Goal: Task Accomplishment & Management: Complete application form

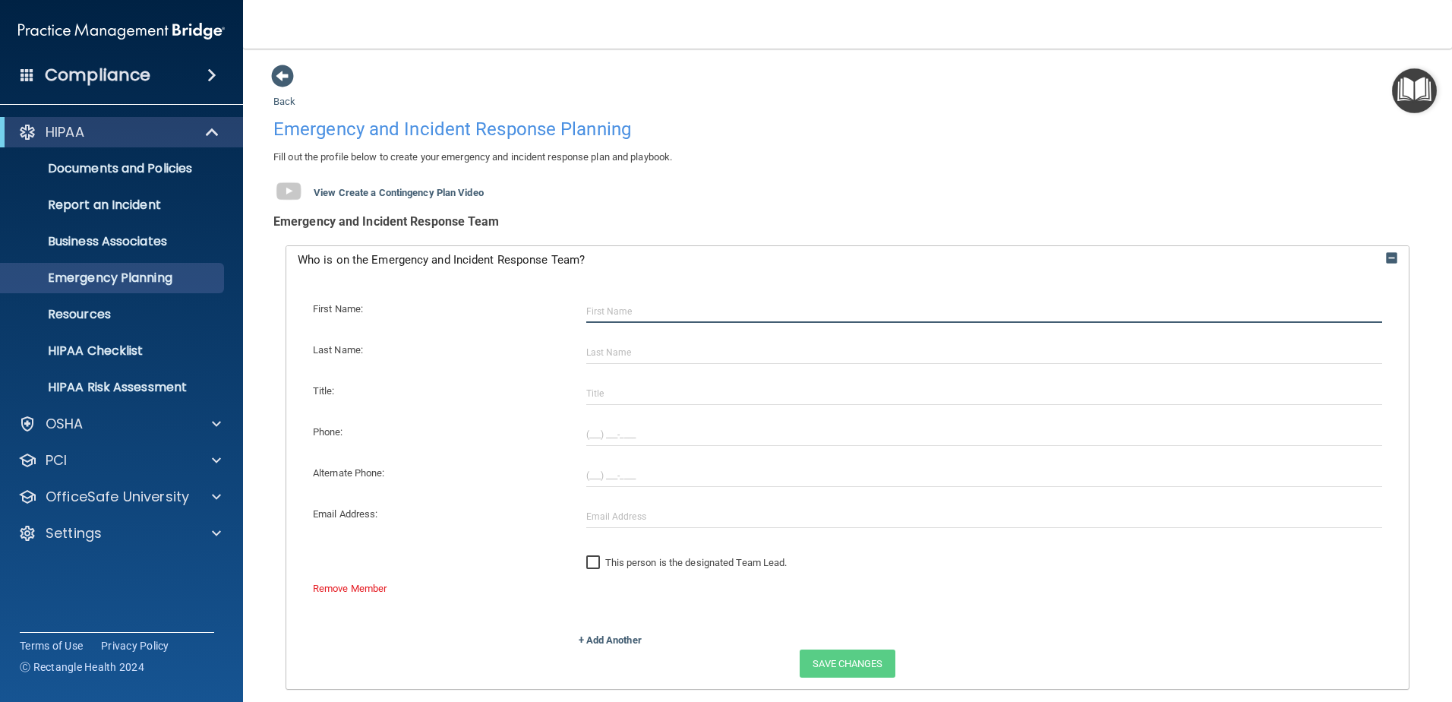
click at [699, 318] on input "text" at bounding box center [984, 311] width 797 height 23
type input "Samantha"
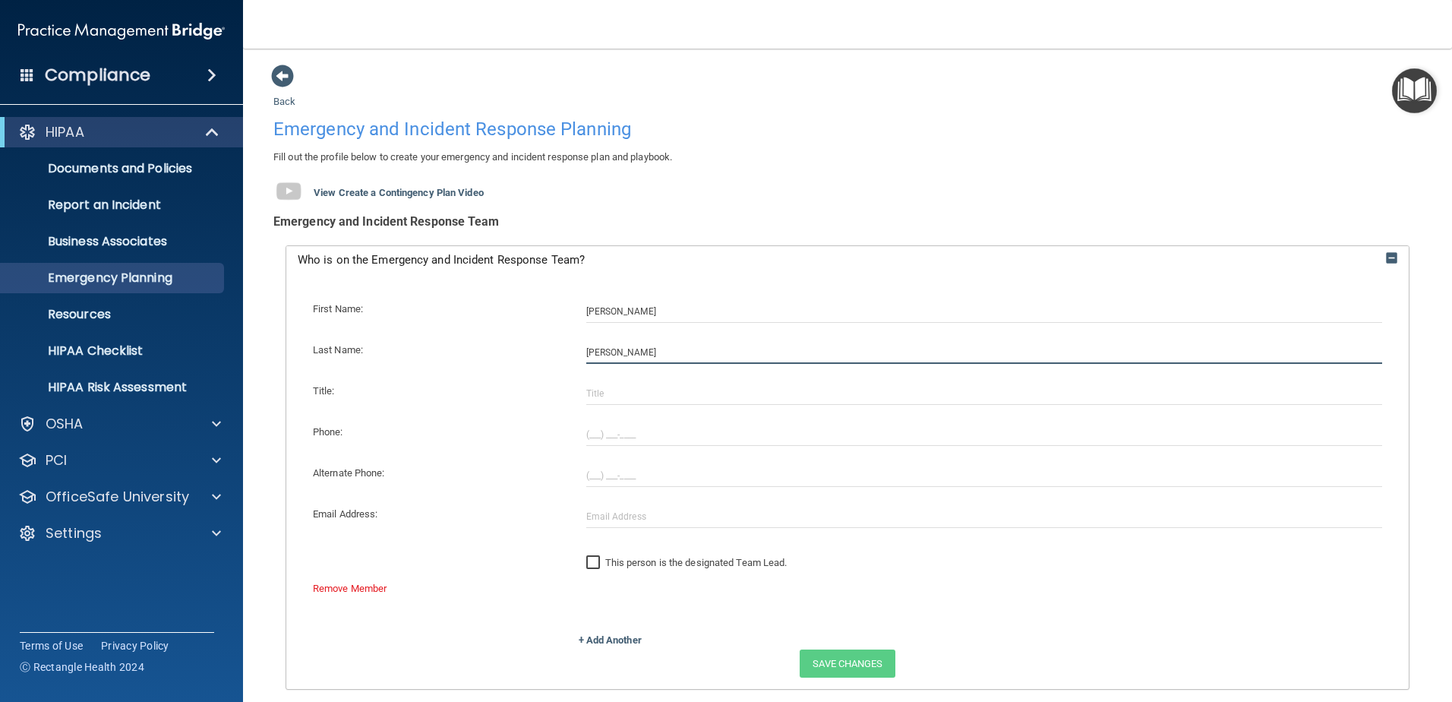
type input "Bowles"
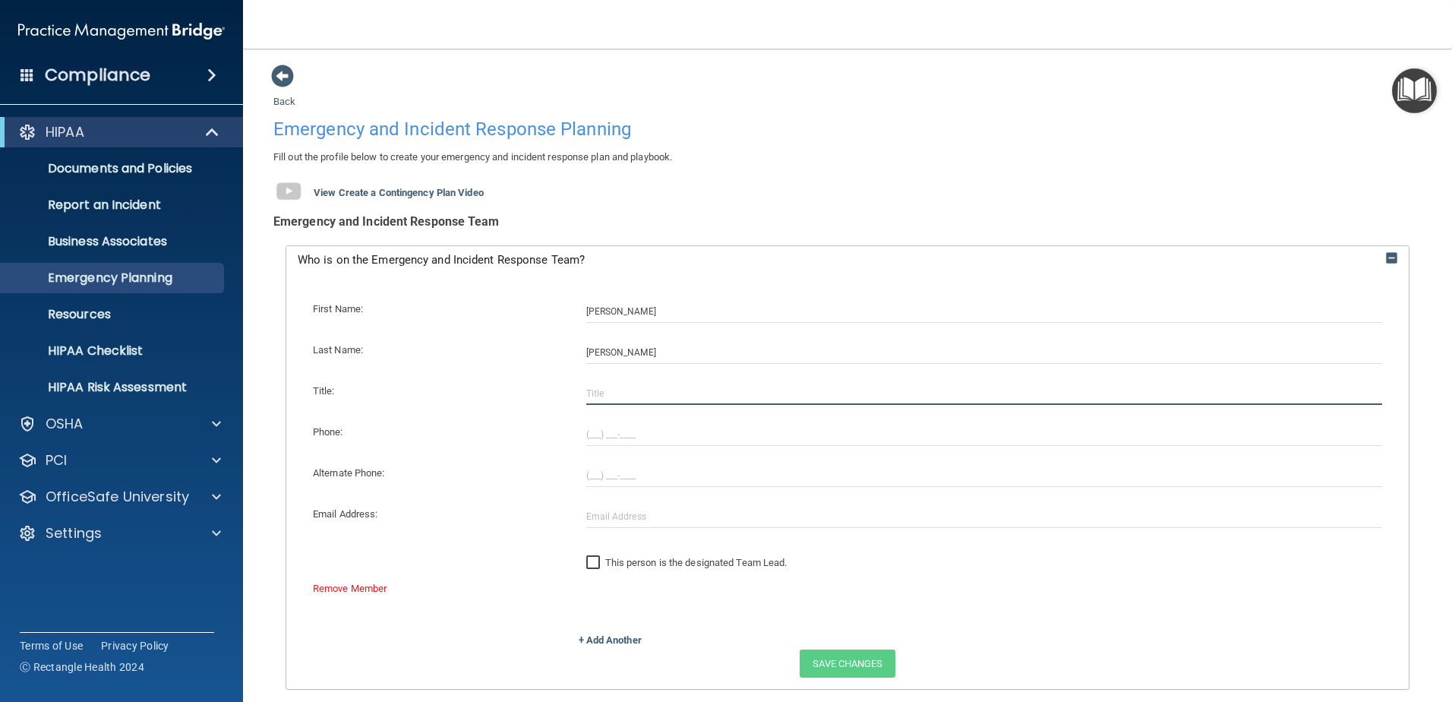
type input "F"
click at [617, 562] on label "This person is the designated Team Lead." at bounding box center [686, 563] width 201 height 18
click at [604, 562] on input "This person is the designated Team Lead." at bounding box center [594, 563] width 17 height 12
checkbox input "true"
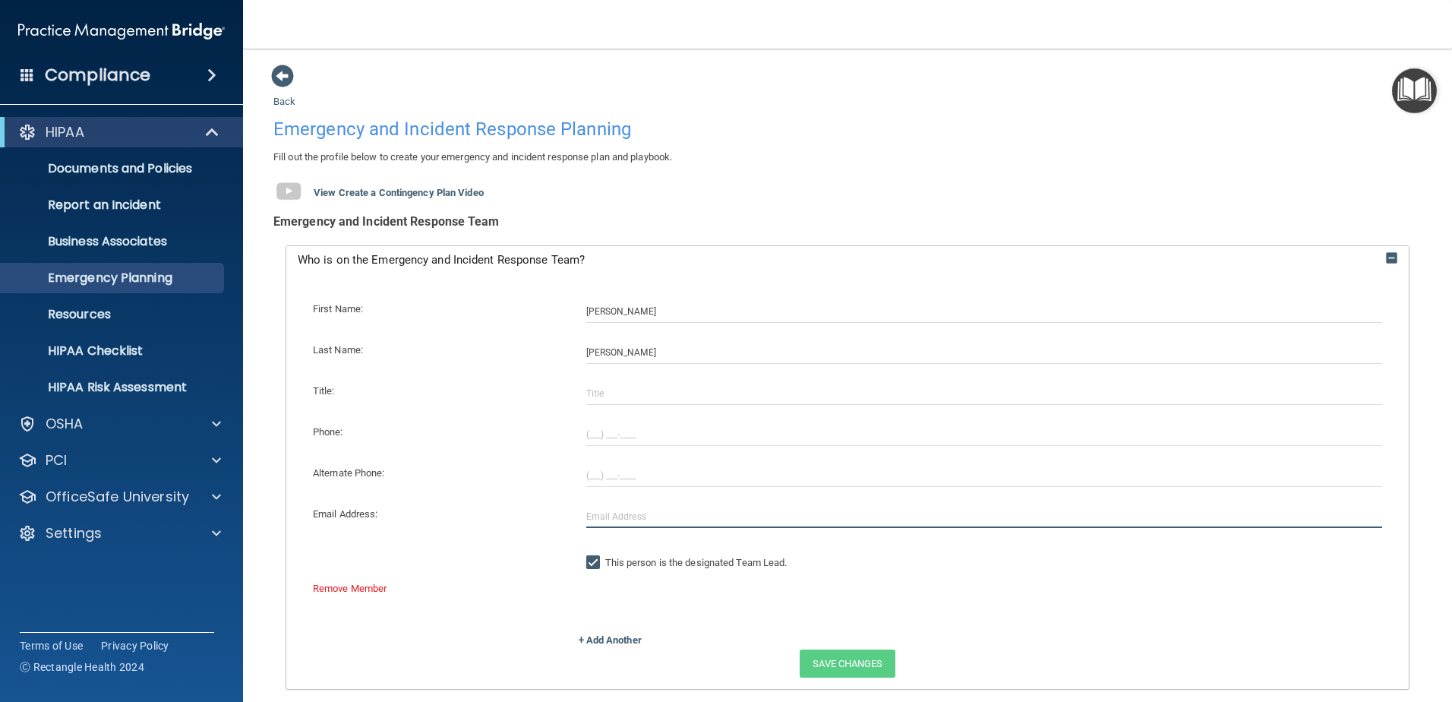
click at [628, 513] on input "text" at bounding box center [984, 516] width 797 height 23
type input "d"
type input "[PERSON_NAME][EMAIL_ADDRESS][DOMAIN_NAME]"
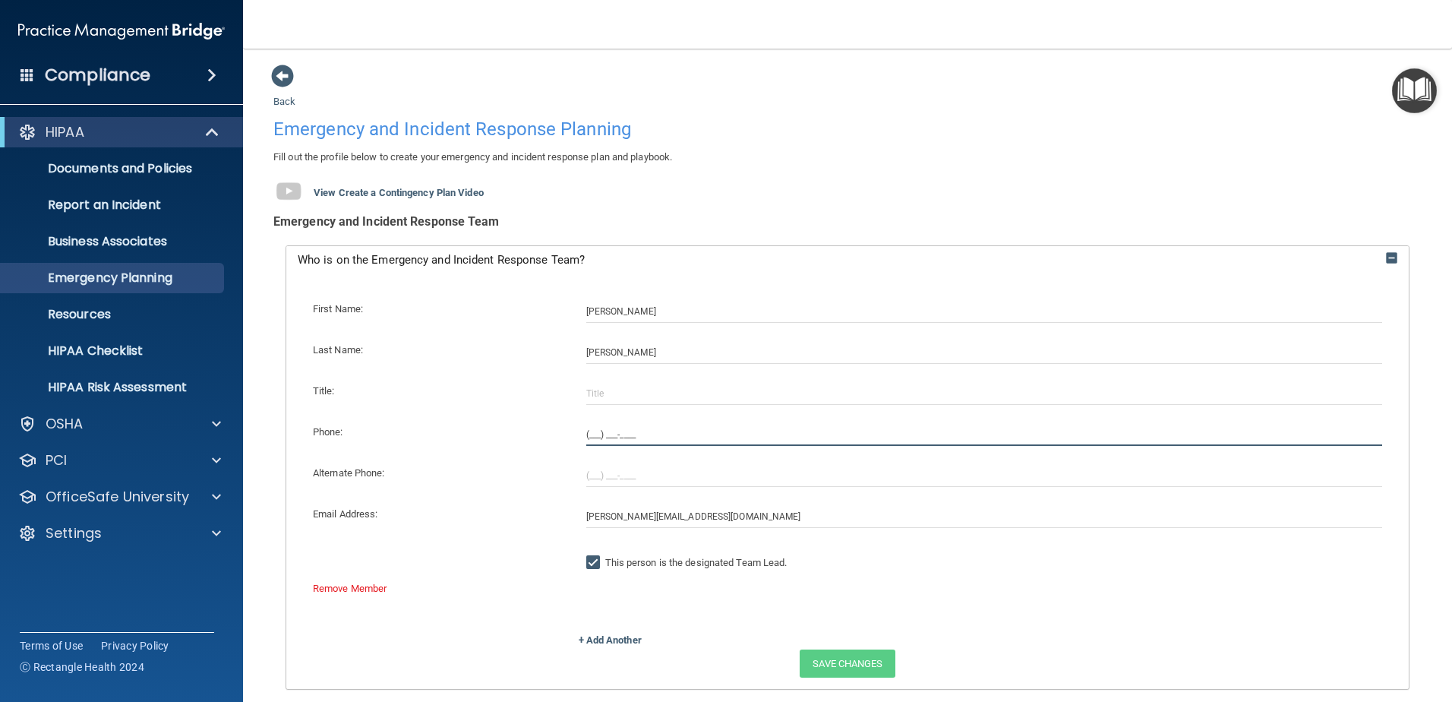
type input "(330) 674-8080"
click at [630, 378] on div "First Name: Samantha Last Name: Bowles Title: Phone: (330) 674-8080 Alternate P…" at bounding box center [848, 458] width 1100 height 346
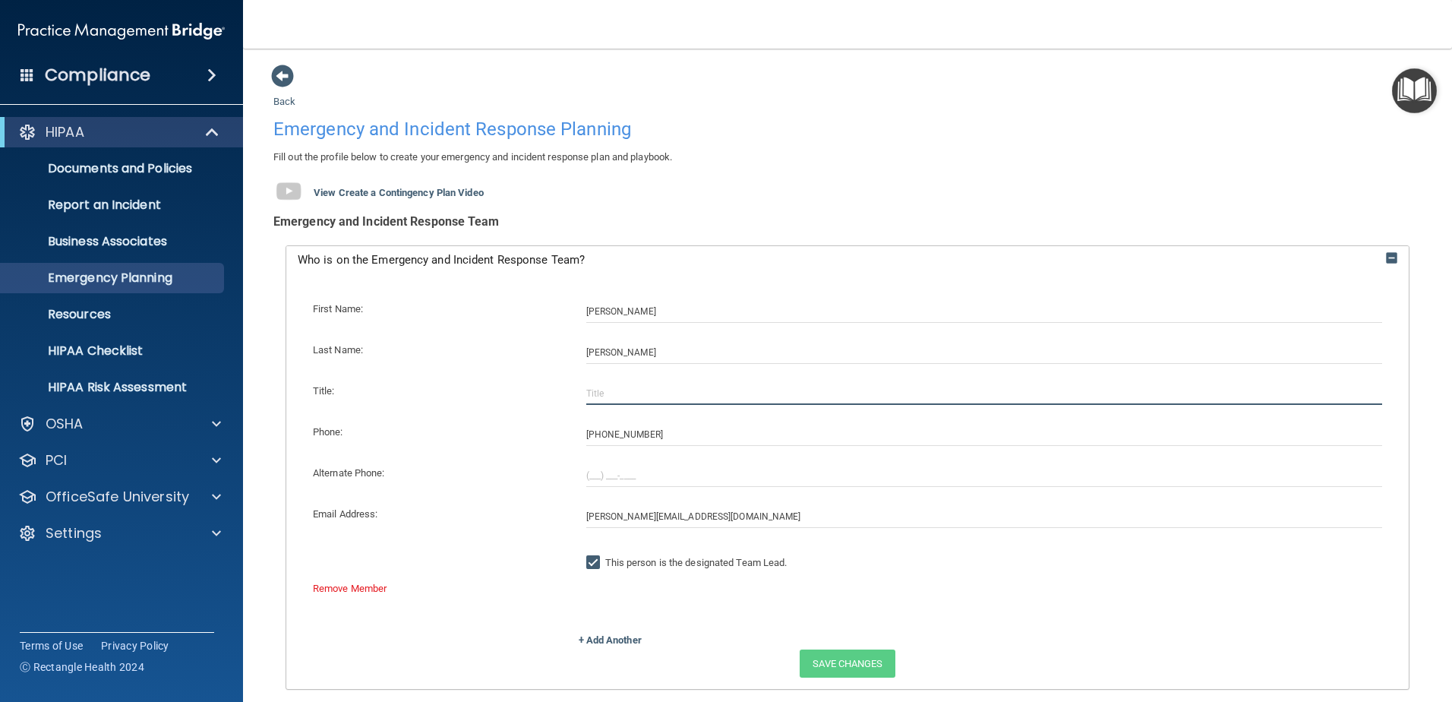
click at [617, 392] on input "text" at bounding box center [984, 393] width 797 height 23
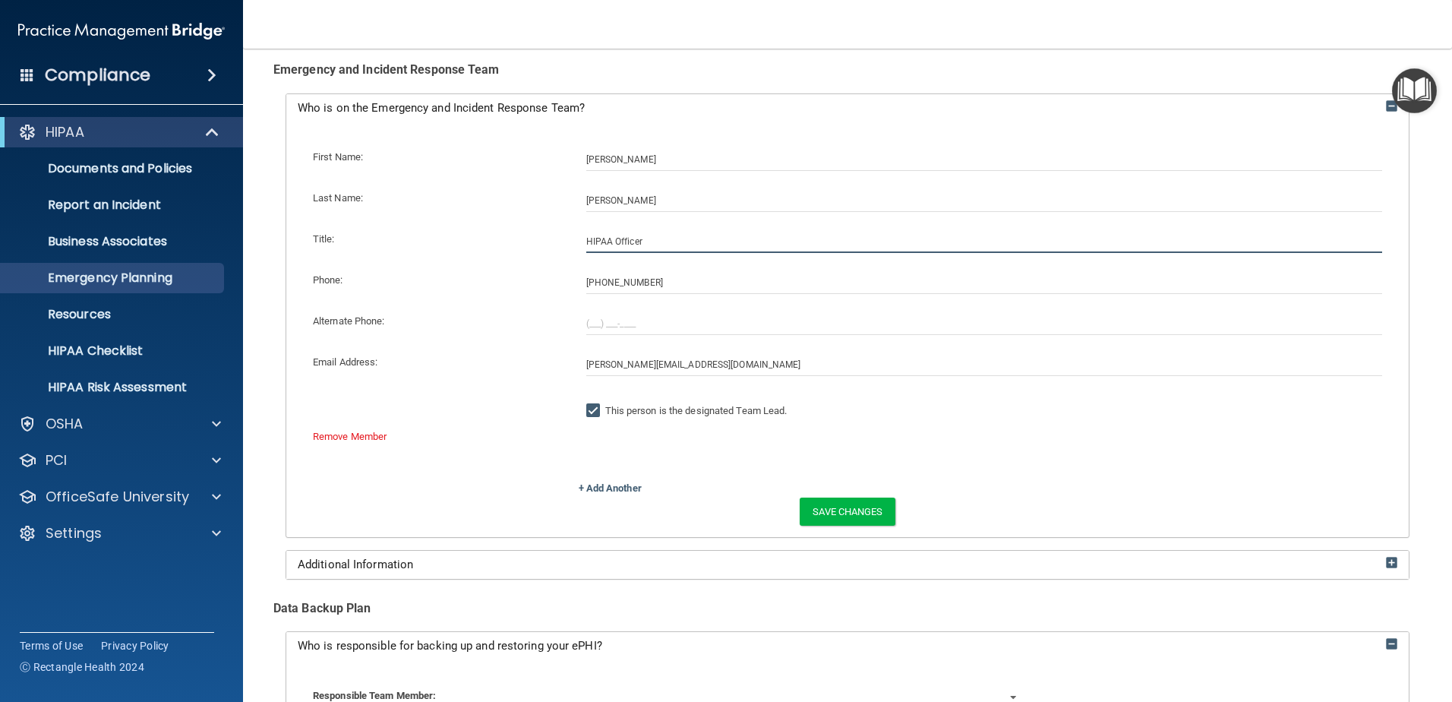
type input "HIPAA Officer"
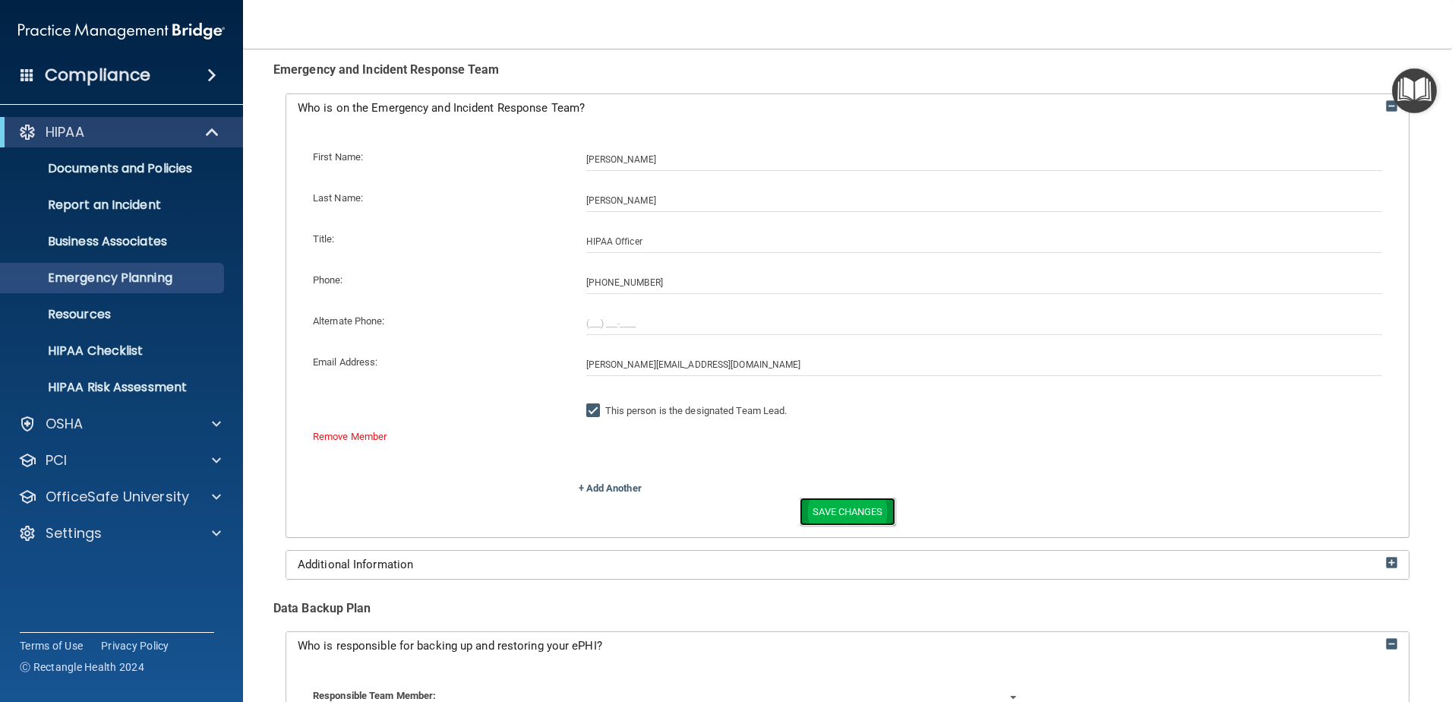
click at [853, 512] on button "Save Changes" at bounding box center [847, 511] width 95 height 28
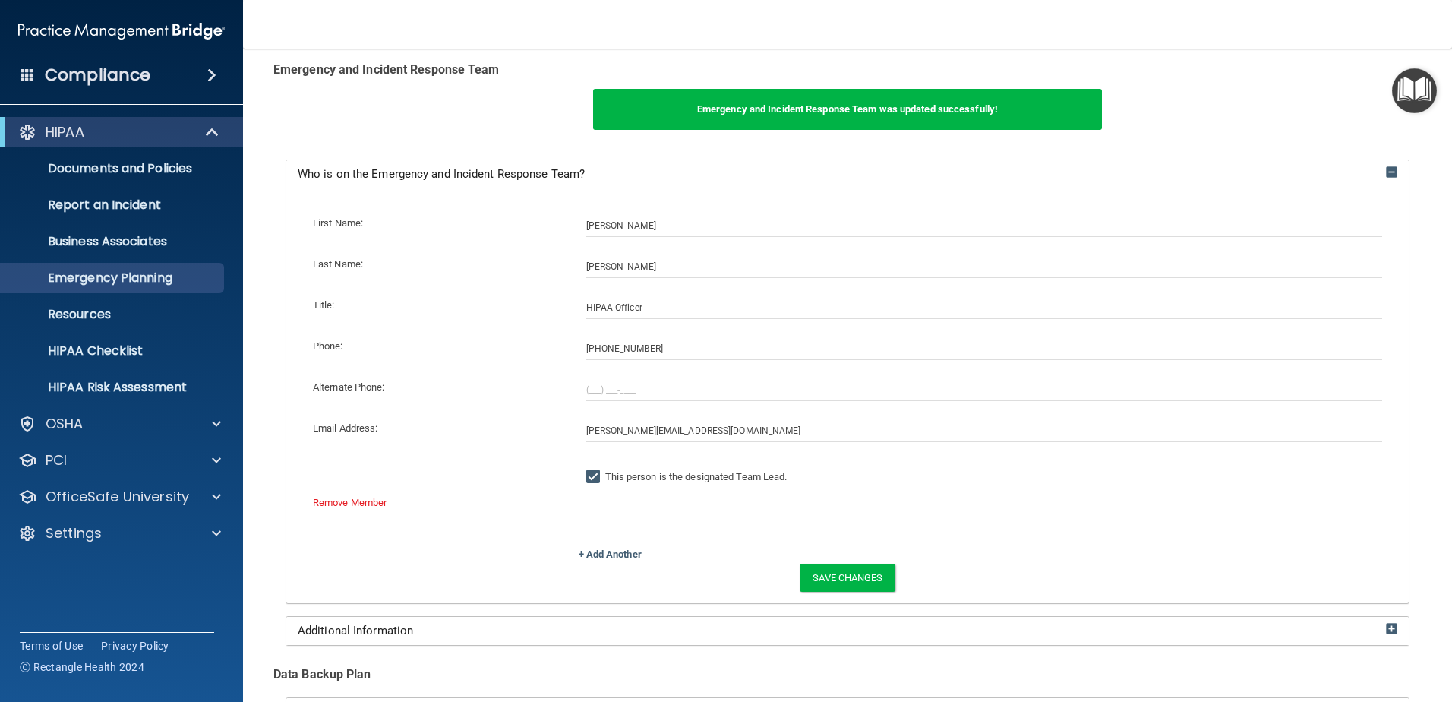
click at [1373, 166] on div "Who is on the Emergency and Incident Response Team?" at bounding box center [847, 174] width 1123 height 28
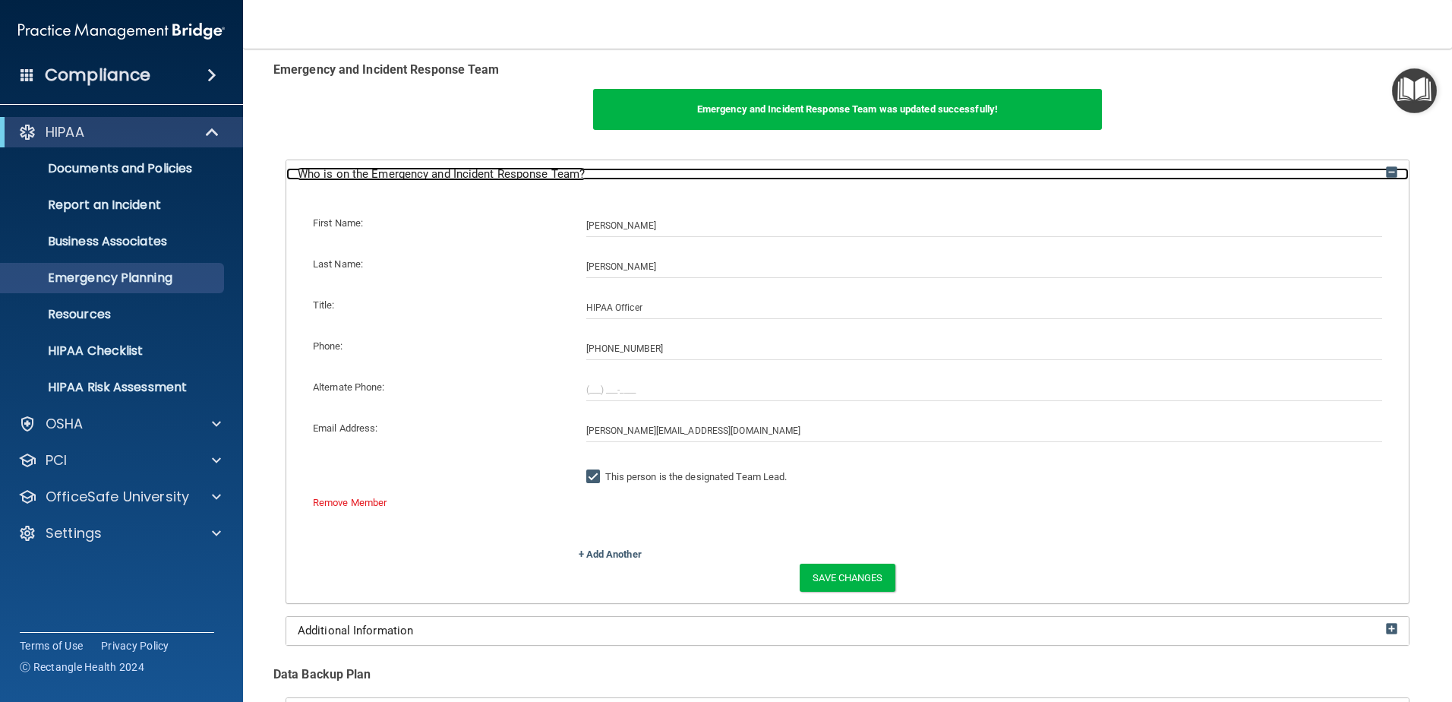
click at [1386, 172] on img at bounding box center [1391, 171] width 11 height 11
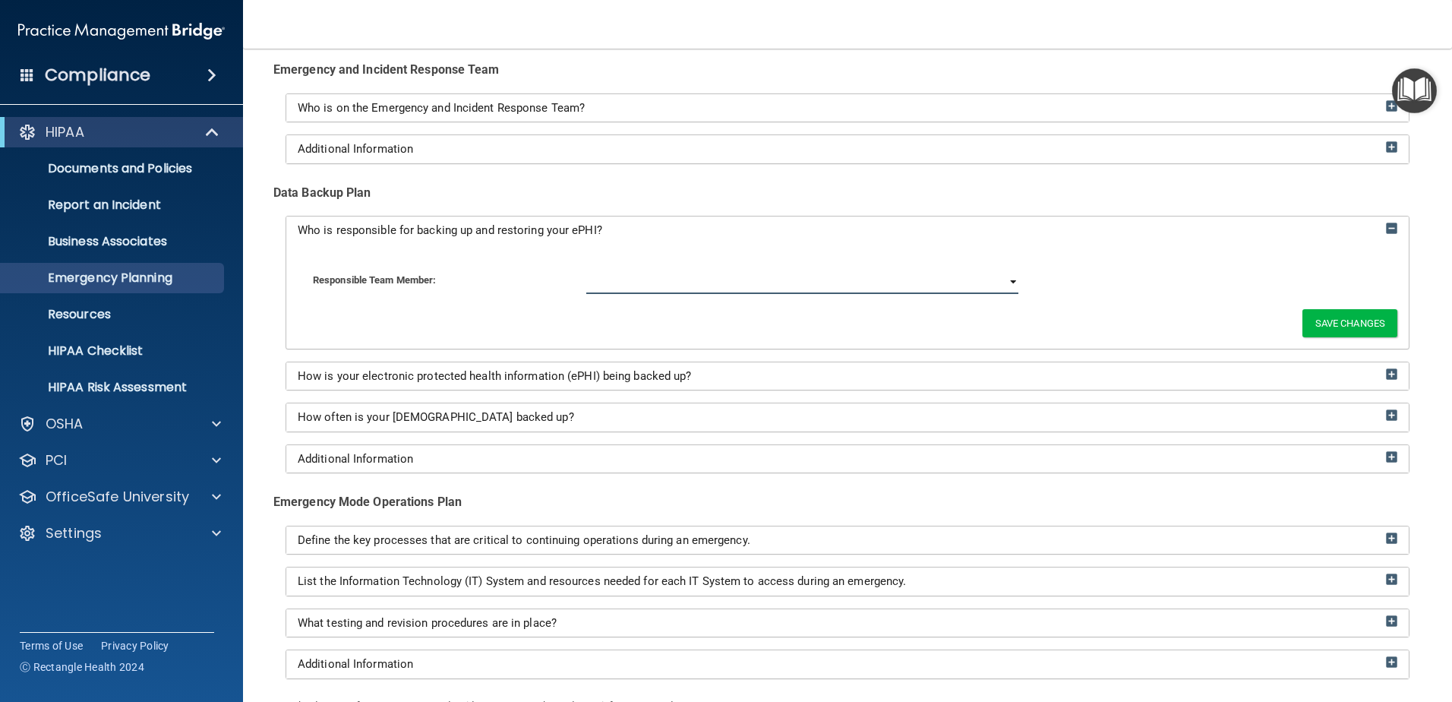
click at [662, 289] on select "[PERSON_NAME]" at bounding box center [802, 282] width 432 height 23
select select "0"
click at [586, 271] on select "[PERSON_NAME]" at bounding box center [802, 282] width 432 height 23
click at [1339, 324] on button "Save Changes" at bounding box center [1350, 323] width 95 height 28
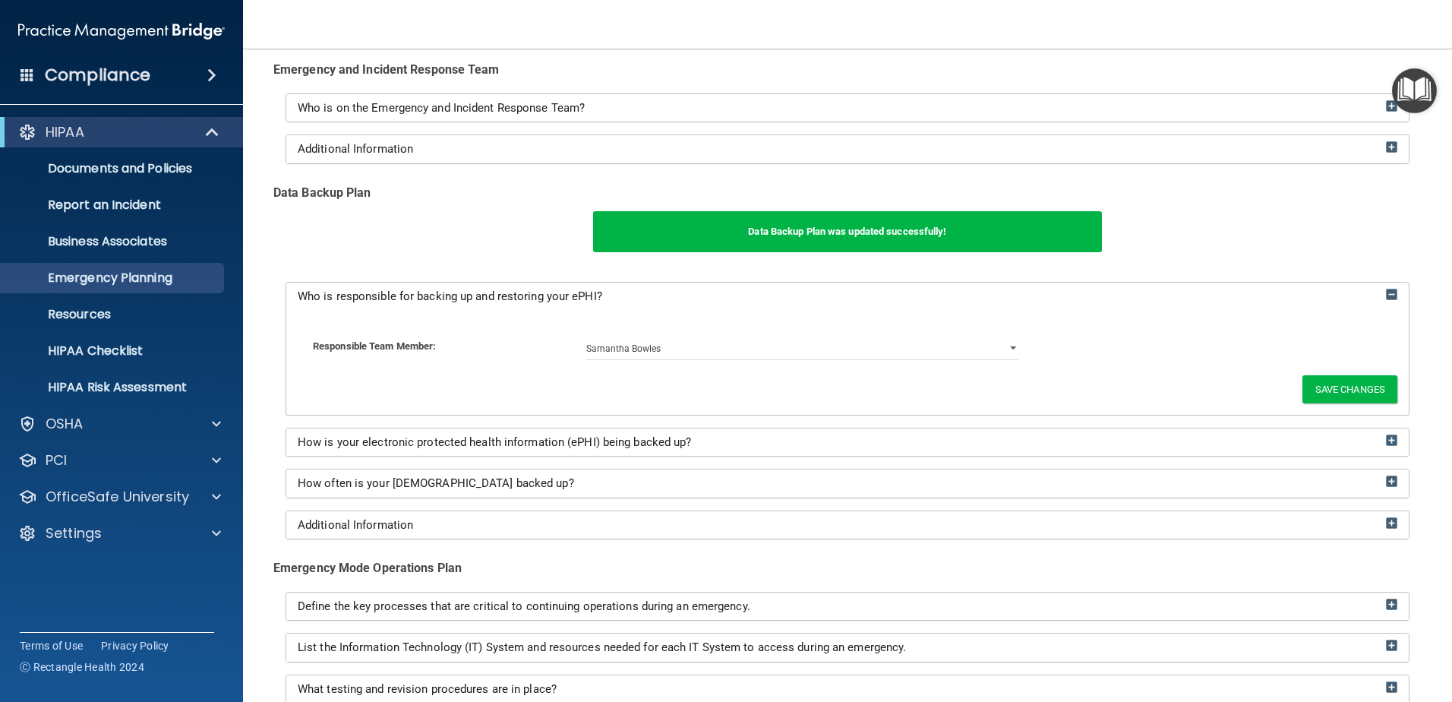
click at [1005, 452] on div "How is your electronic protected health information (ePHI) being backed up?" at bounding box center [847, 442] width 1123 height 28
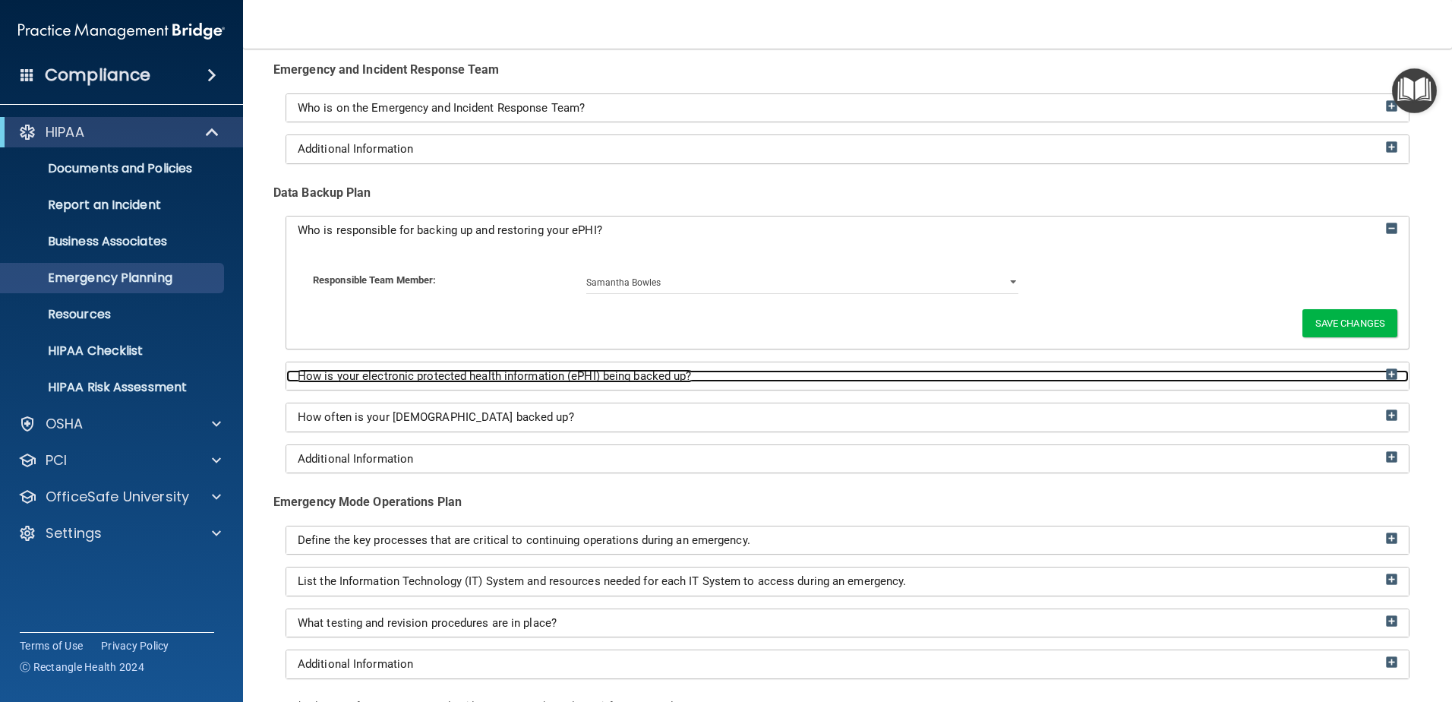
click at [506, 378] on span "How is your electronic protected health information (ePHI) being backed up?" at bounding box center [495, 376] width 394 height 14
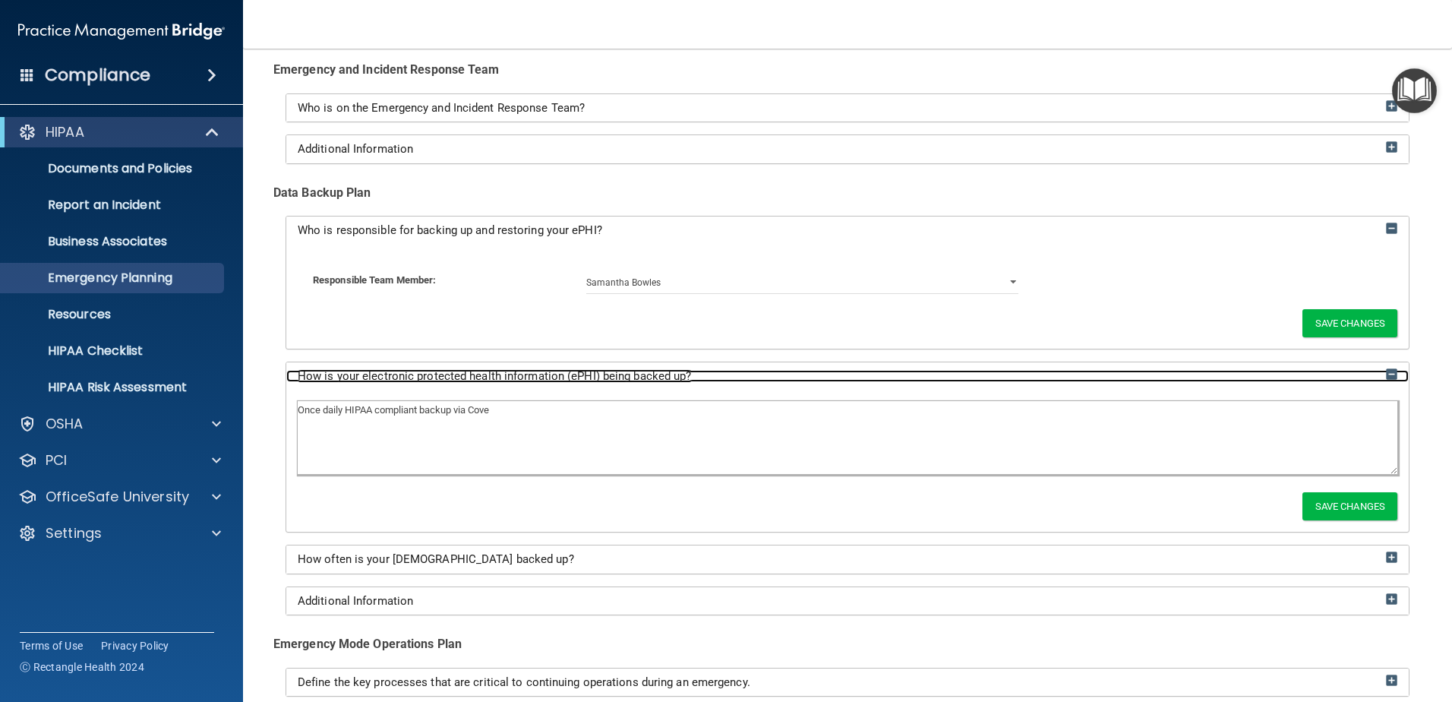
click at [506, 378] on span "How is your electronic protected health information (ePHI) being backed up?" at bounding box center [495, 376] width 394 height 14
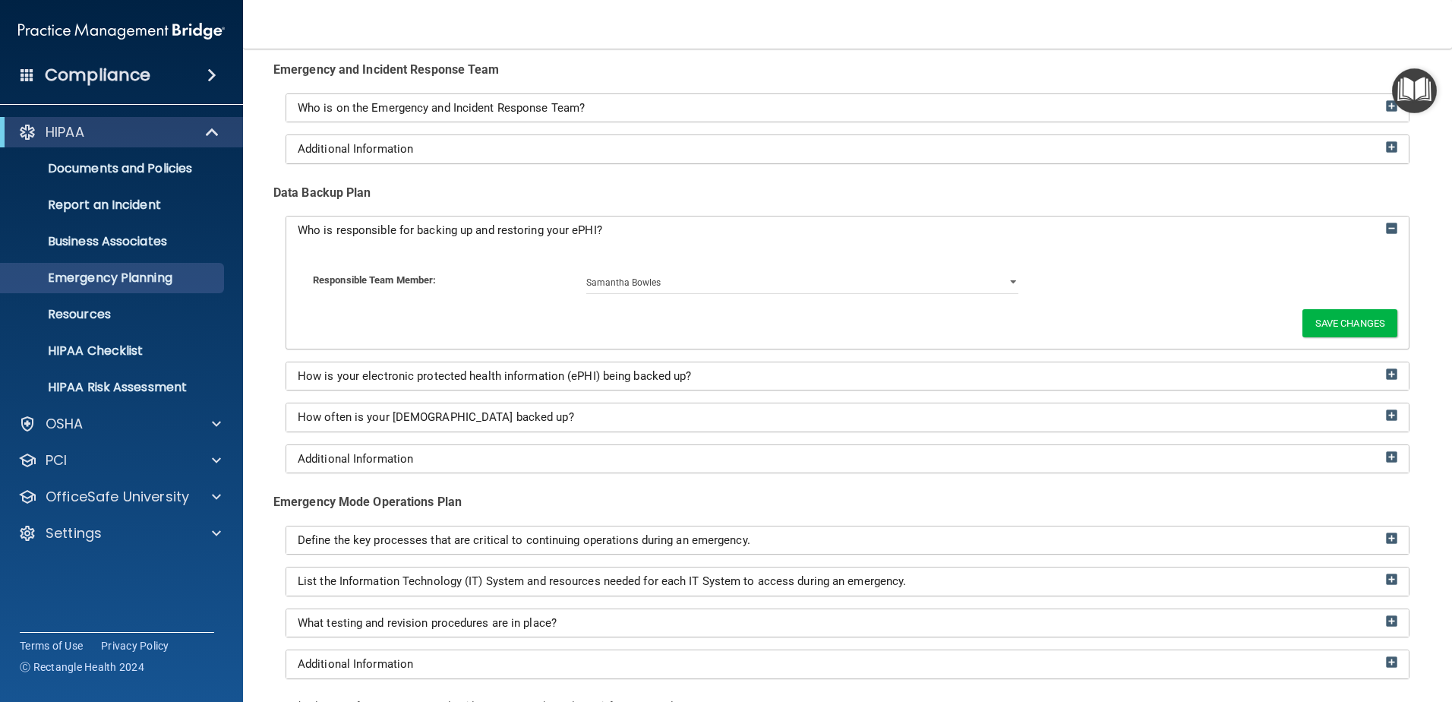
click at [451, 428] on div "How often is your ePHI backed up?" at bounding box center [847, 417] width 1123 height 28
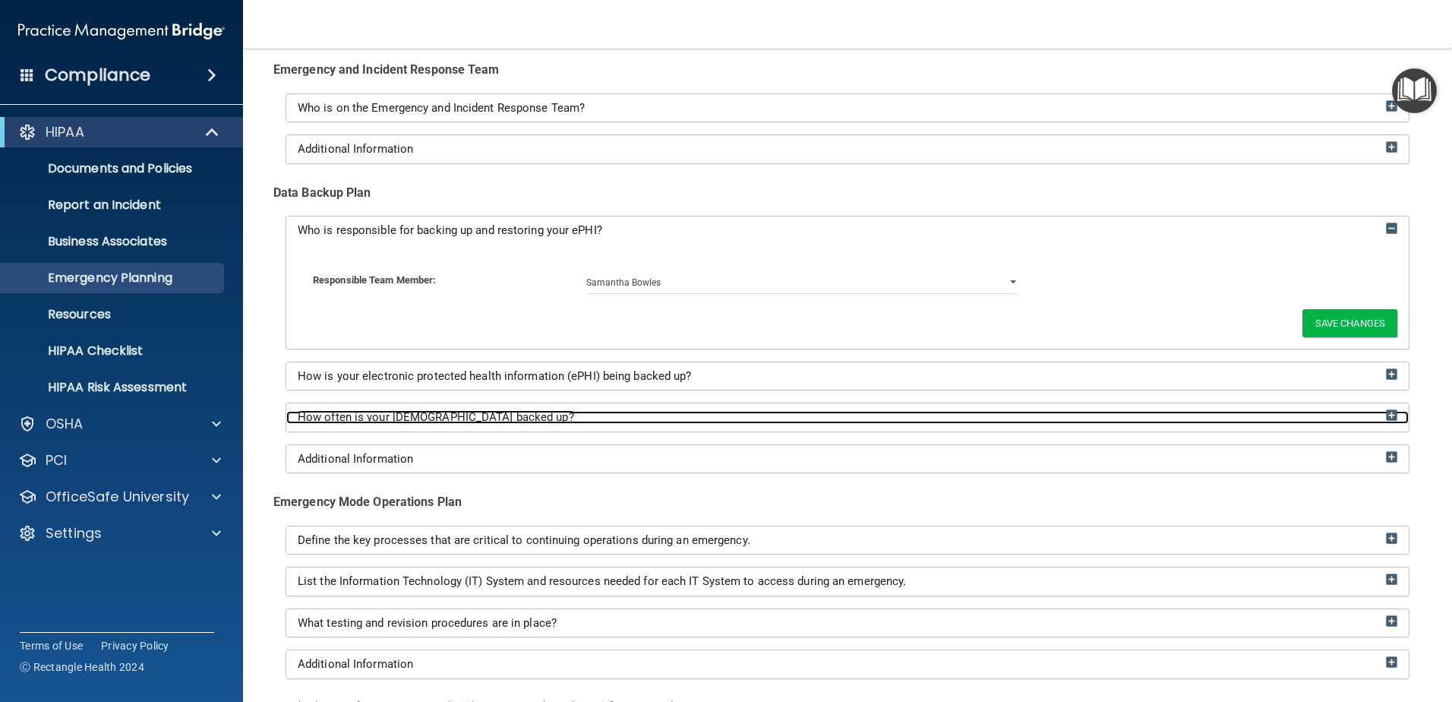
click at [455, 415] on span "How often is your ePHI backed up?" at bounding box center [436, 417] width 276 height 14
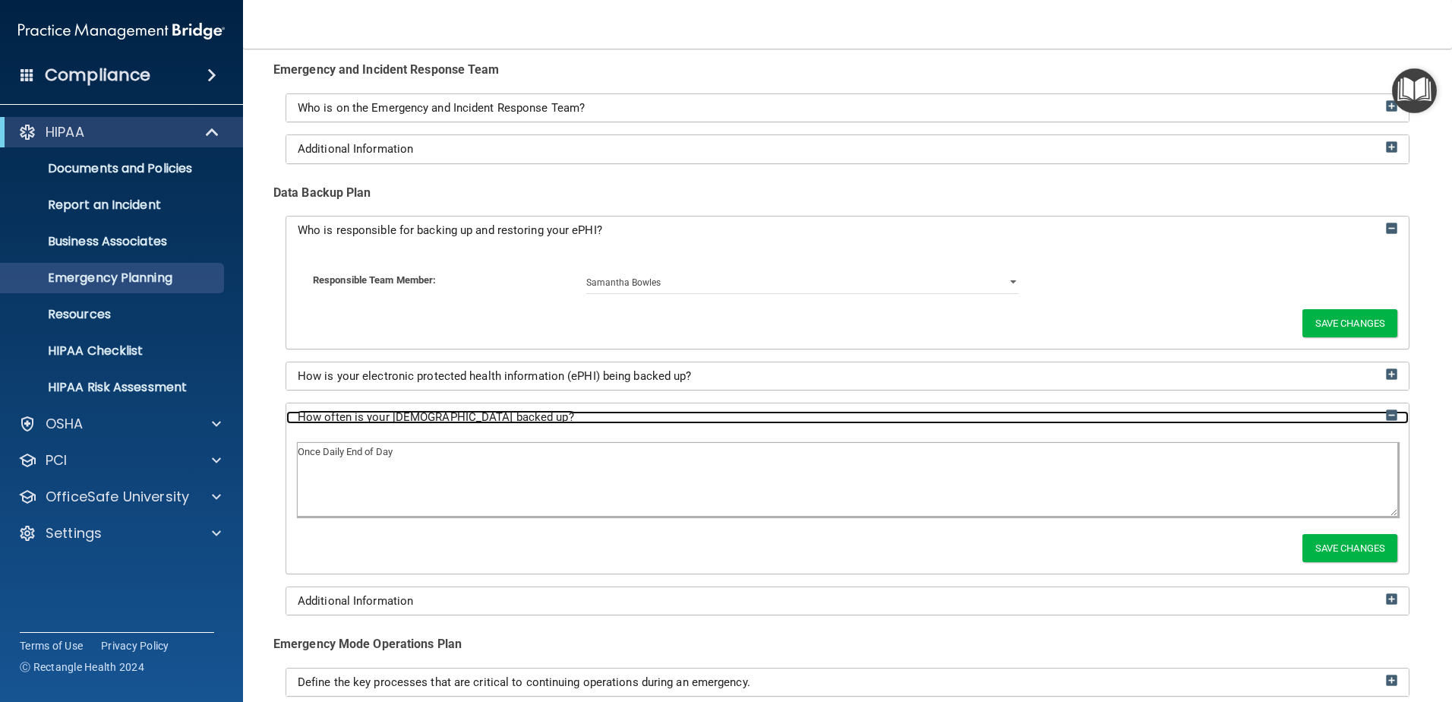
click at [451, 415] on span "How often is your ePHI backed up?" at bounding box center [436, 417] width 276 height 14
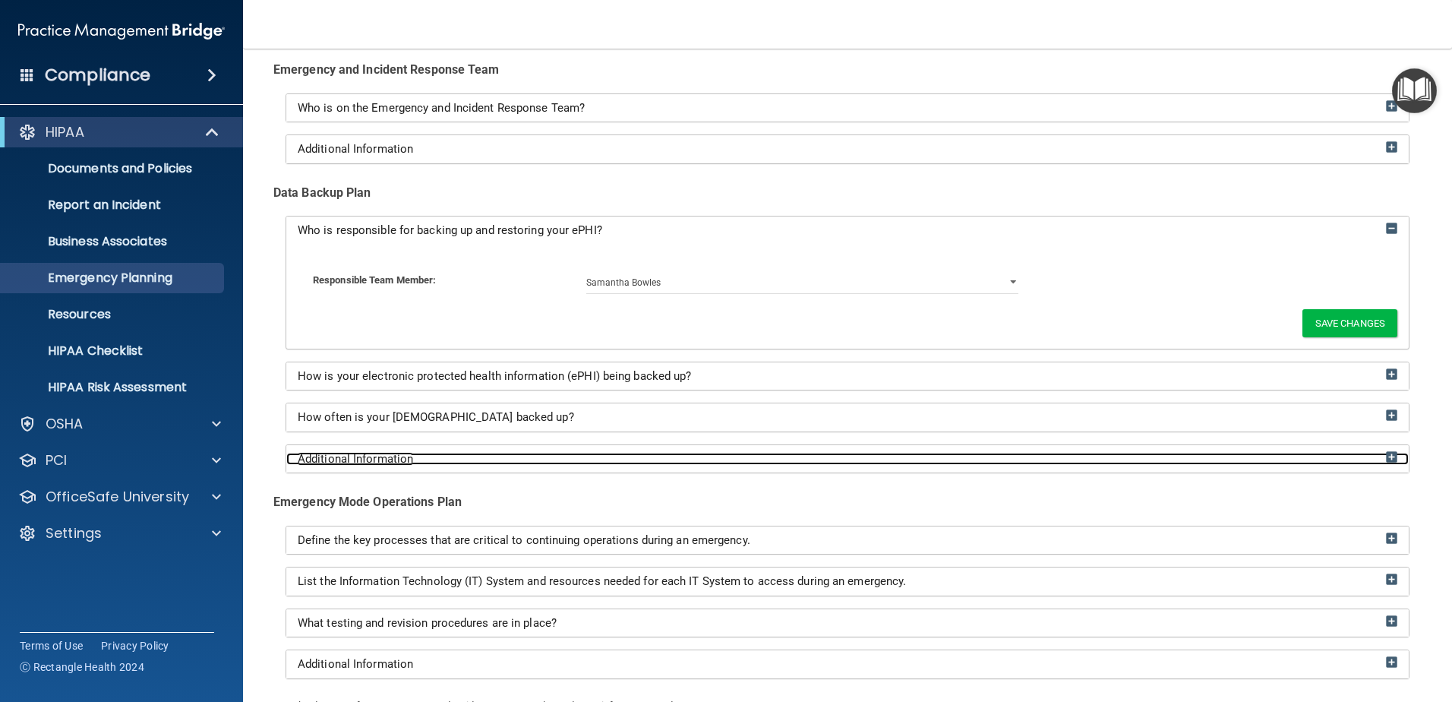
click at [373, 460] on span "Additional Information" at bounding box center [355, 459] width 115 height 14
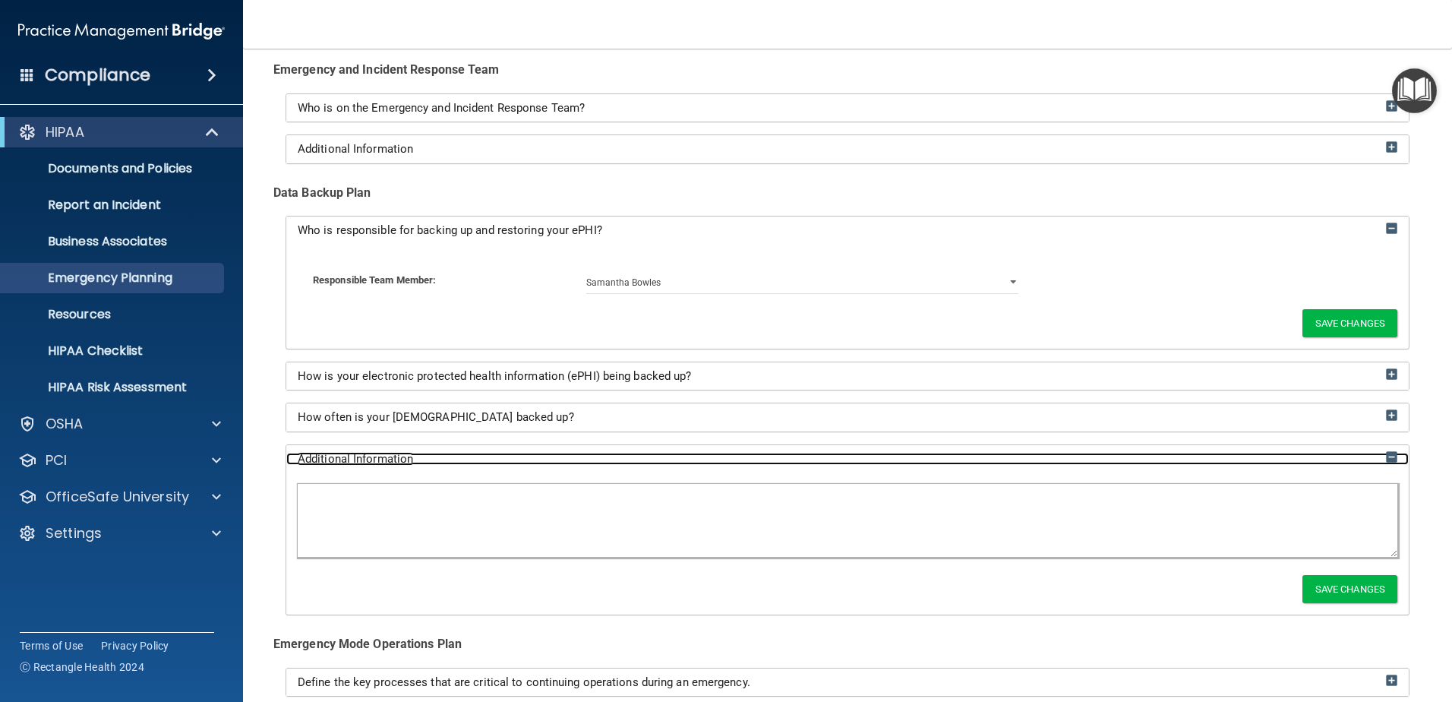
click at [374, 460] on span "Additional Information" at bounding box center [355, 459] width 115 height 14
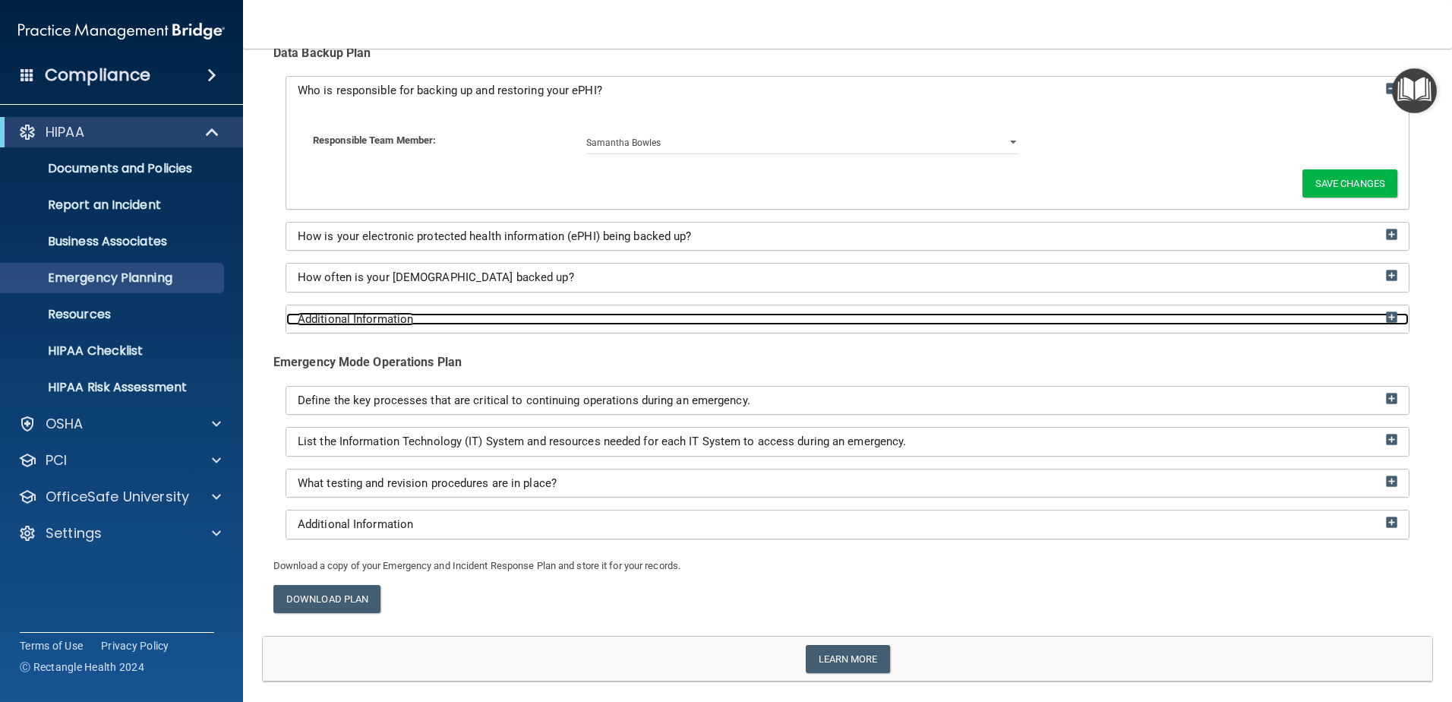
scroll to position [304, 0]
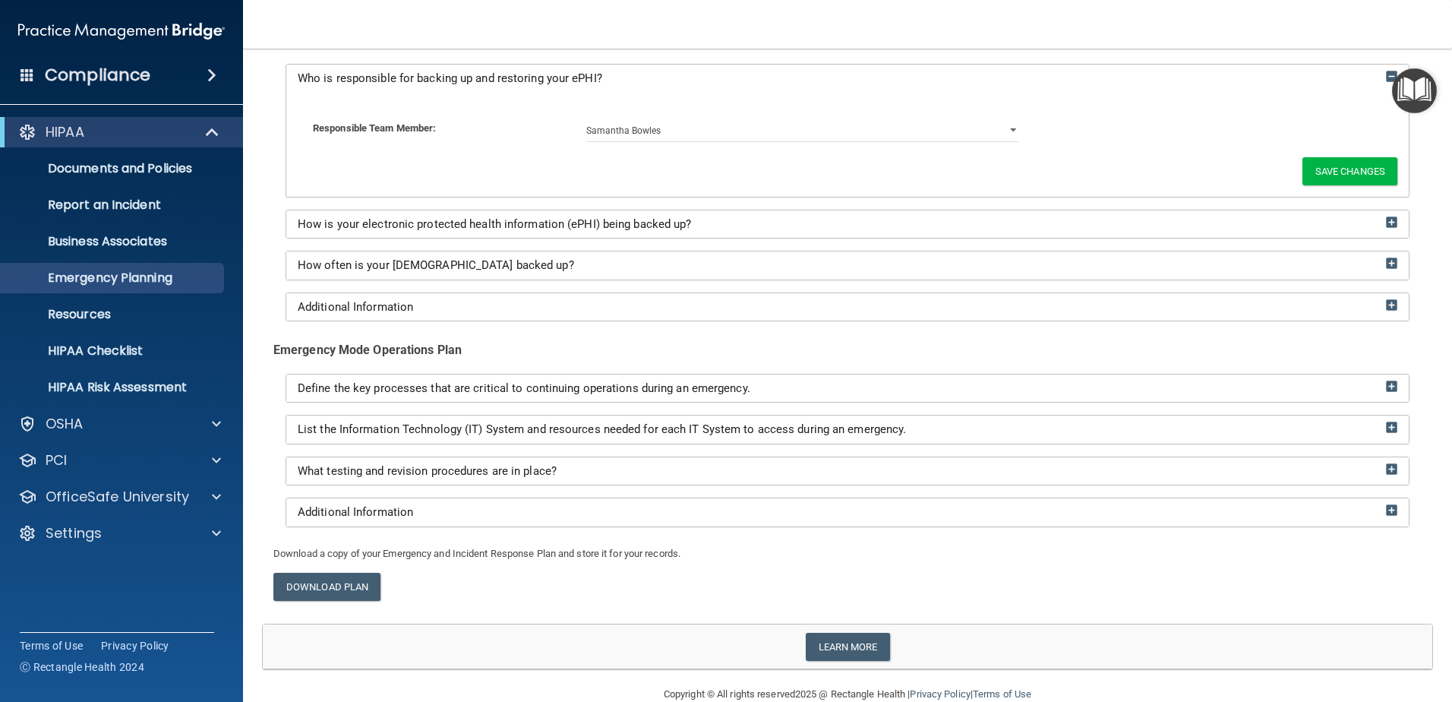
click at [439, 378] on div "Define the key processes that are critical to continuing operations during an e…" at bounding box center [847, 388] width 1123 height 28
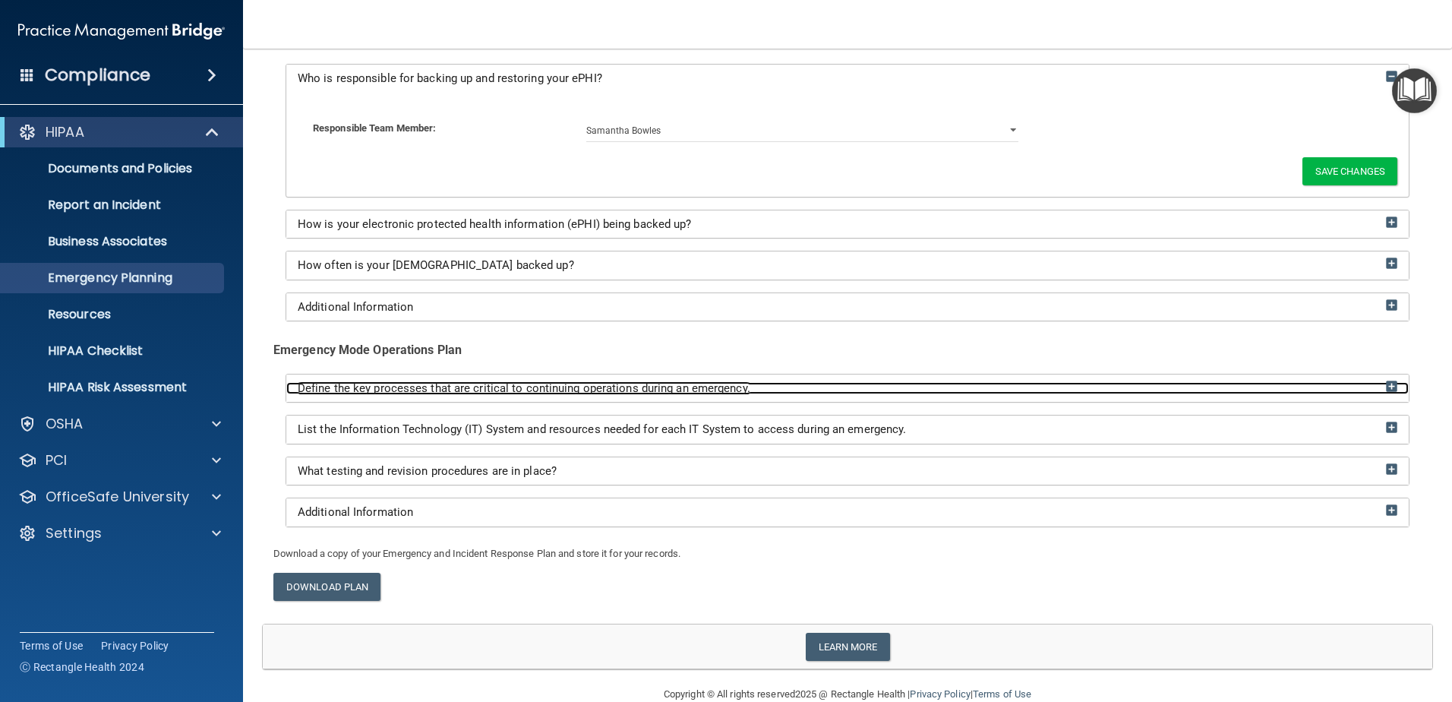
click at [422, 387] on span "Define the key processes that are critical to continuing operations during an e…" at bounding box center [524, 388] width 453 height 14
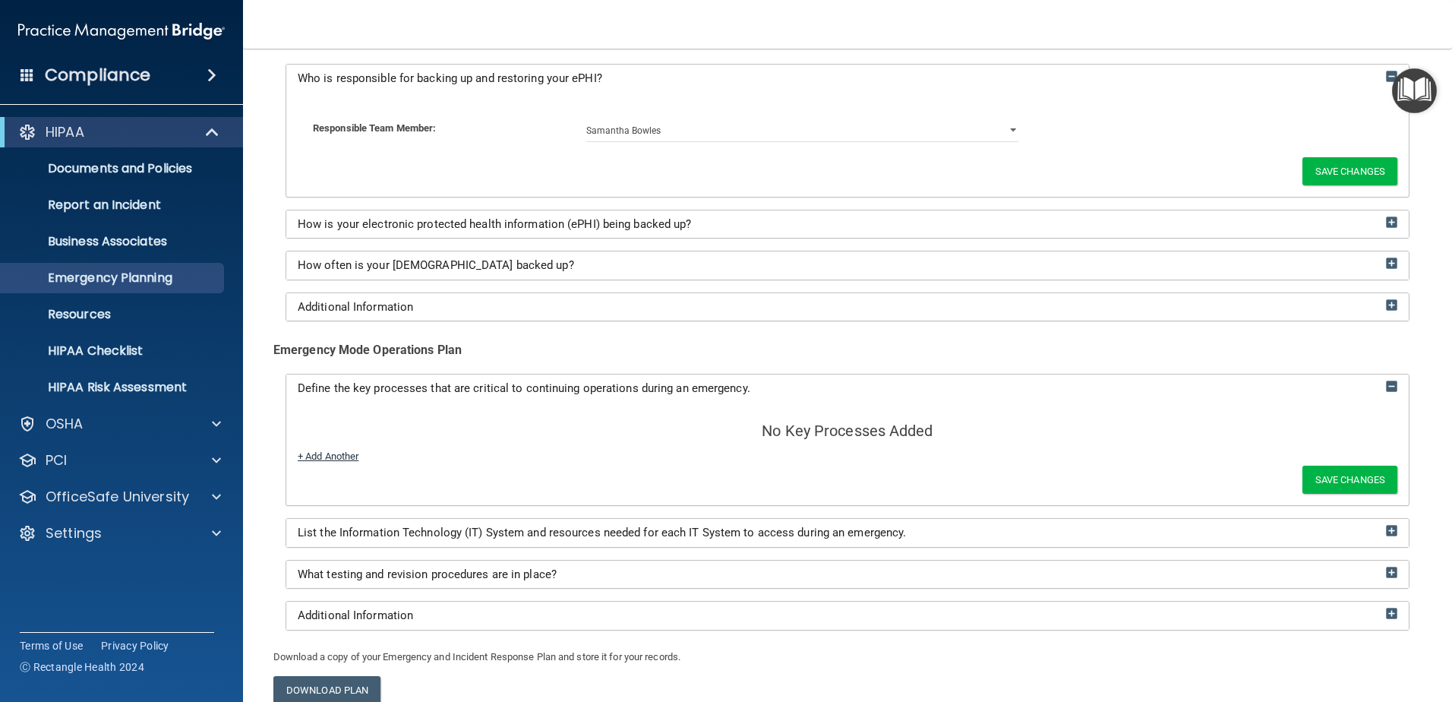
click at [332, 456] on link "+ Add Another" at bounding box center [328, 455] width 61 height 11
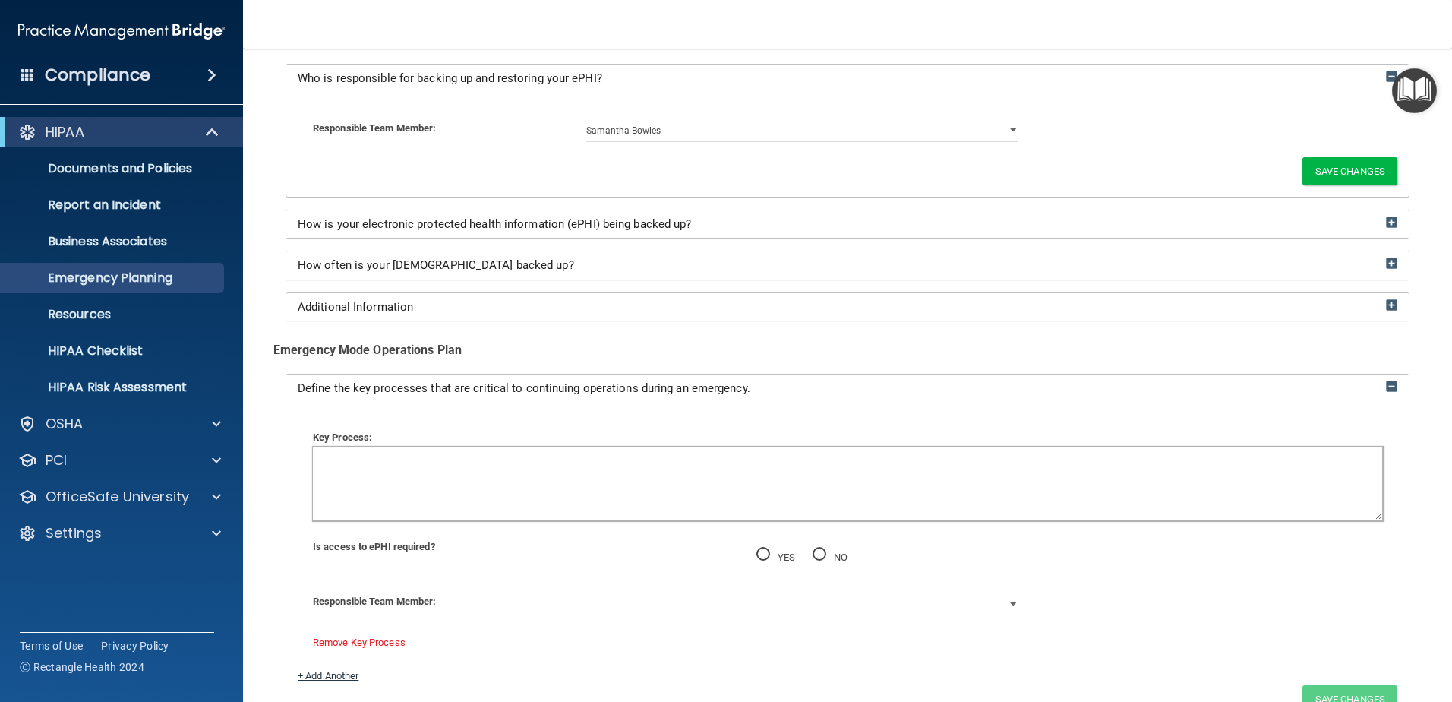
scroll to position [380, 0]
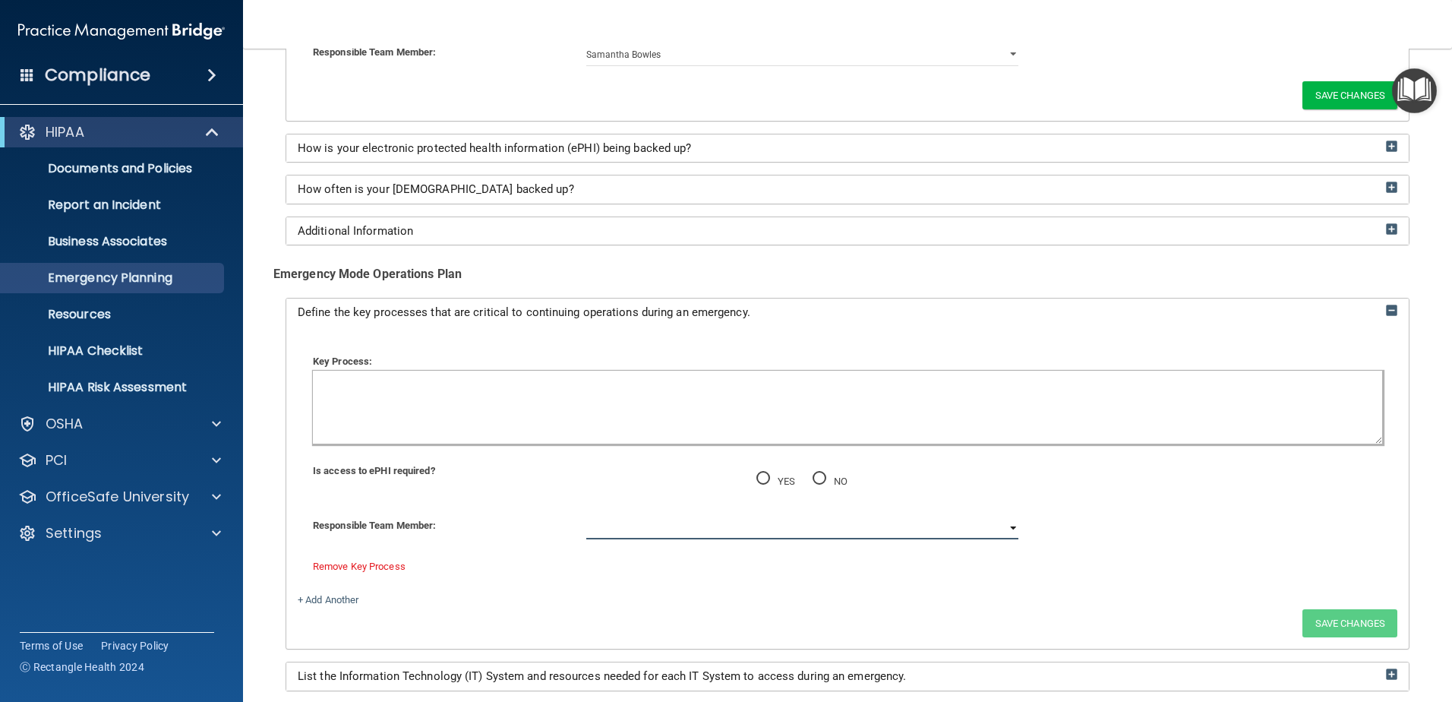
click at [649, 534] on select "[PERSON_NAME]" at bounding box center [802, 527] width 432 height 23
click at [438, 403] on textarea at bounding box center [847, 407] width 1069 height 73
click at [340, 303] on div "Define the key processes that are critical to continuing operations during an e…" at bounding box center [847, 312] width 1123 height 28
click at [416, 406] on textarea at bounding box center [847, 407] width 1069 height 73
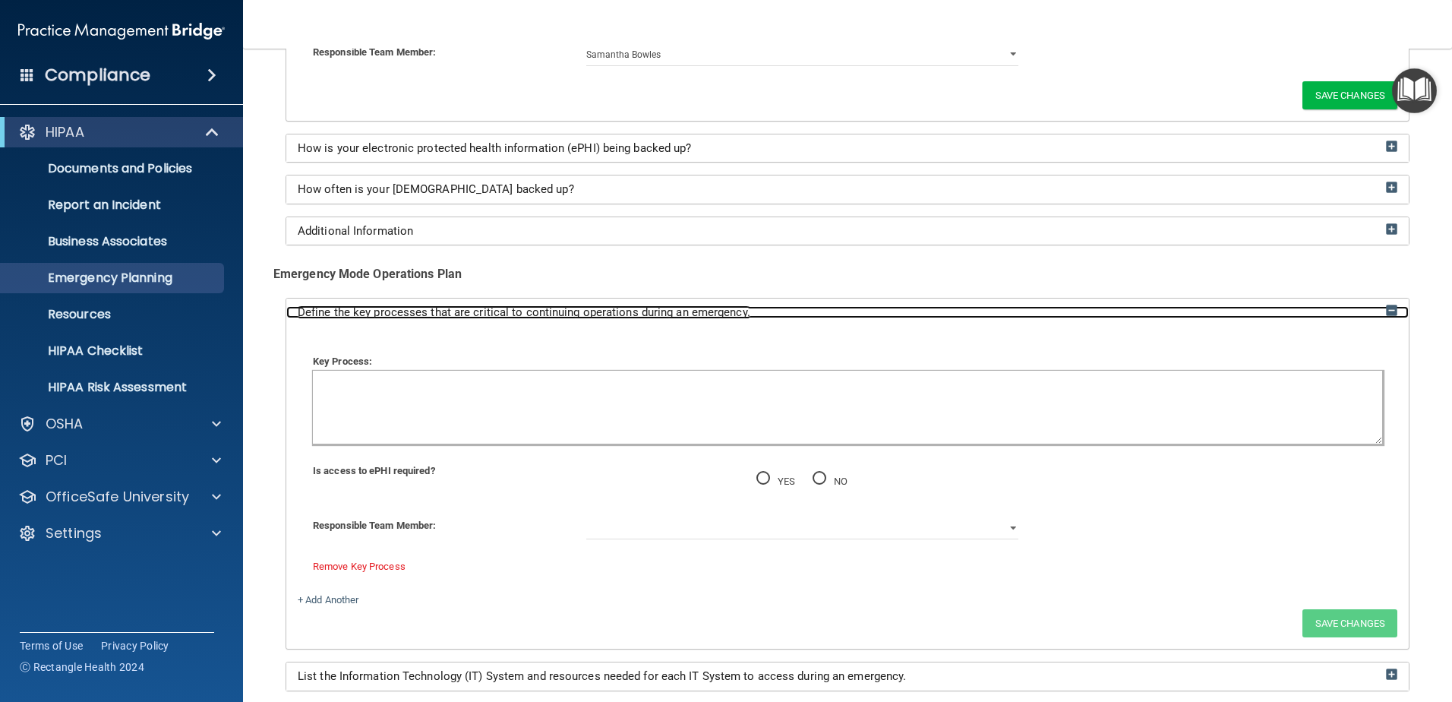
click at [439, 311] on span "Define the key processes that are critical to continuing operations during an e…" at bounding box center [524, 312] width 453 height 14
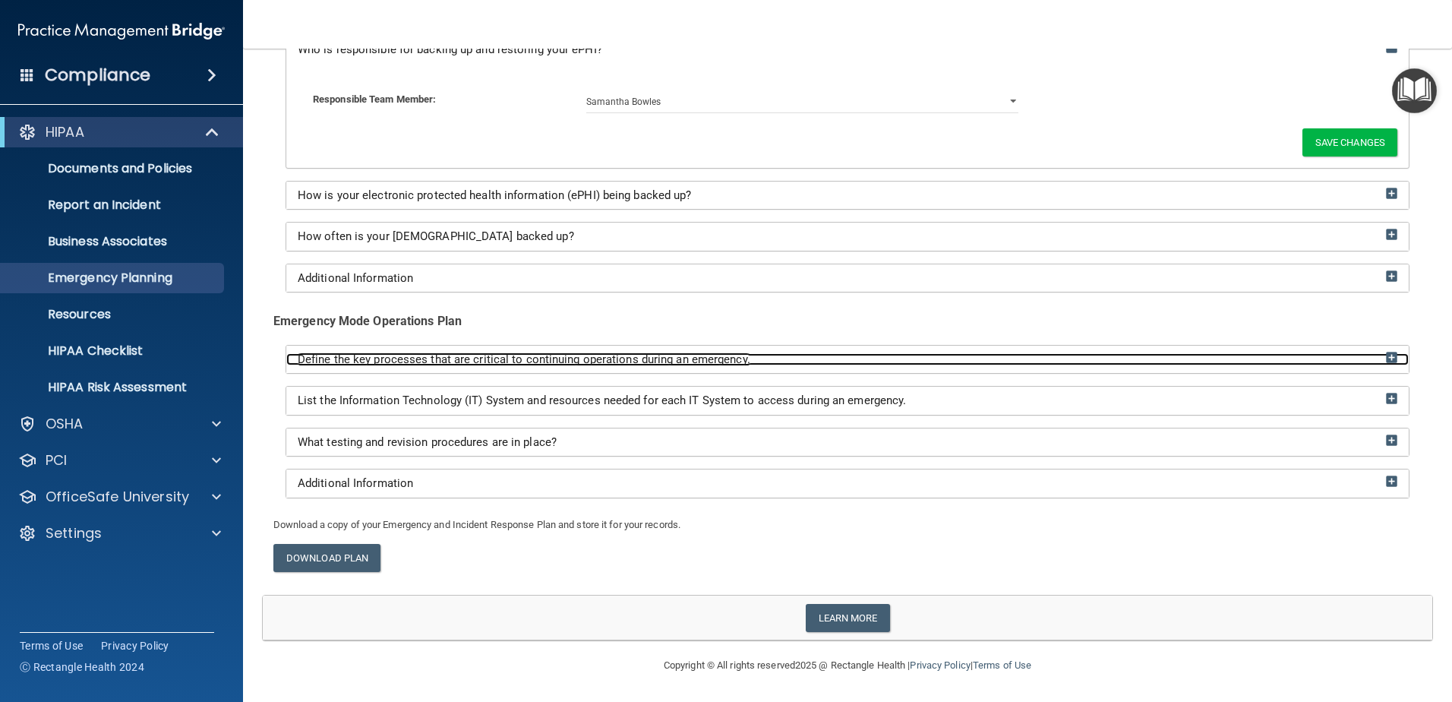
click at [439, 311] on div "Emergency and Incident Response Team Who is on the Emergency and Incident Respo…" at bounding box center [847, 197] width 1171 height 638
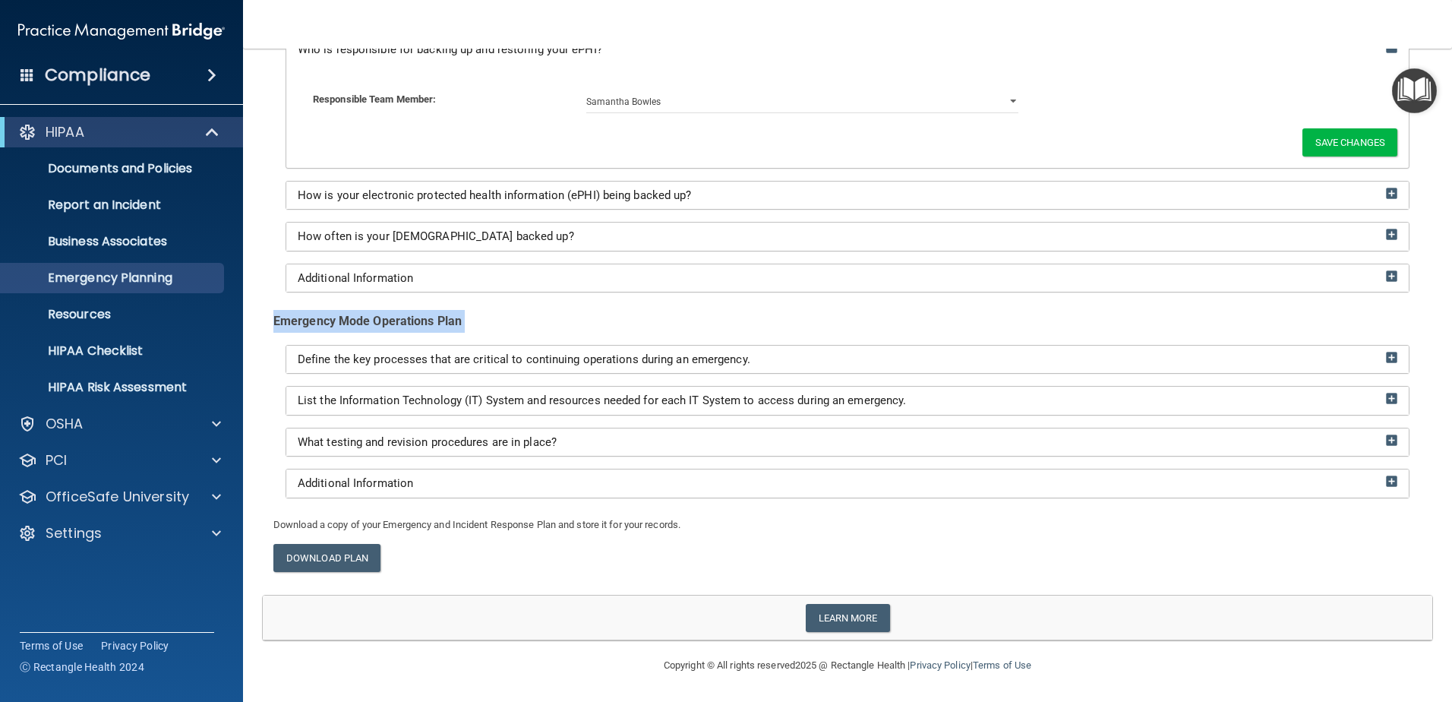
click at [439, 311] on div "Emergency Mode Operations Plan" at bounding box center [847, 321] width 1148 height 23
drag, startPoint x: 439, startPoint y: 311, endPoint x: 588, endPoint y: 317, distance: 149.0
click at [605, 312] on div "Emergency Mode Operations Plan" at bounding box center [847, 321] width 1148 height 23
drag, startPoint x: 813, startPoint y: 333, endPoint x: 286, endPoint y: 355, distance: 526.8
click at [286, 355] on div "Emergency and Incident Response Team Who is on the Emergency and Incident Respo…" at bounding box center [847, 197] width 1171 height 638
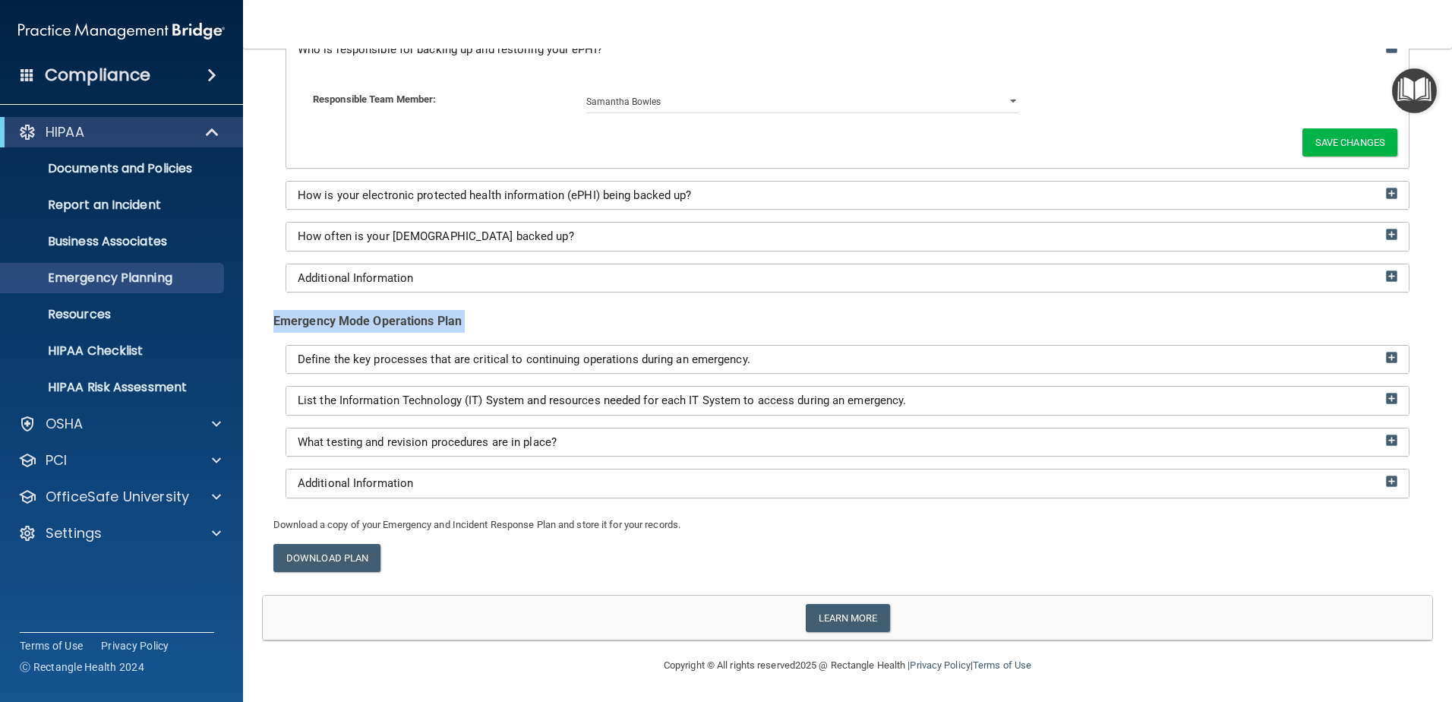
copy span "Define the key processes that are critical to continuing operations during an e…"
click at [788, 267] on div "Additional Information" at bounding box center [847, 278] width 1123 height 28
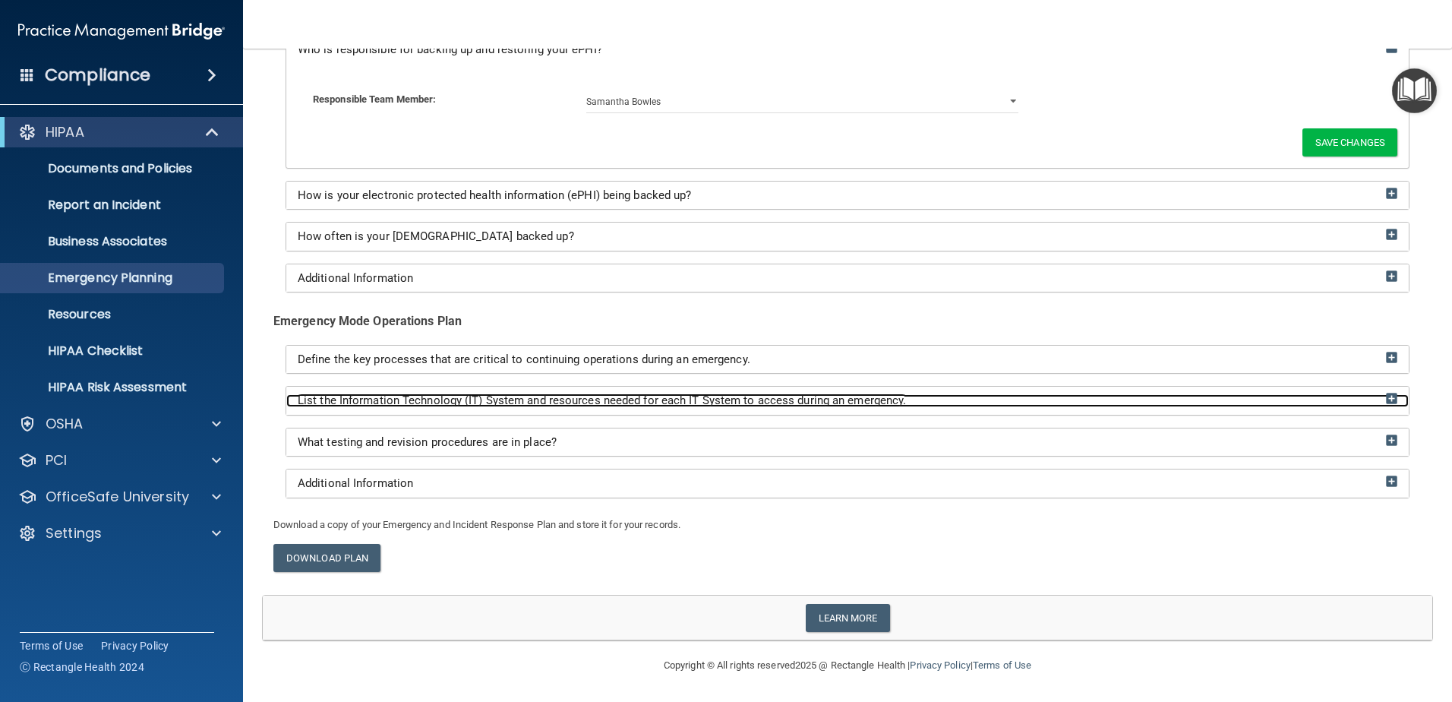
click at [542, 396] on span "List the Information Technology (IT) System and resources needed for each IT Sy…" at bounding box center [602, 400] width 608 height 14
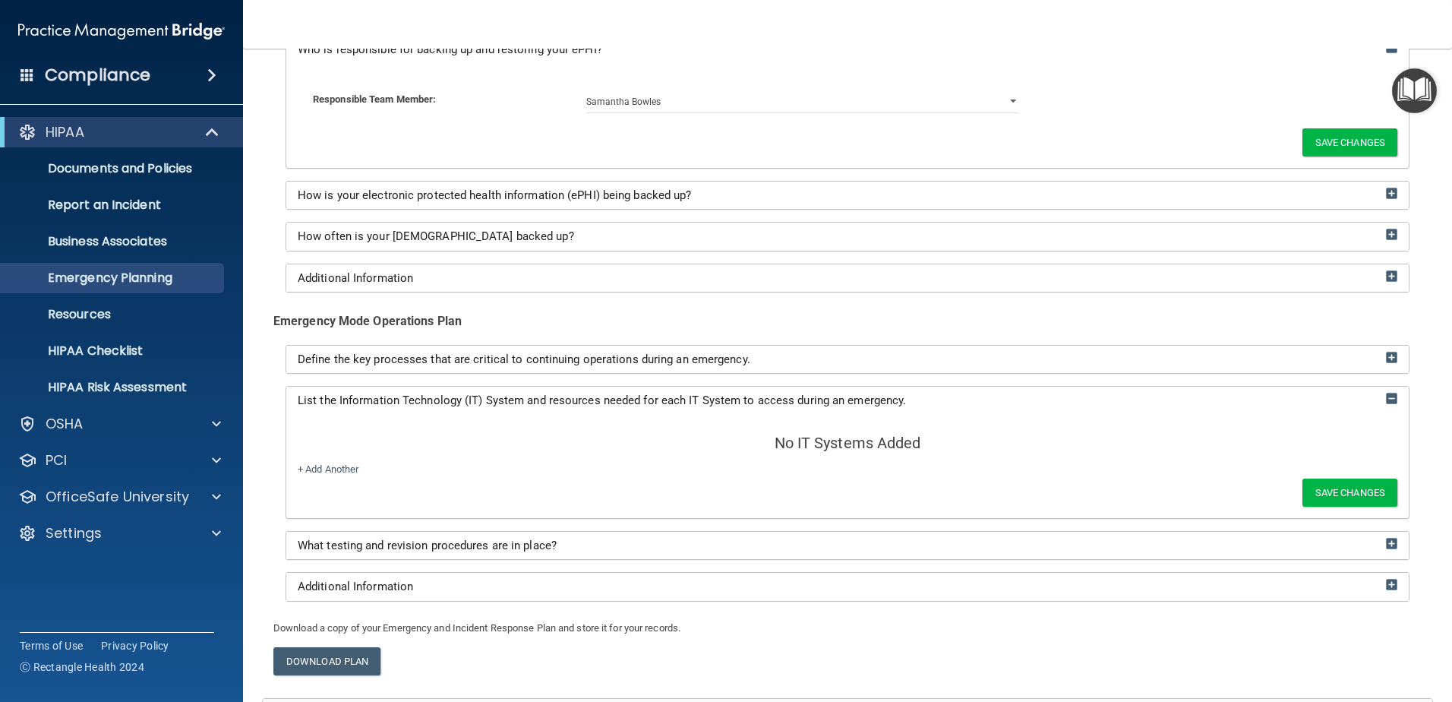
click at [350, 455] on div "No IT Systems Added + Add Another Save Changes" at bounding box center [847, 466] width 1123 height 103
click at [339, 464] on link "+ Add Another" at bounding box center [328, 468] width 61 height 11
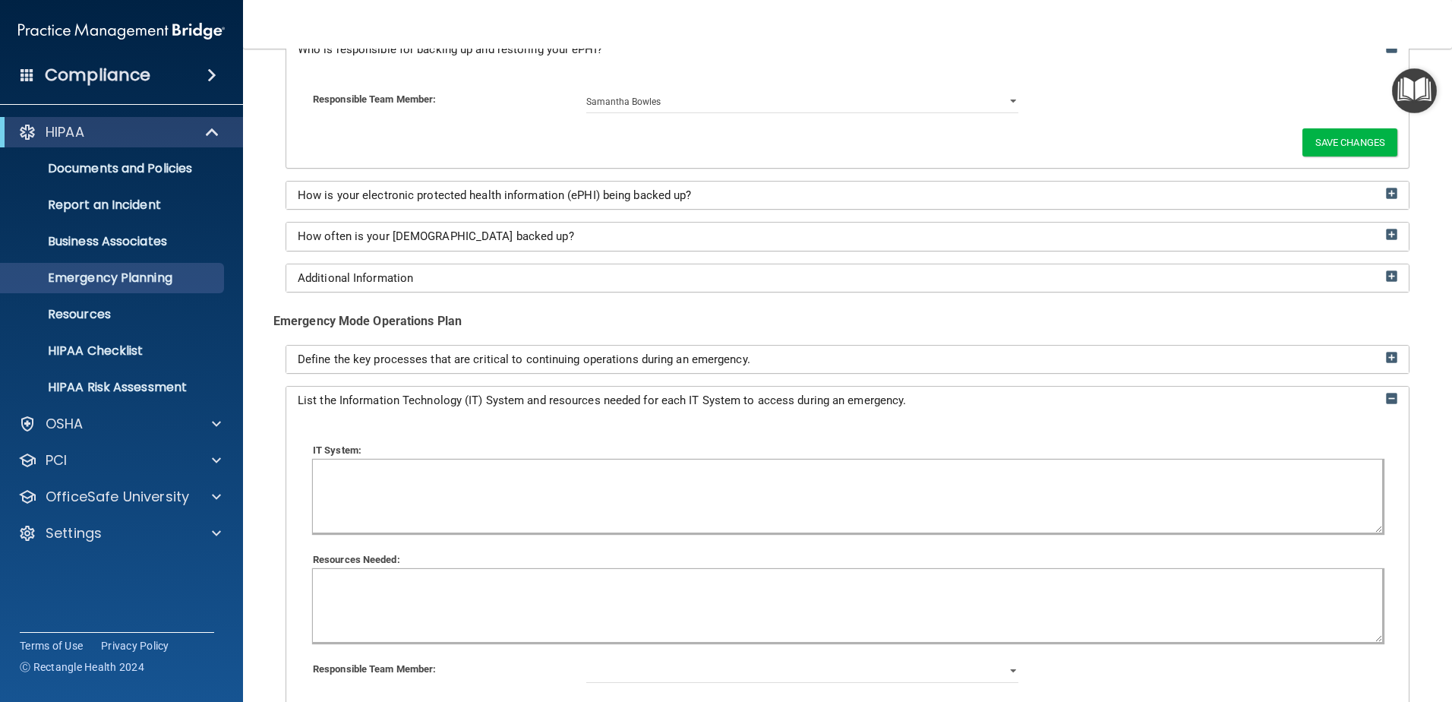
click at [359, 473] on textarea at bounding box center [847, 496] width 1069 height 73
type textarea "#"
type textarea "3C Technologies"
click at [1378, 559] on div "Resources Needed:" at bounding box center [848, 560] width 1092 height 18
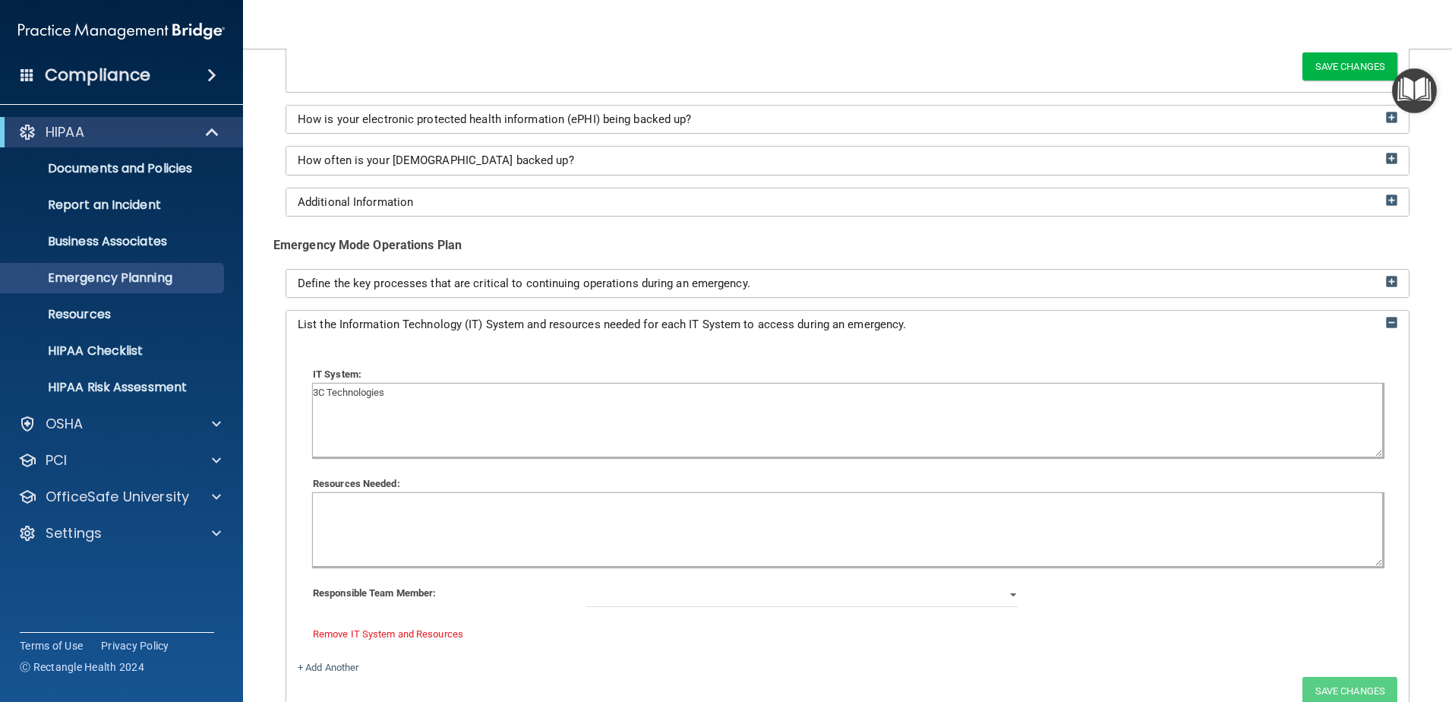
scroll to position [485, 0]
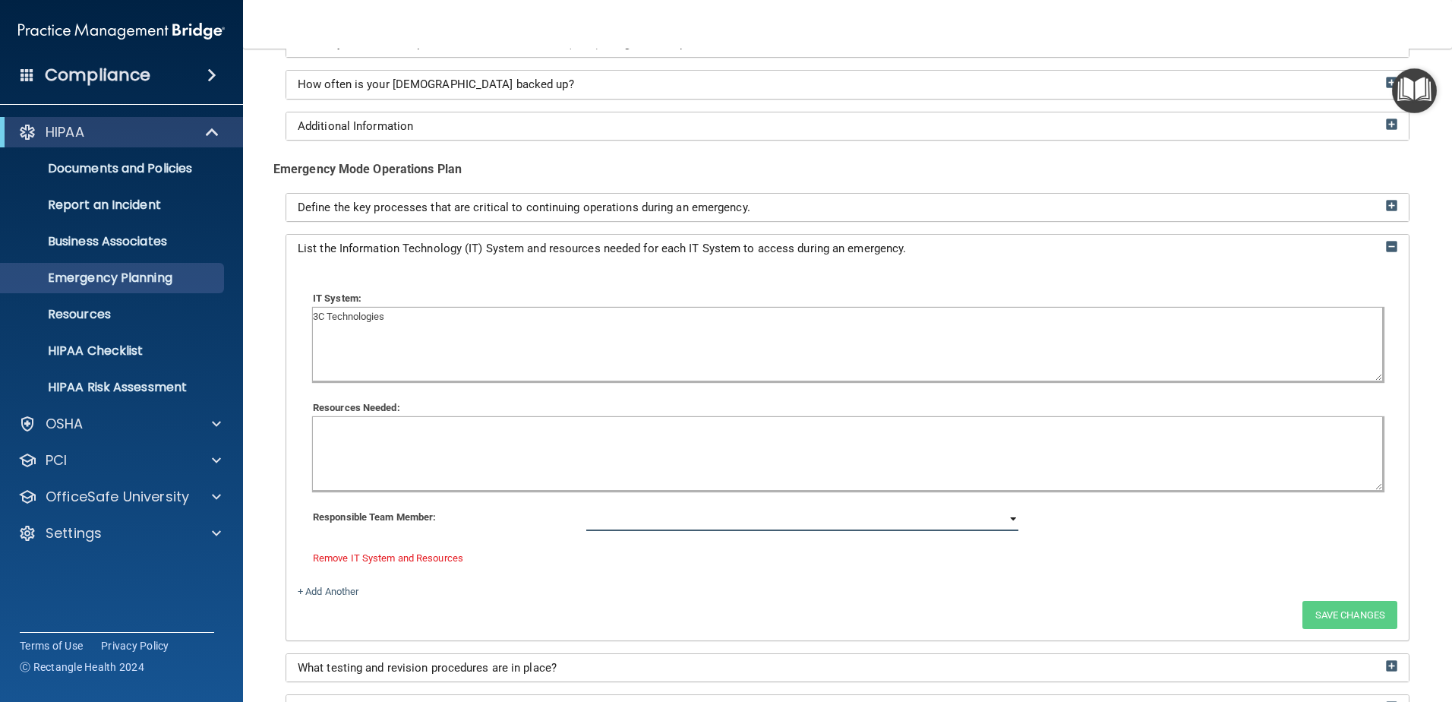
click at [619, 510] on select "[PERSON_NAME]" at bounding box center [802, 519] width 432 height 23
click at [522, 545] on div "IT System: 3C Technologies Resources Needed: Responsible Team Member: Samantha …" at bounding box center [848, 428] width 1100 height 308
click at [355, 560] on link "Remove IT System and Resources" at bounding box center [388, 557] width 150 height 11
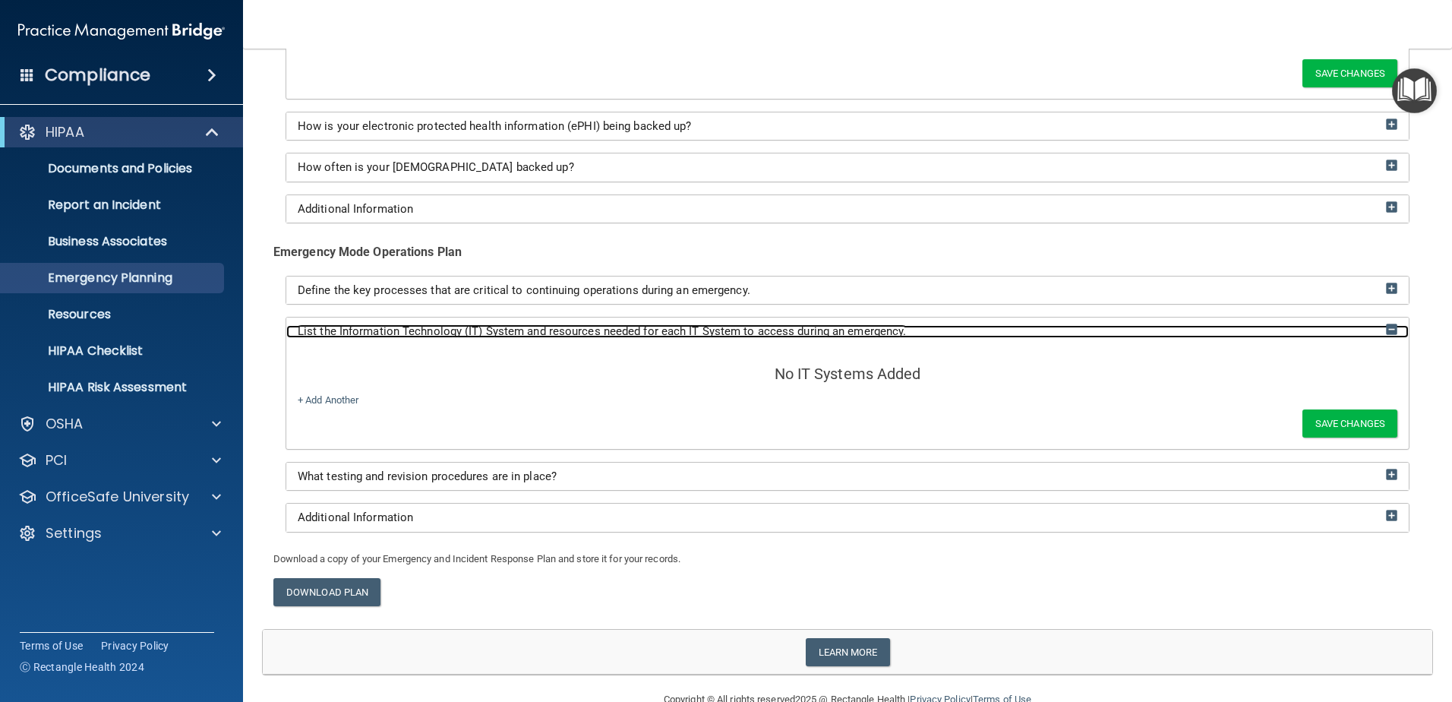
click at [1386, 326] on img at bounding box center [1391, 329] width 11 height 11
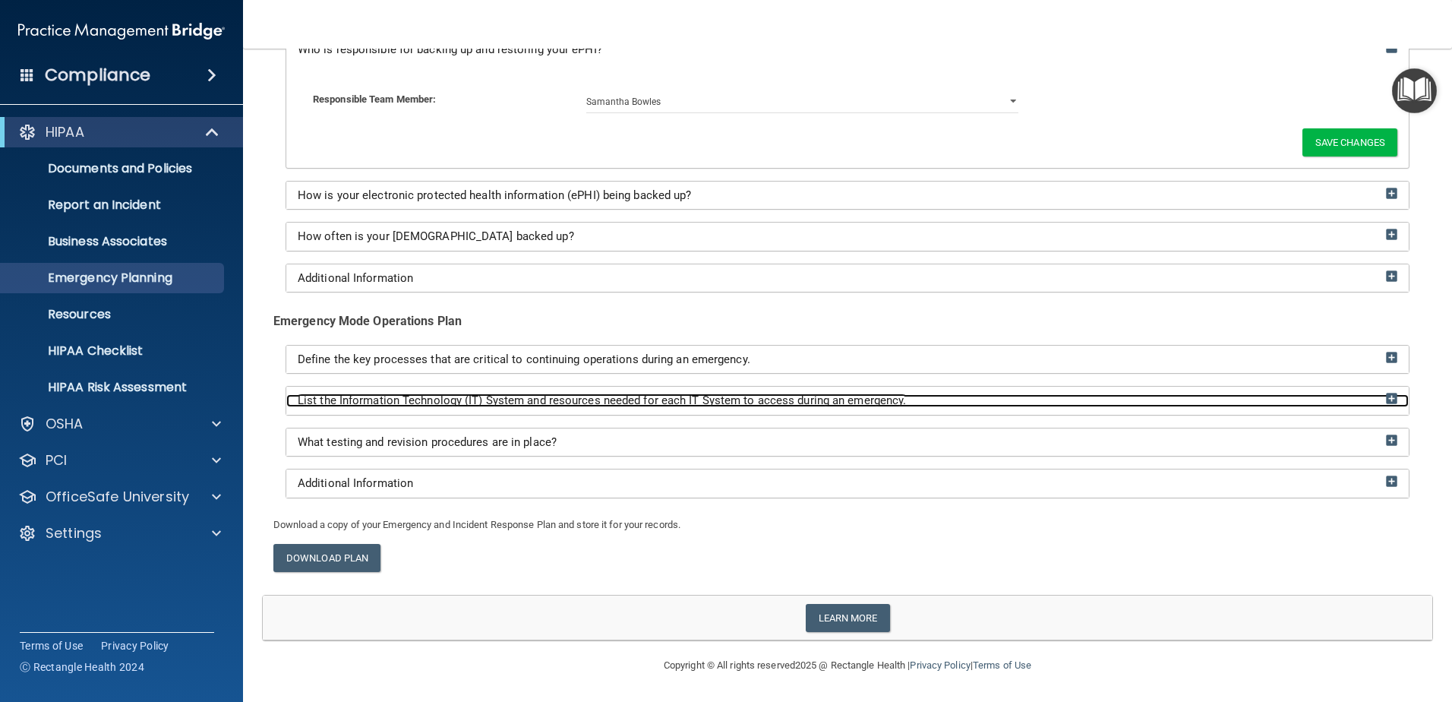
scroll to position [333, 0]
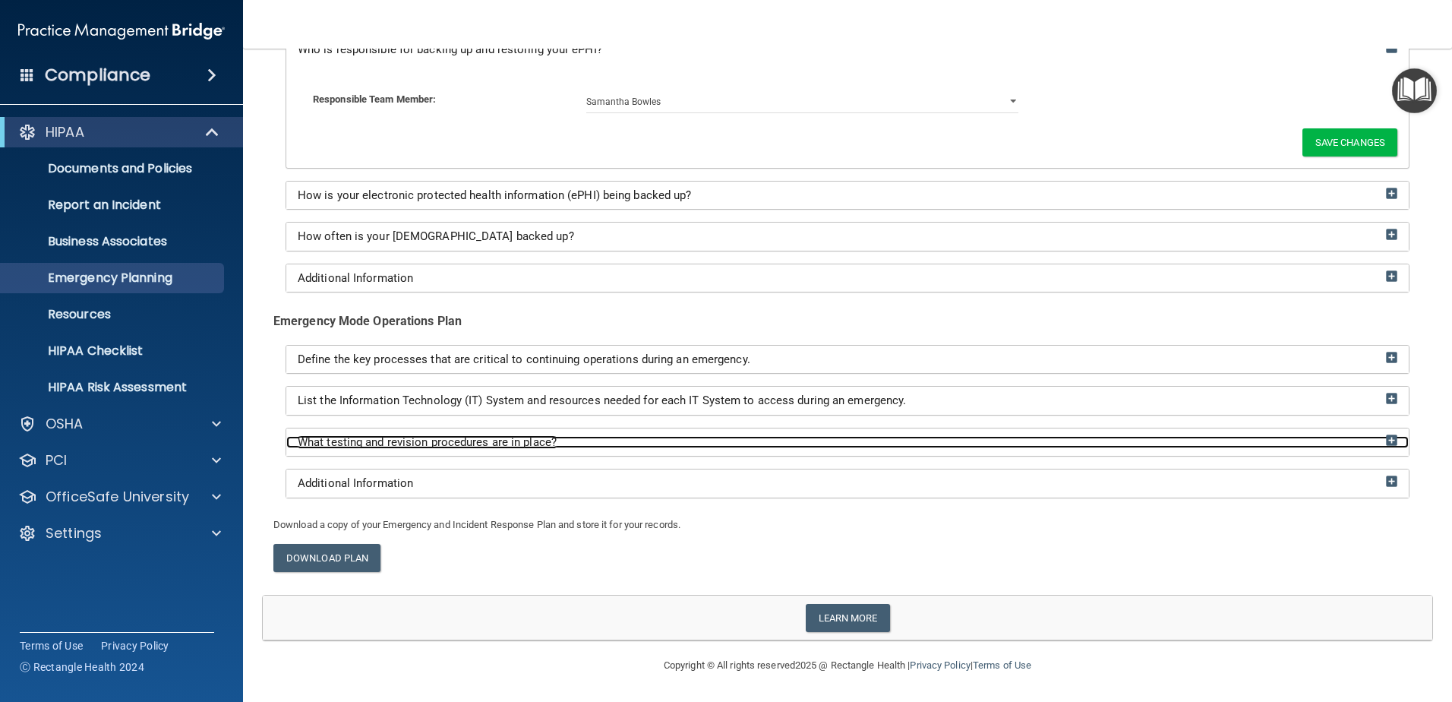
click at [574, 441] on div "What testing and revision procedures are in place?" at bounding box center [847, 442] width 1123 height 13
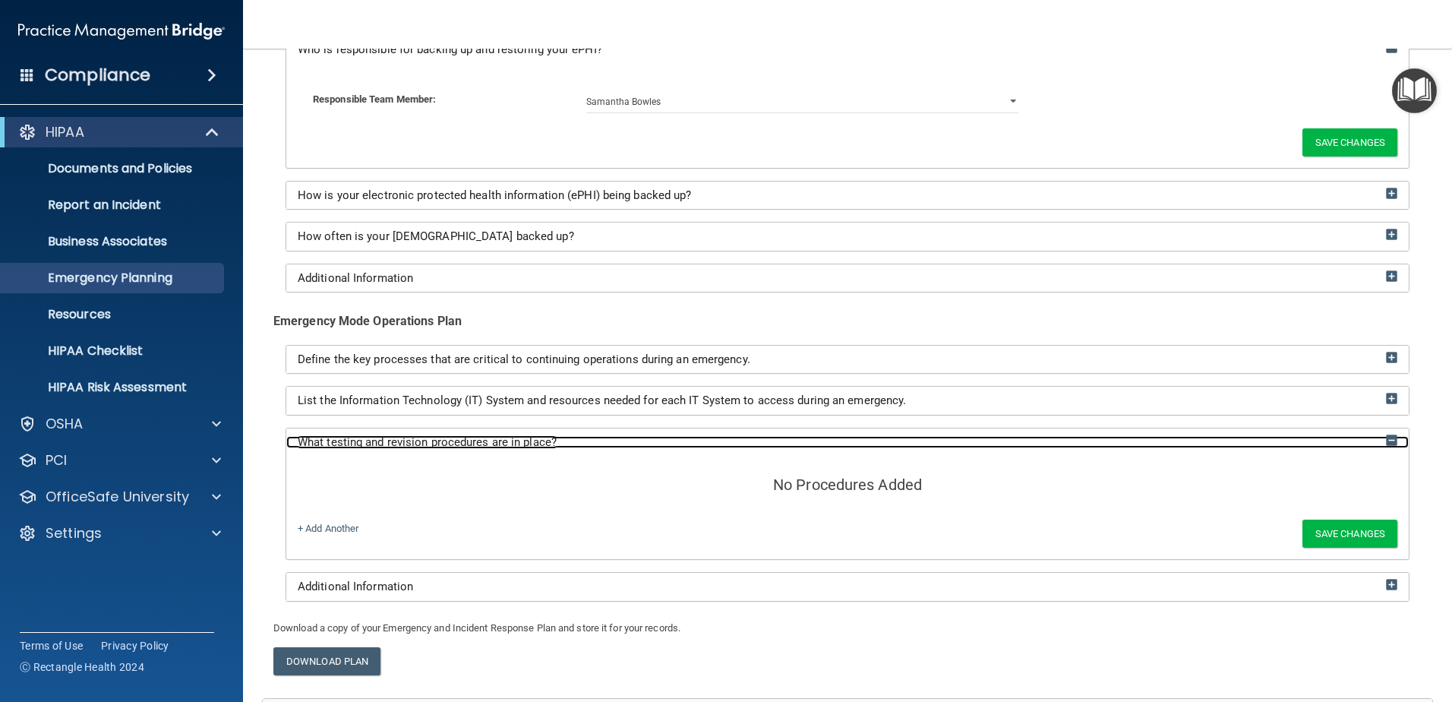
click at [412, 447] on span "What testing and revision procedures are in place?" at bounding box center [427, 442] width 259 height 14
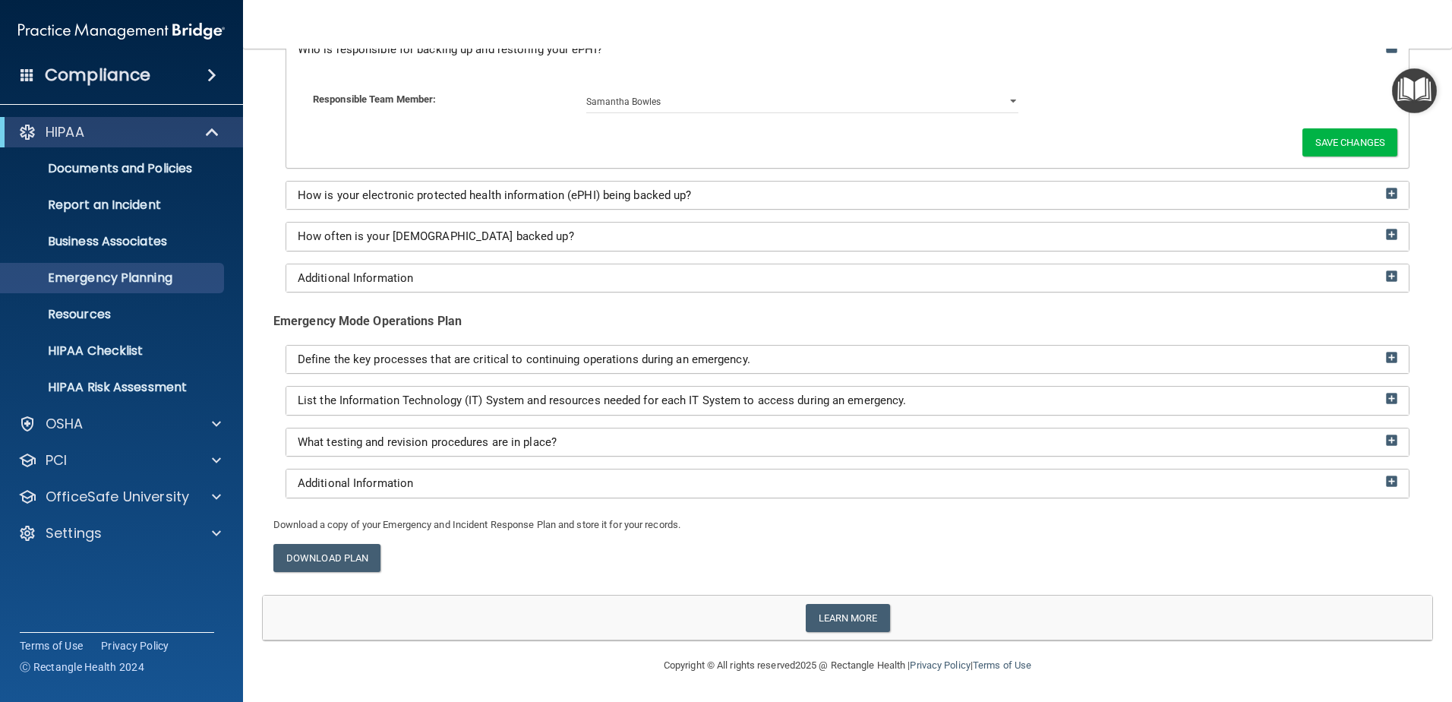
click at [359, 470] on div "Additional Information" at bounding box center [847, 483] width 1123 height 28
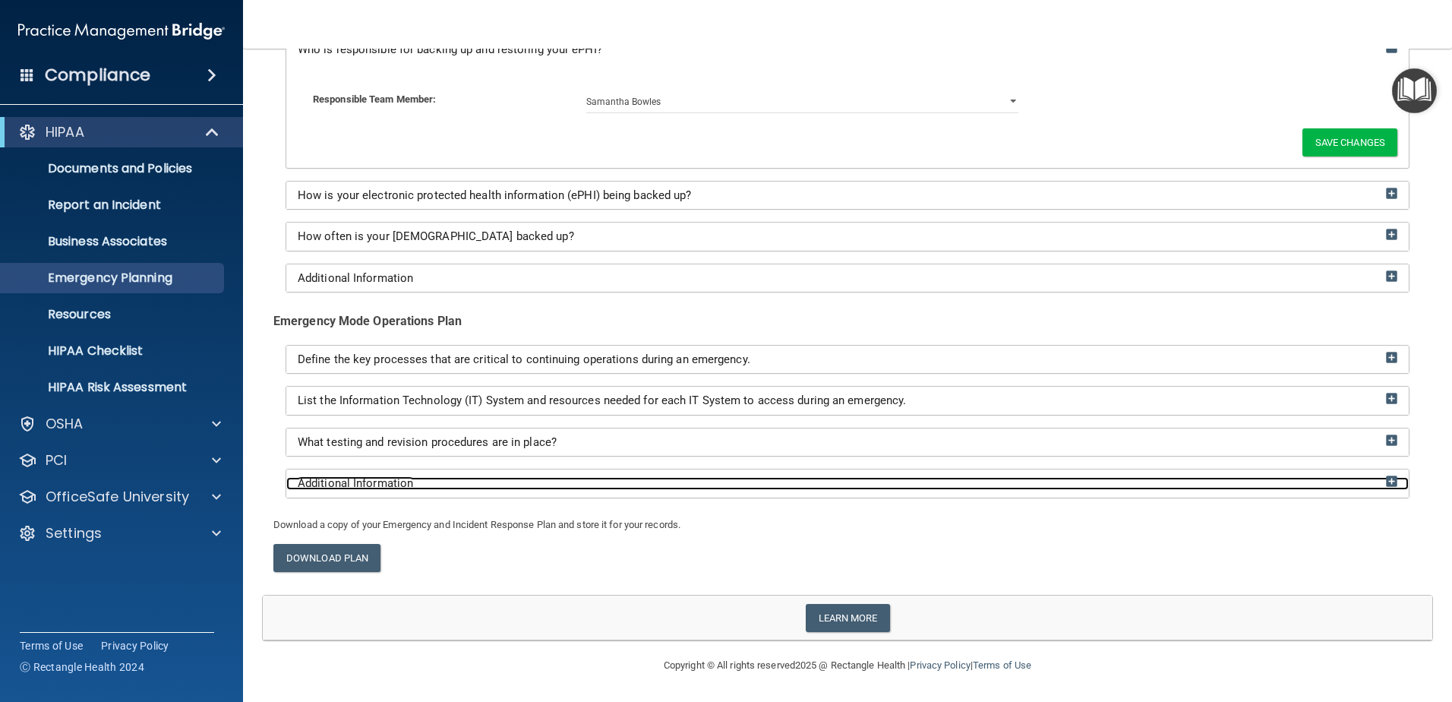
click at [357, 483] on span "Additional Information" at bounding box center [355, 483] width 115 height 14
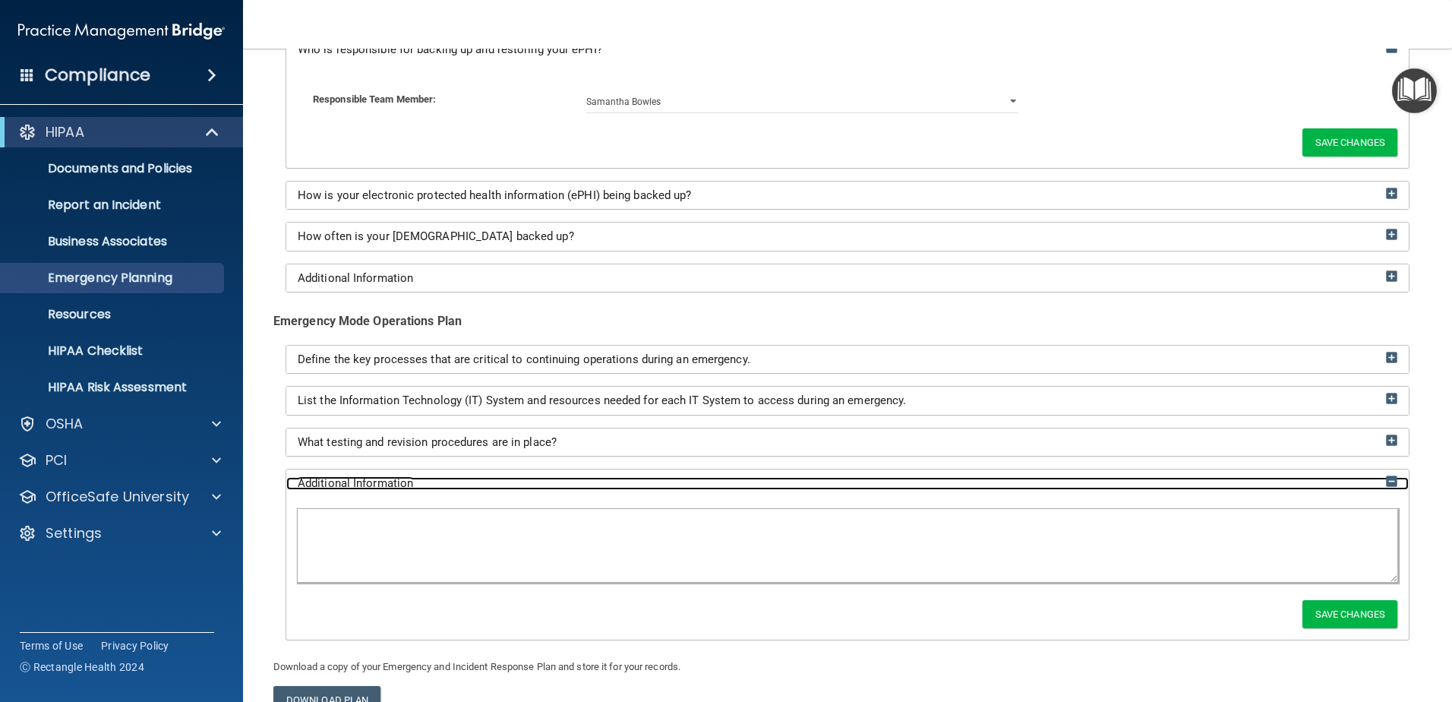
click at [357, 483] on span "Additional Information" at bounding box center [355, 483] width 115 height 14
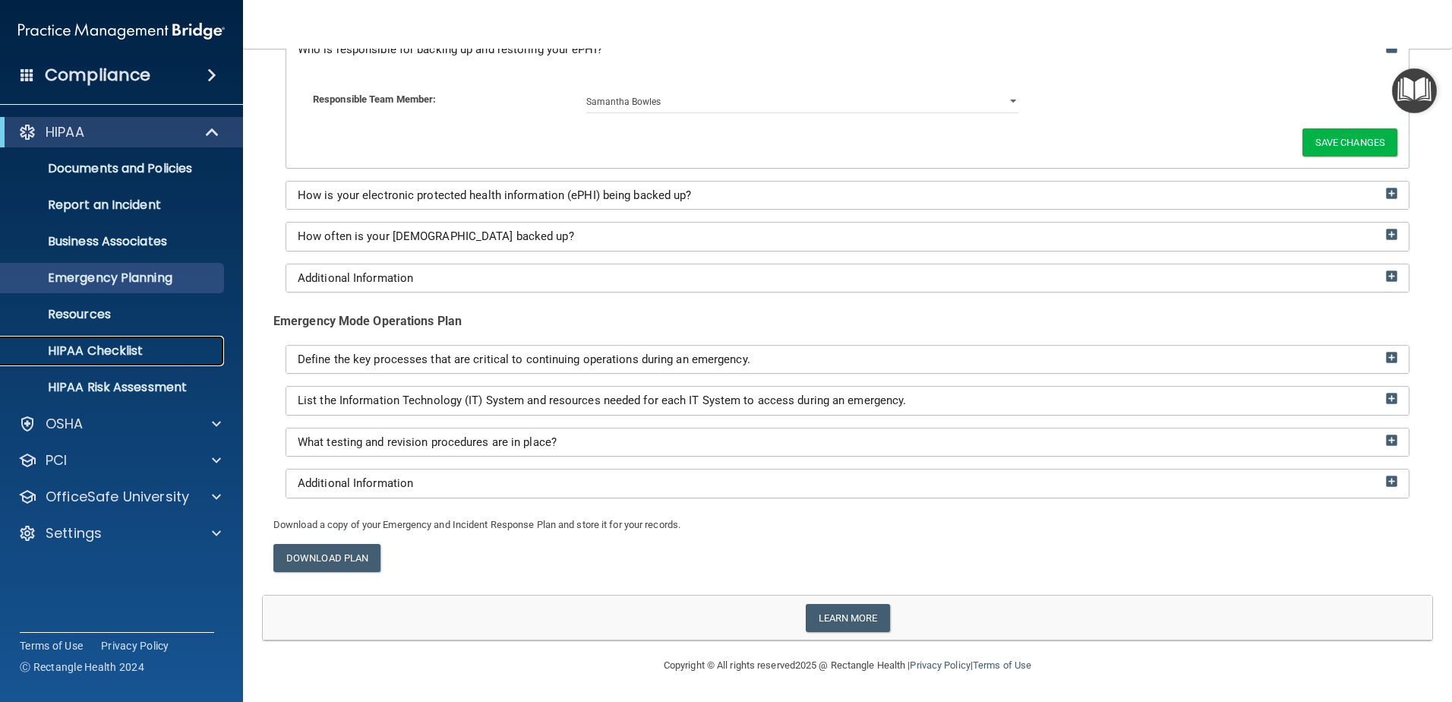
click at [115, 343] on p "HIPAA Checklist" at bounding box center [113, 350] width 207 height 15
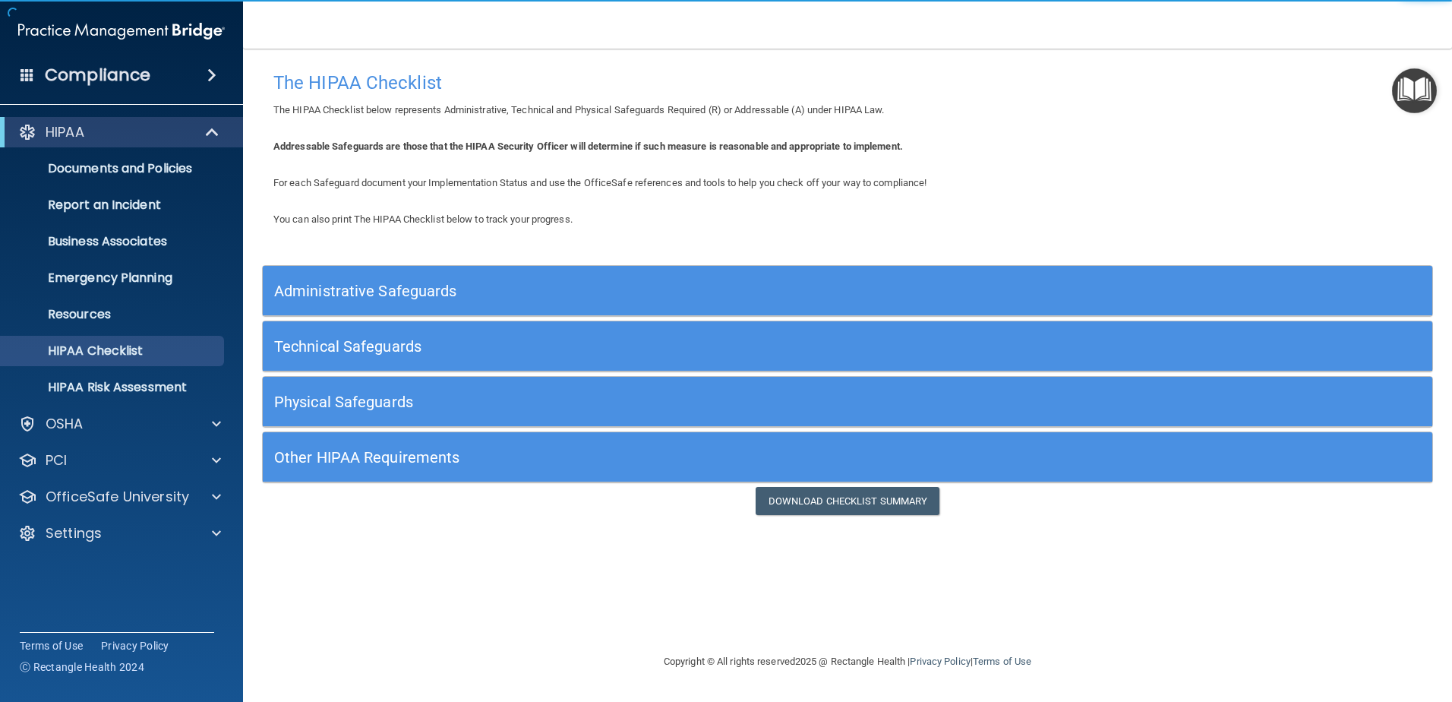
click at [351, 267] on div "Administrative Safeguards" at bounding box center [848, 291] width 1170 height 50
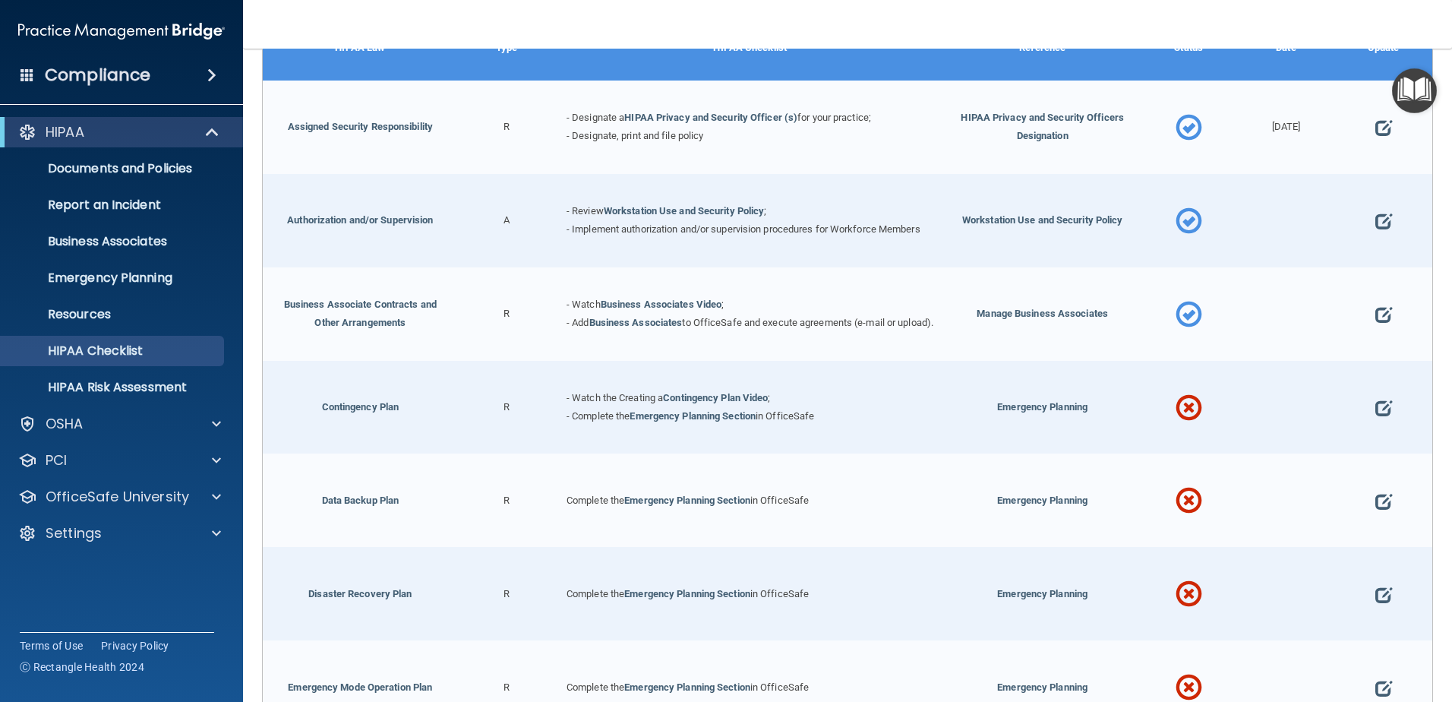
scroll to position [304, 0]
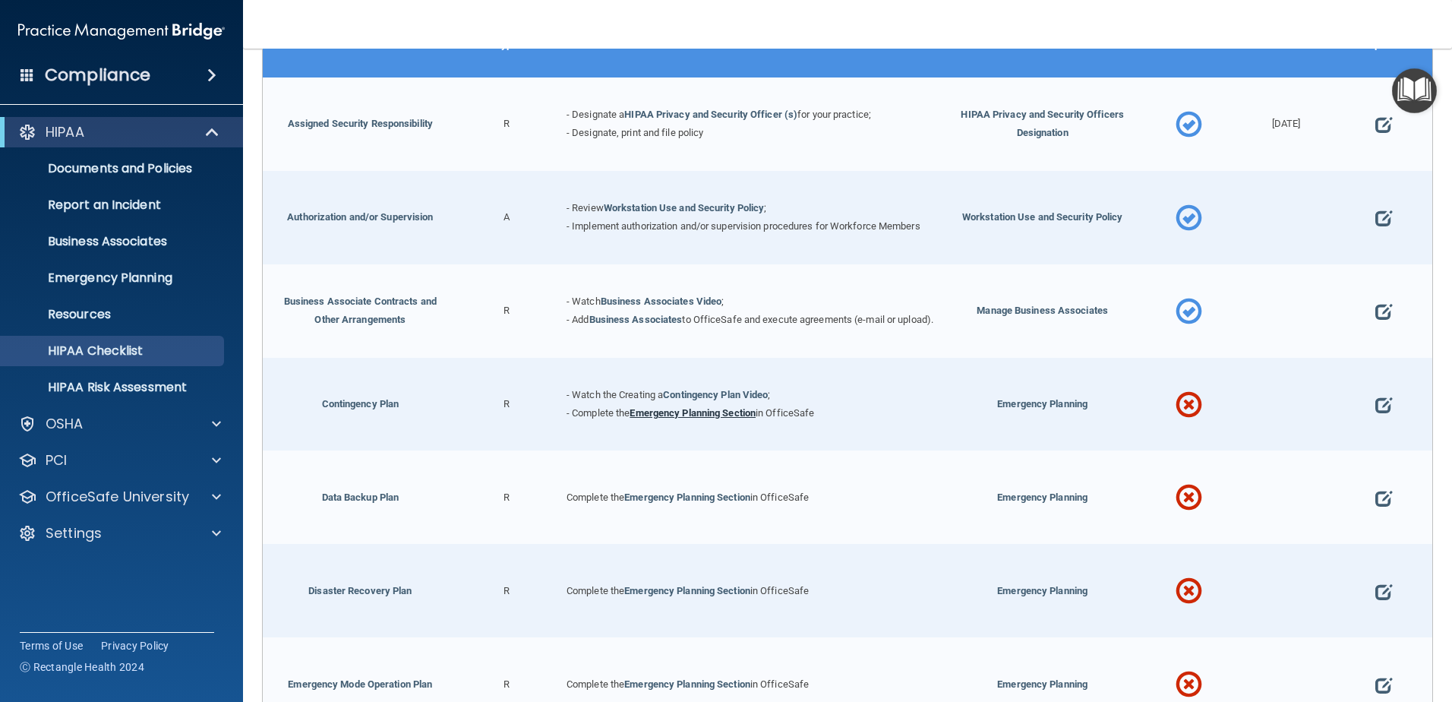
click at [705, 418] on link "Emergency Planning Section" at bounding box center [693, 412] width 126 height 11
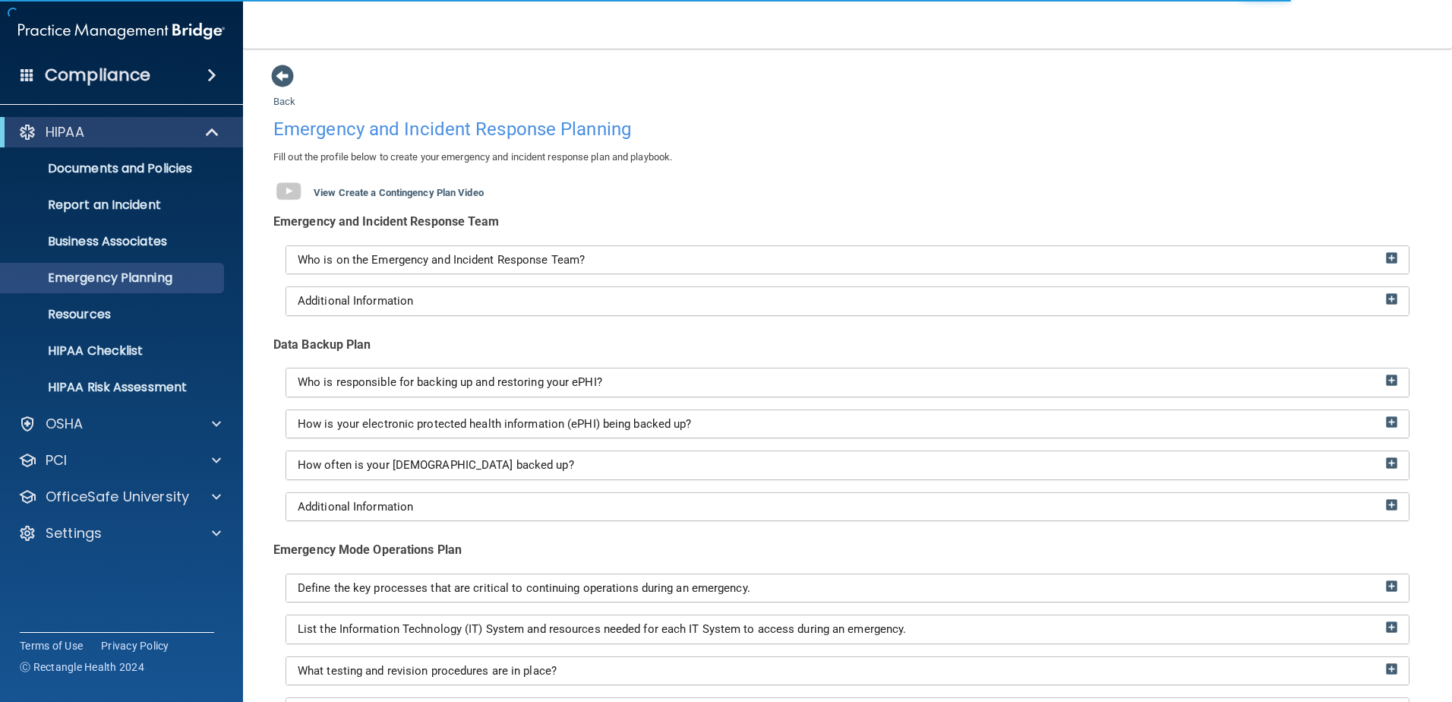
click at [597, 250] on div "Who is on the Emergency and Incident Response Team?" at bounding box center [847, 260] width 1123 height 28
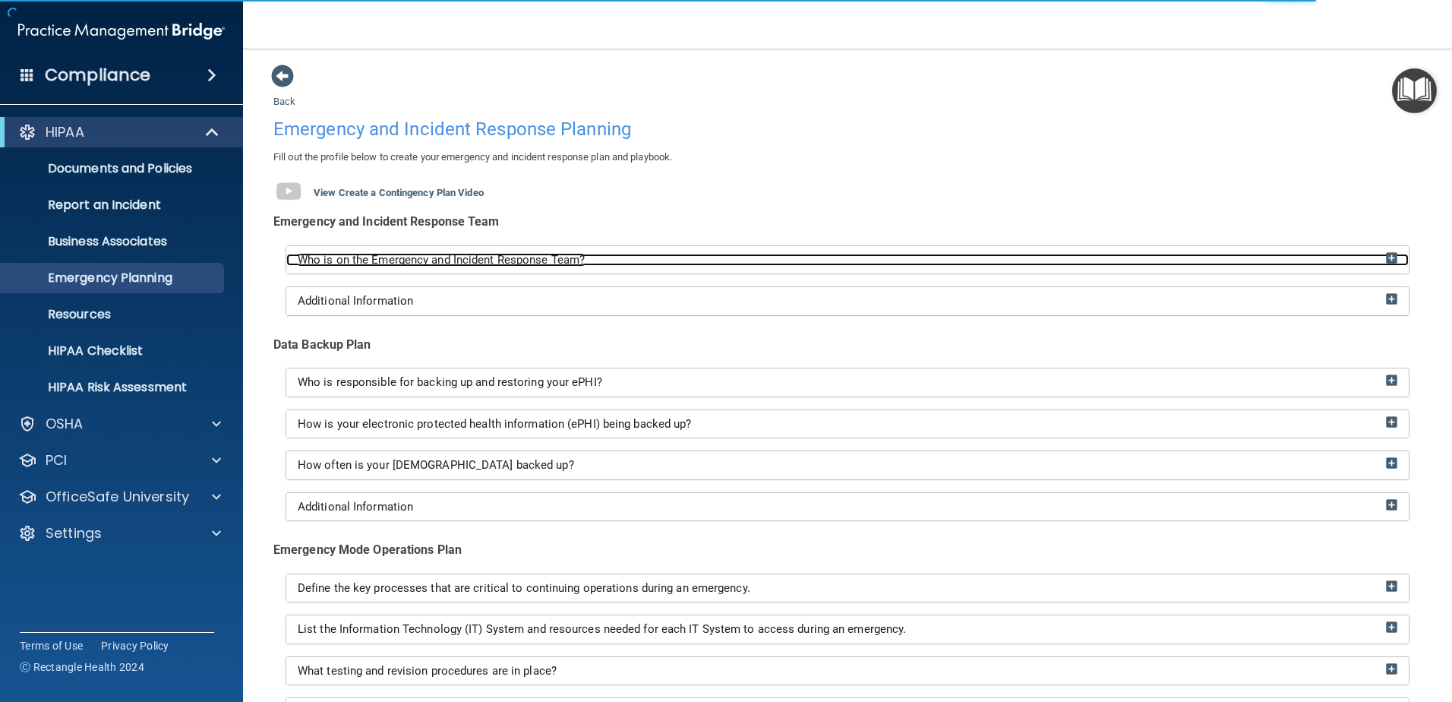
click at [557, 266] on span "Who is on the Emergency and Incident Response Team?" at bounding box center [441, 260] width 287 height 14
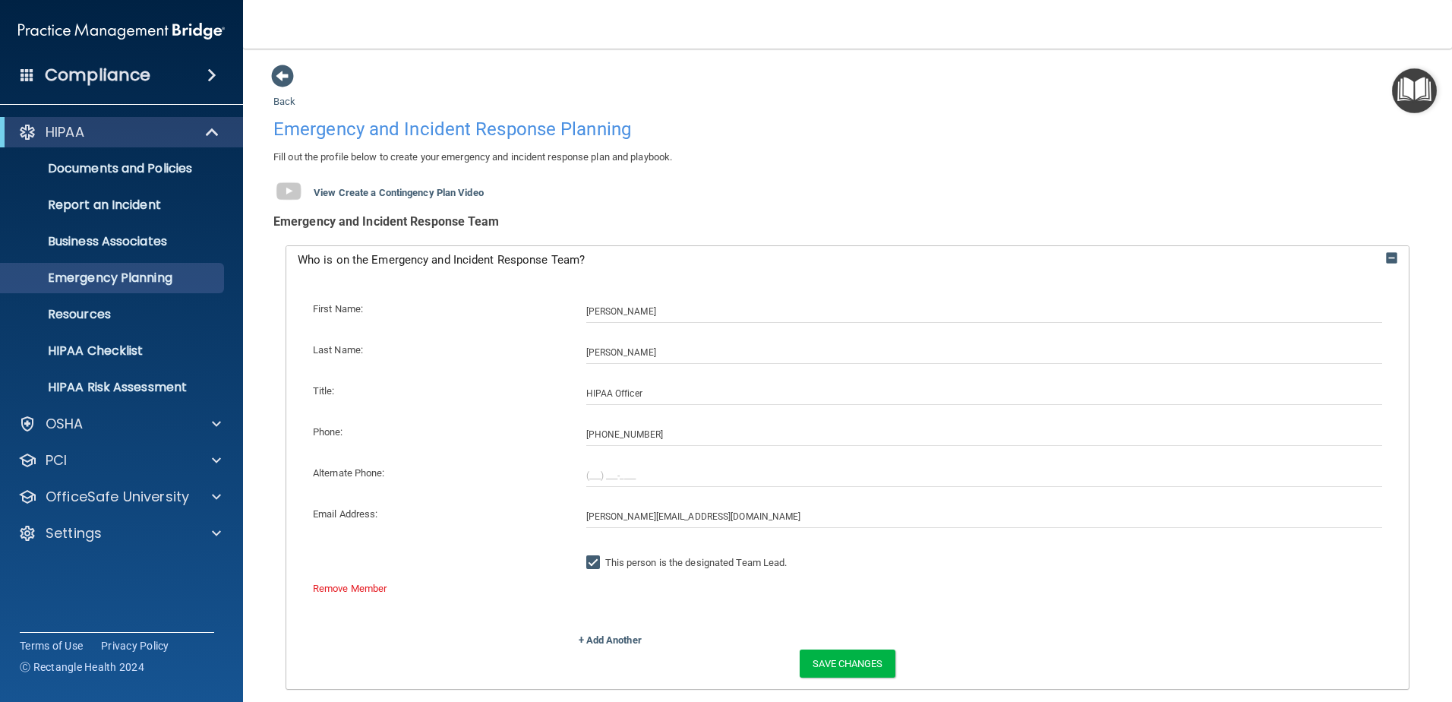
click at [632, 630] on div "First Name: Samantha Last Name: Bowles Title: HIPAA Officer Phone: (330) 674-80…" at bounding box center [848, 458] width 1100 height 346
click at [622, 633] on div "+ Add Another" at bounding box center [988, 640] width 842 height 18
click at [609, 640] on link "+ Add Another" at bounding box center [610, 639] width 63 height 11
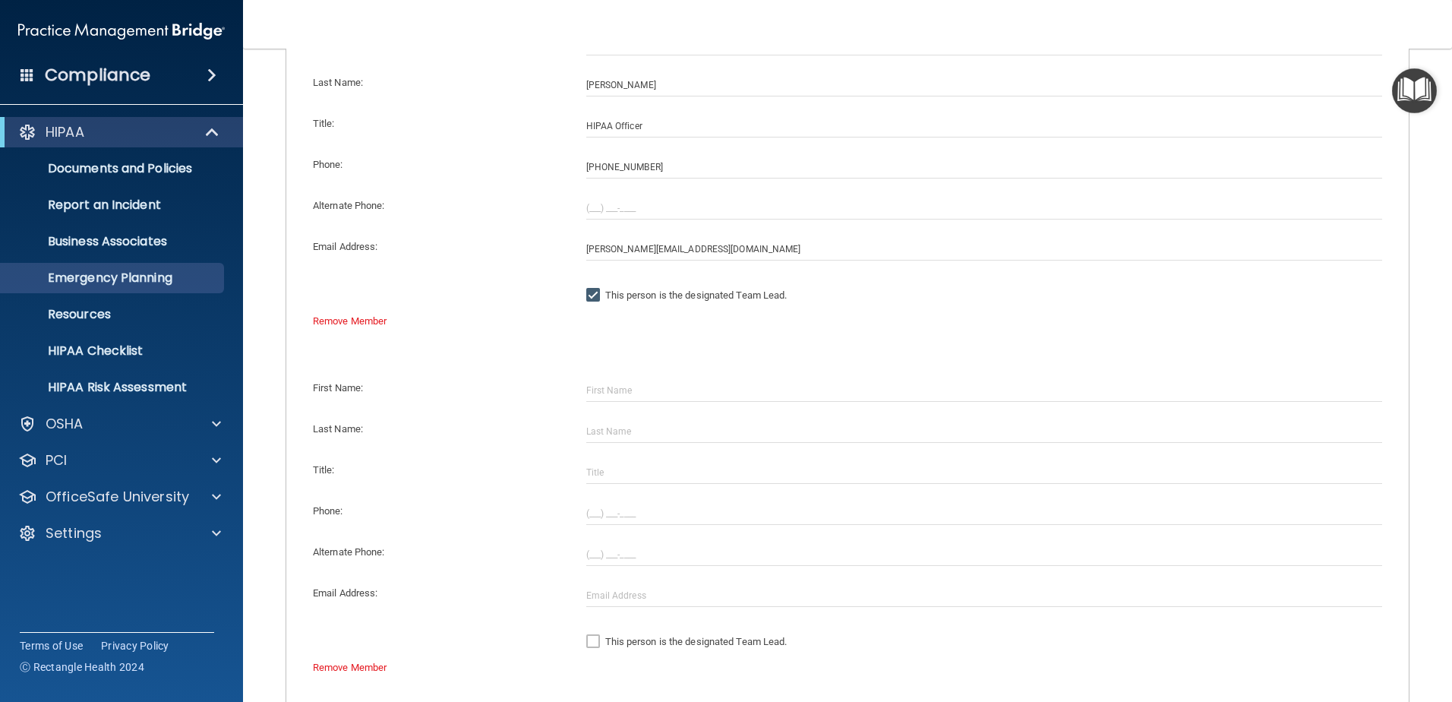
scroll to position [304, 0]
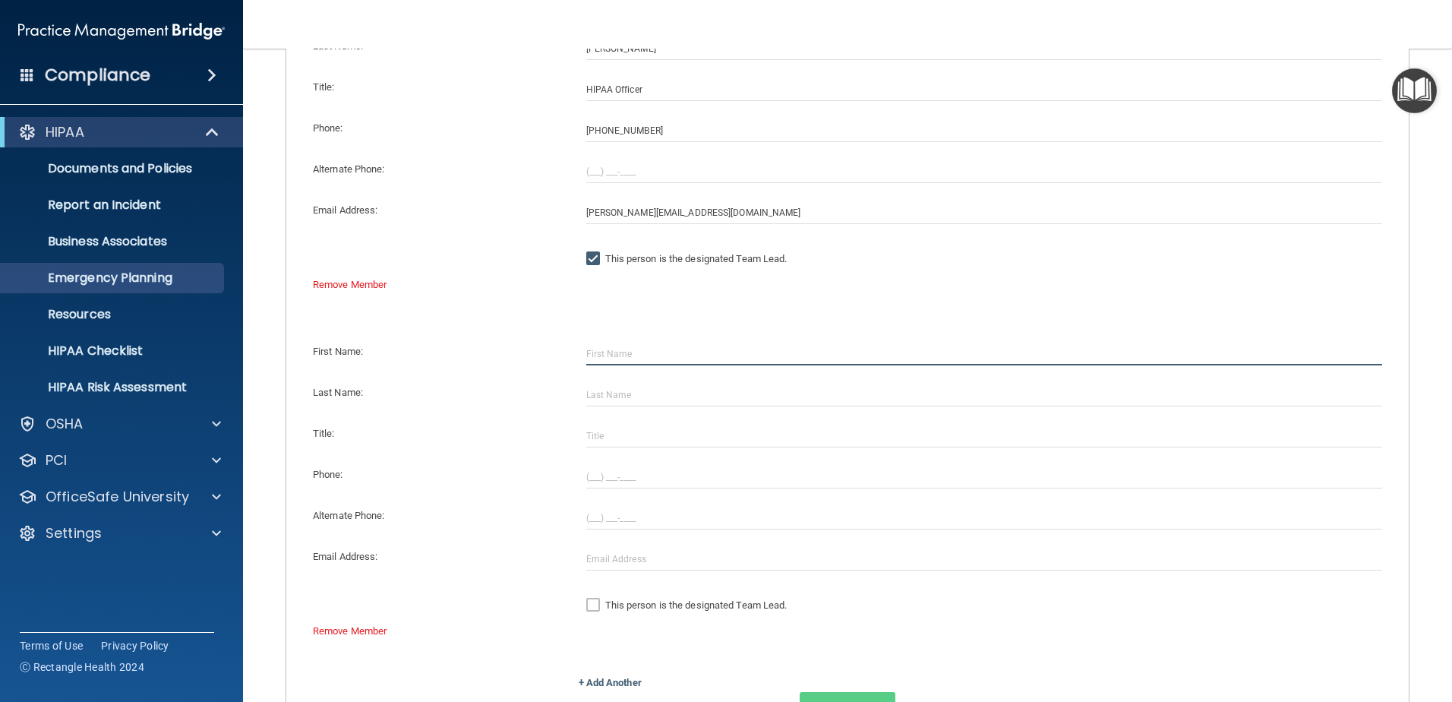
click at [636, 346] on input "text" at bounding box center [984, 354] width 797 height 23
type input "#"
type input "3C"
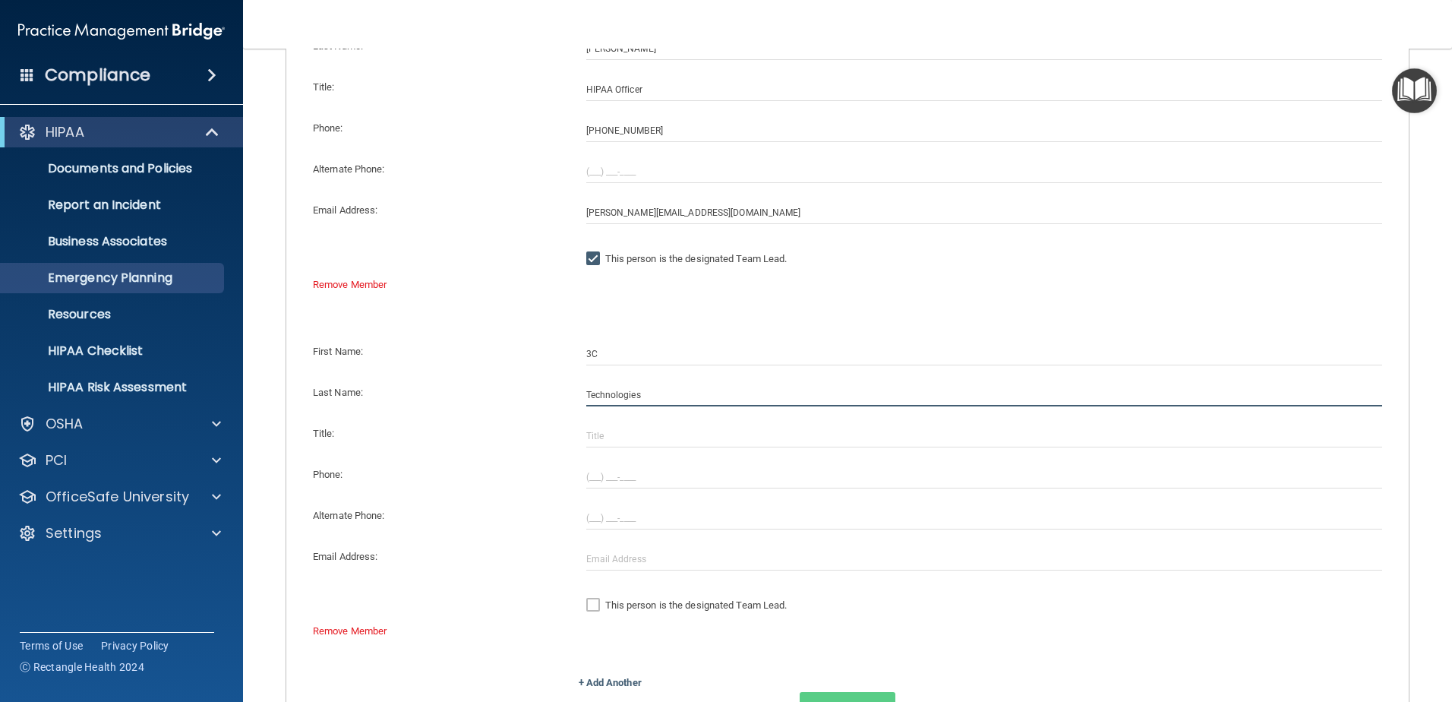
type input "Technologies"
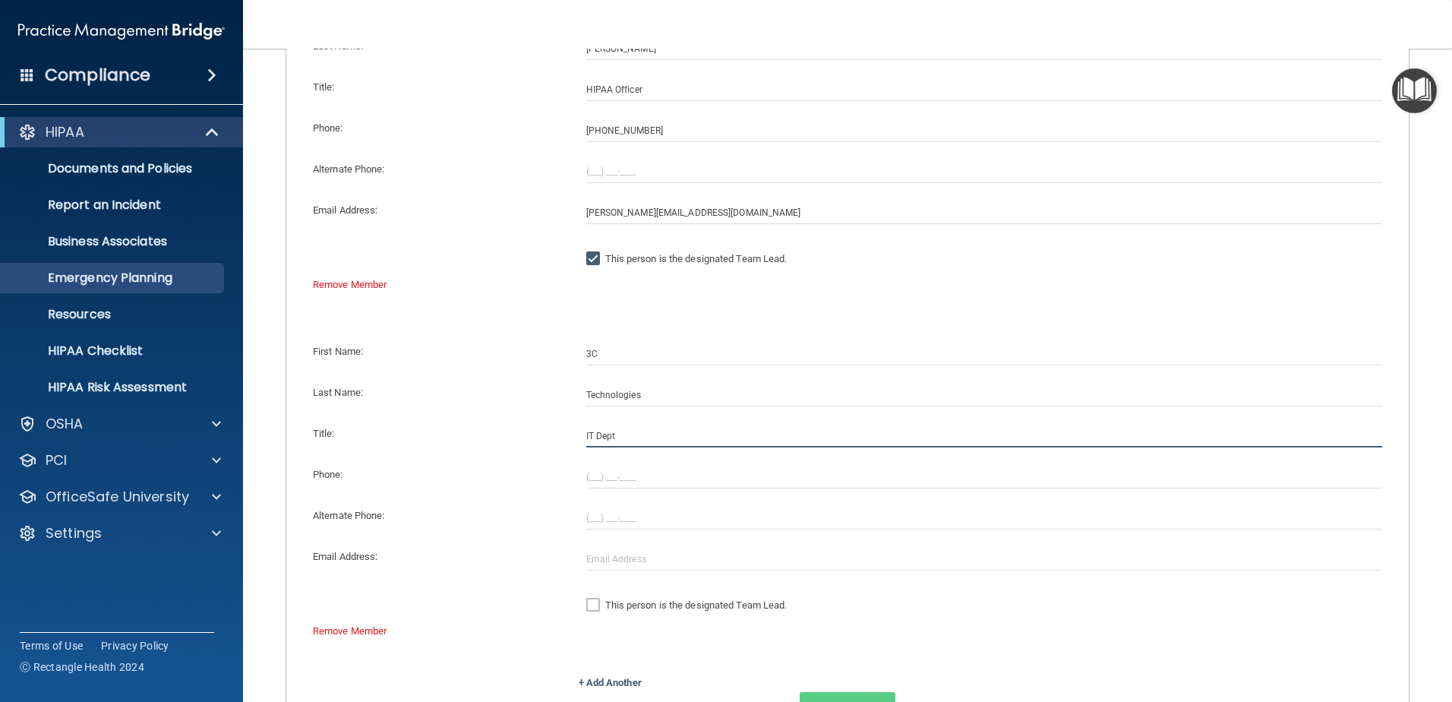
type input "IT Dept"
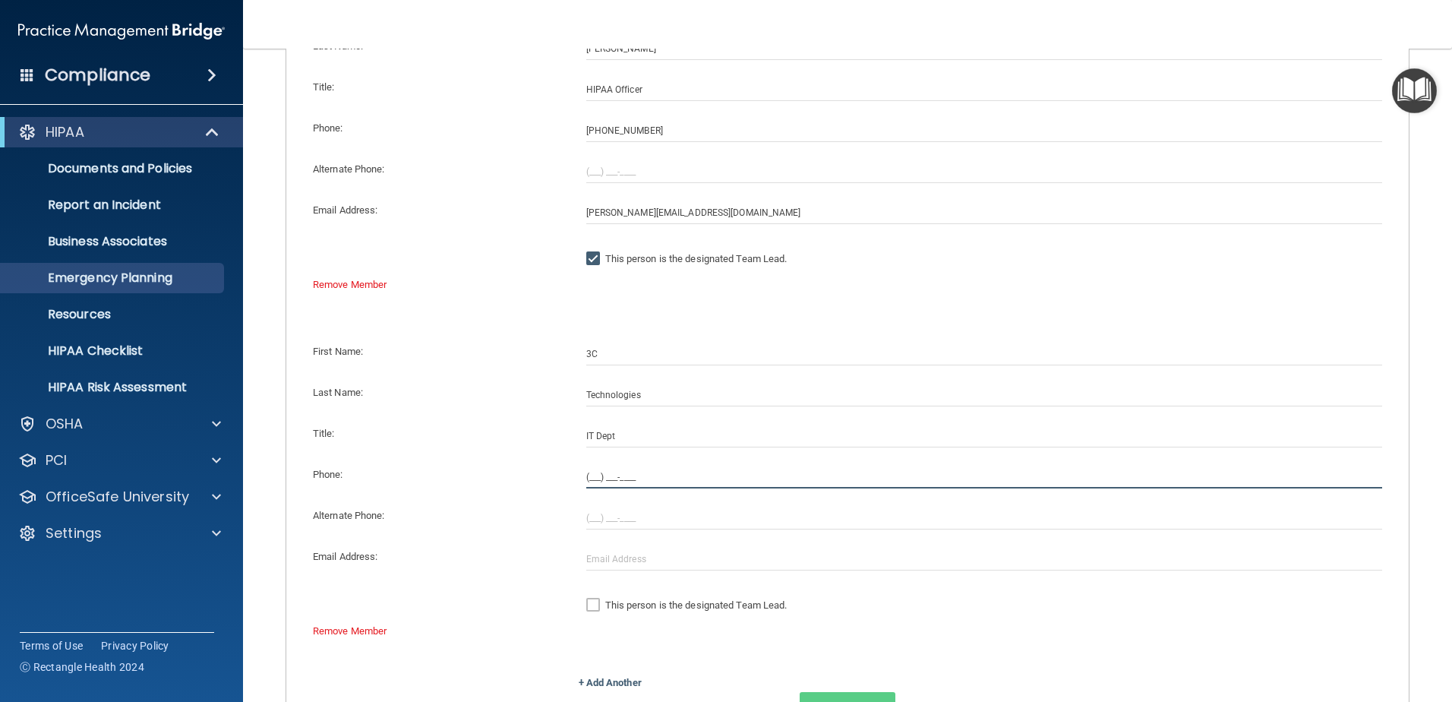
click at [588, 479] on input "(___) ___-____" at bounding box center [984, 477] width 797 height 23
type input "(614) 319-4681"
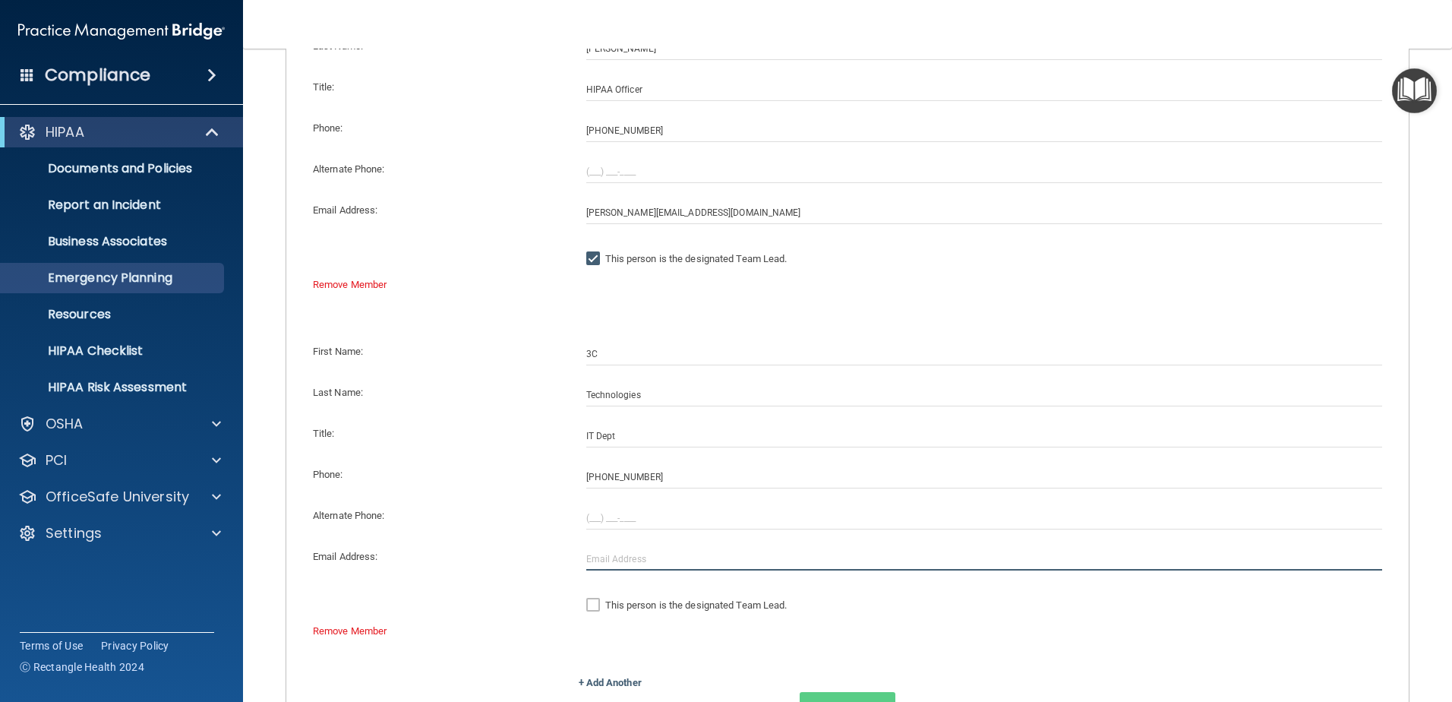
click at [586, 558] on input "text" at bounding box center [984, 559] width 797 height 23
click at [878, 632] on div "Remove Member" at bounding box center [848, 631] width 1092 height 18
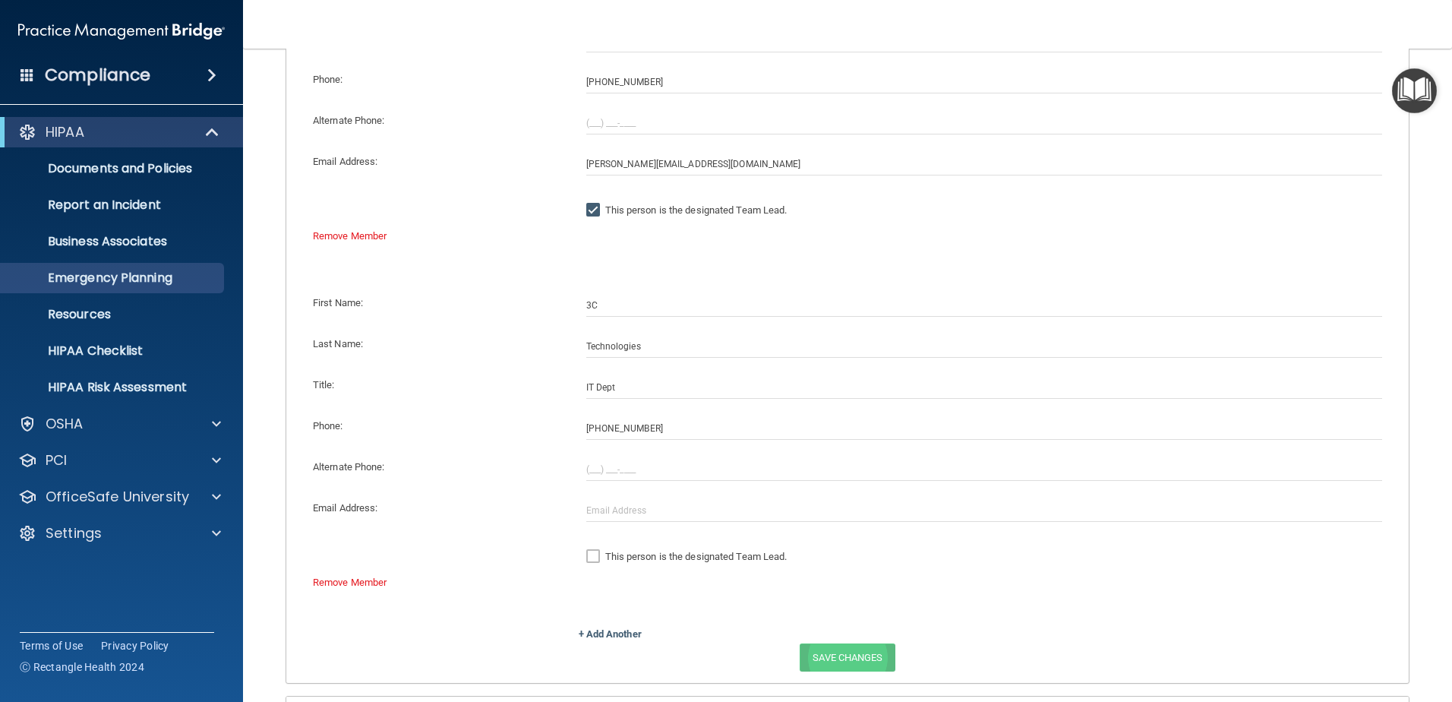
scroll to position [380, 0]
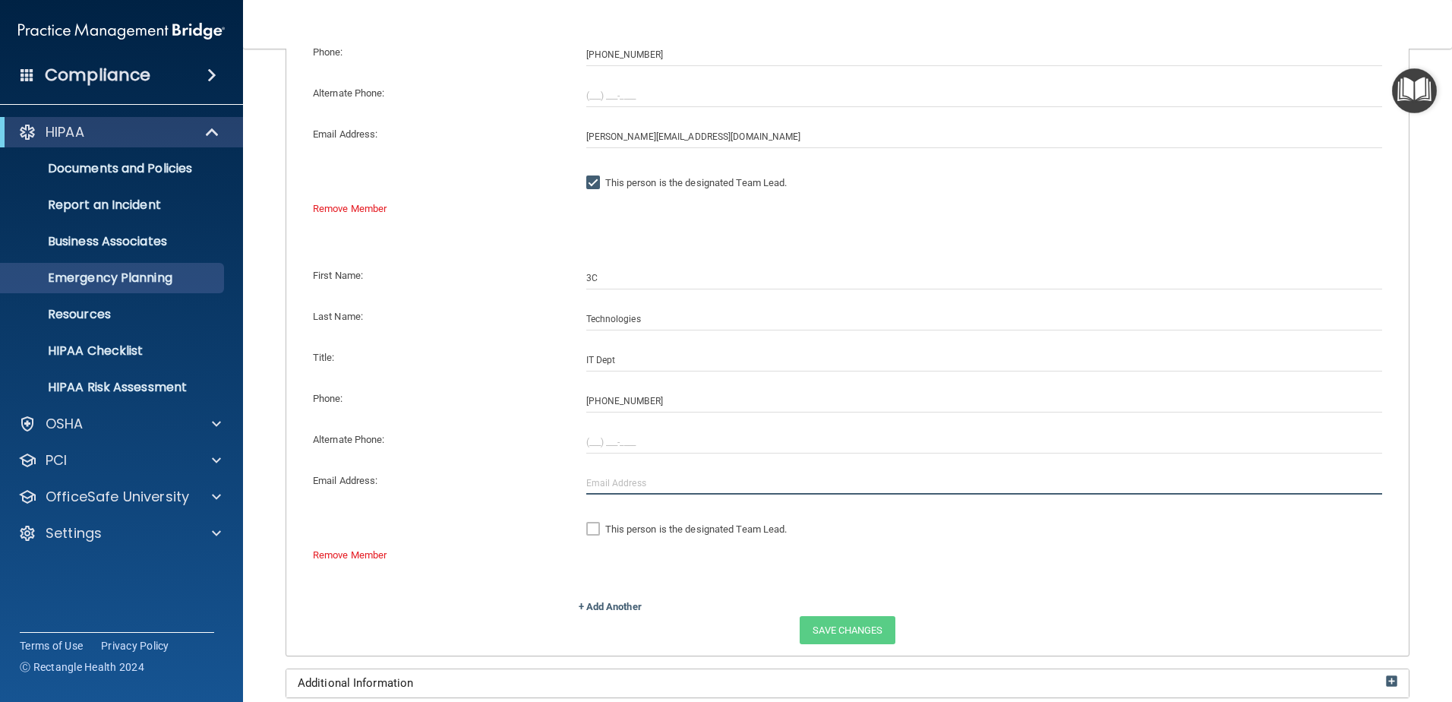
click at [622, 475] on input "text" at bounding box center [984, 483] width 797 height 23
click at [660, 479] on input "dhopkins@3ctechs.com" at bounding box center [984, 483] width 797 height 23
drag, startPoint x: 621, startPoint y: 482, endPoint x: 524, endPoint y: 470, distance: 98.0
click at [562, 481] on div "Email Address: dhopkins@3ctechs.com" at bounding box center [848, 483] width 1092 height 23
click at [667, 487] on input "@3ctechs.com" at bounding box center [984, 483] width 797 height 23
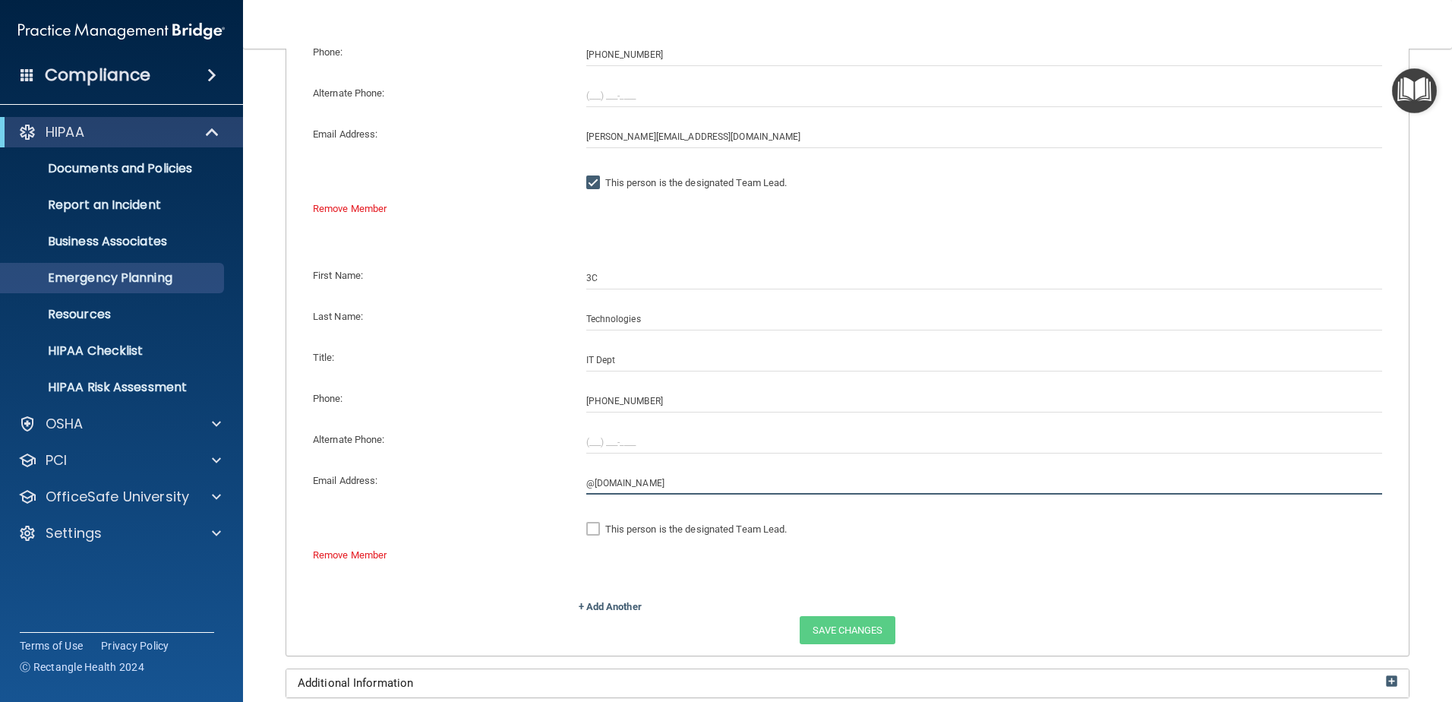
click at [586, 486] on input "@3ctechs.com" at bounding box center [984, 483] width 797 height 23
type input "cdean@3ctechs.com"
click at [681, 483] on input "cdean@3ctechs.com" at bounding box center [984, 483] width 797 height 23
drag, startPoint x: 681, startPoint y: 483, endPoint x: 447, endPoint y: 488, distance: 234.0
click at [447, 488] on div "Email Address: cdean@3ctechs.com" at bounding box center [848, 483] width 1092 height 23
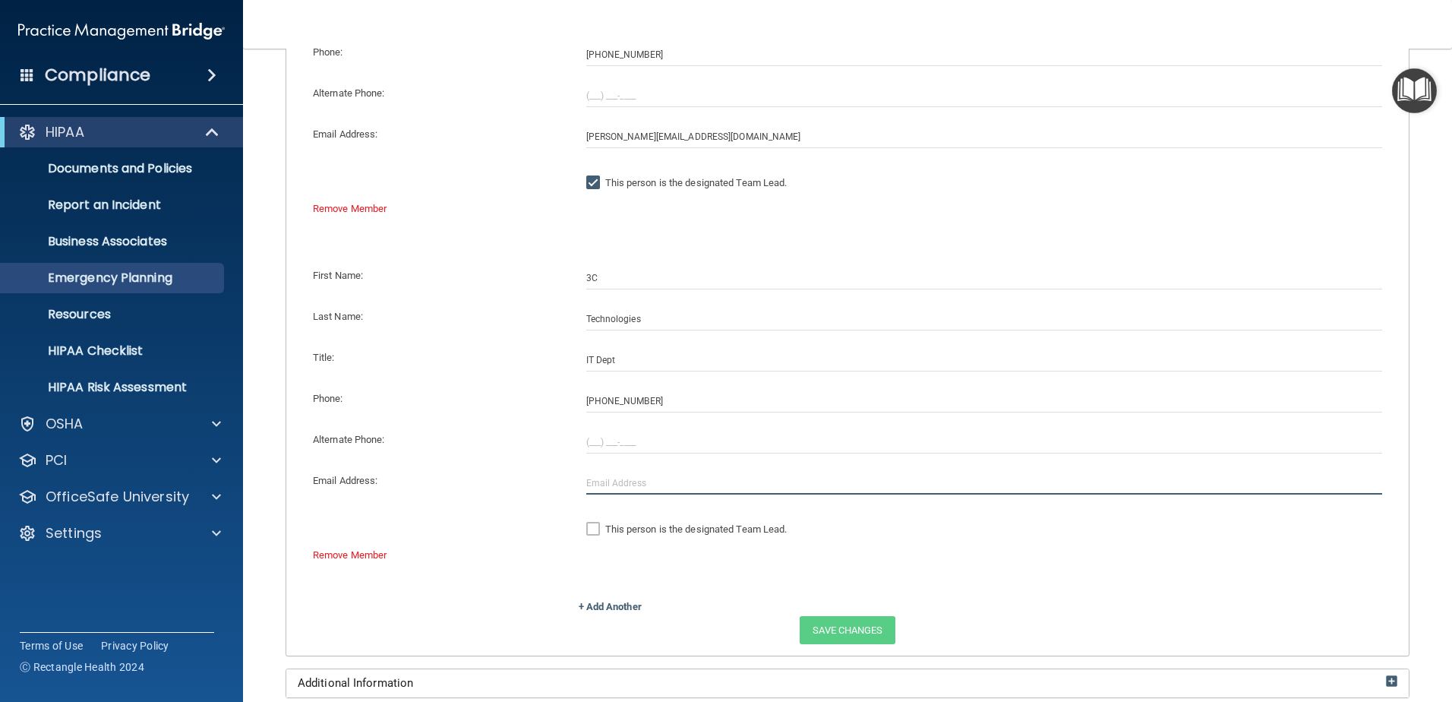
scroll to position [304, 0]
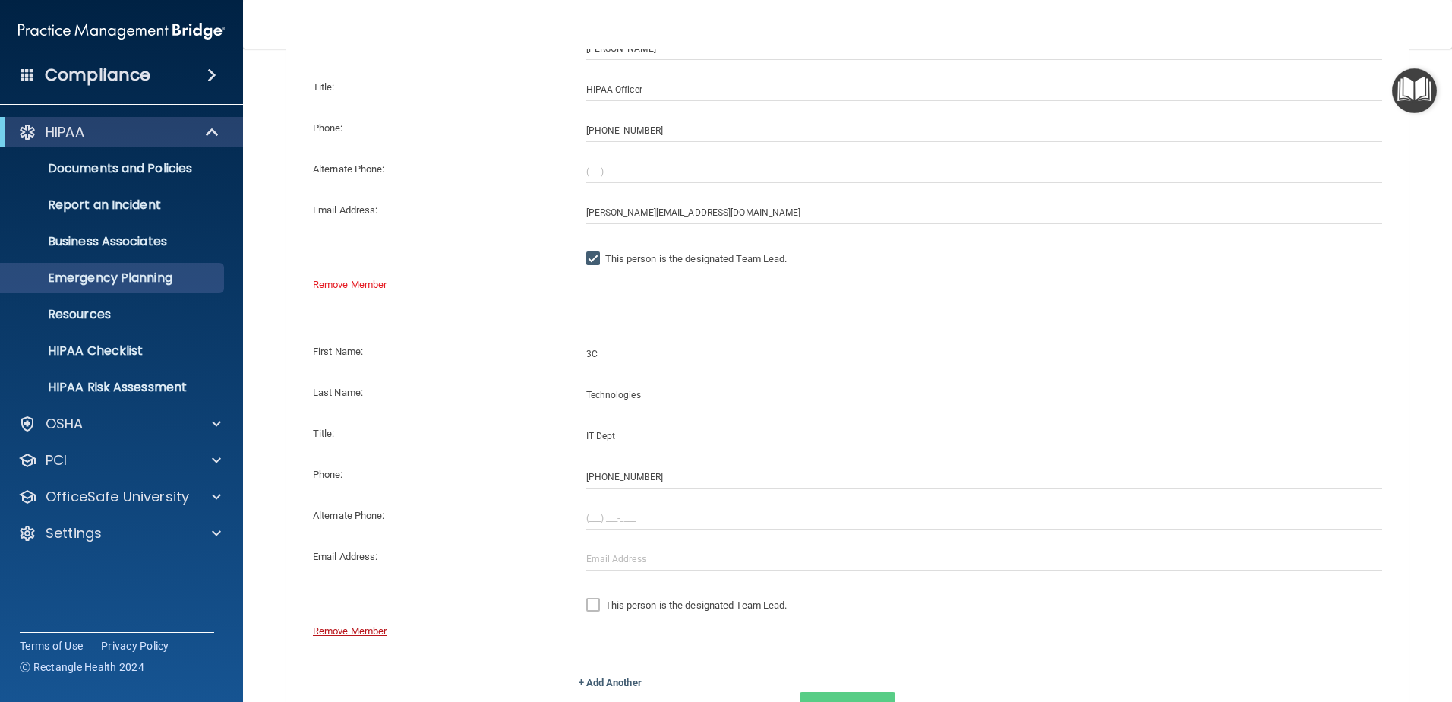
click at [337, 627] on link "Remove Member" at bounding box center [350, 630] width 74 height 11
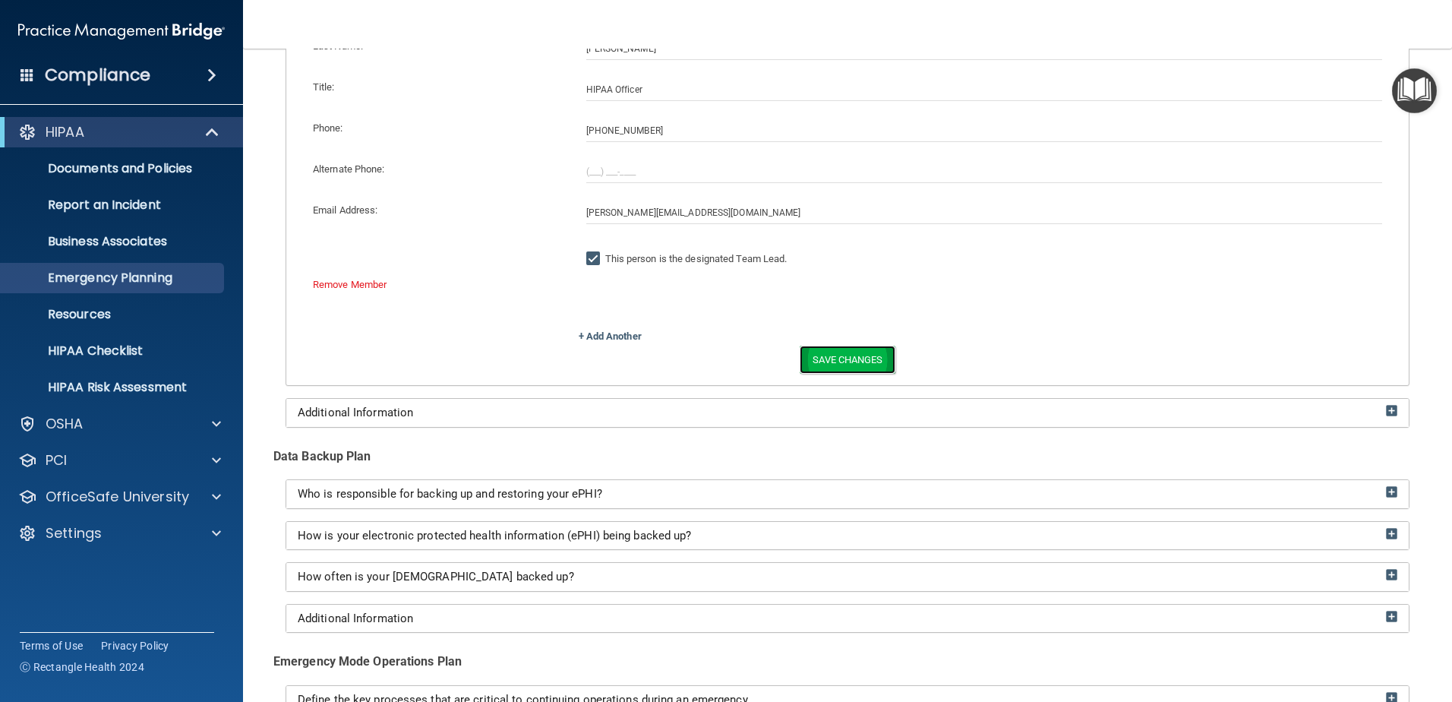
click at [818, 362] on button "Save Changes" at bounding box center [847, 360] width 95 height 28
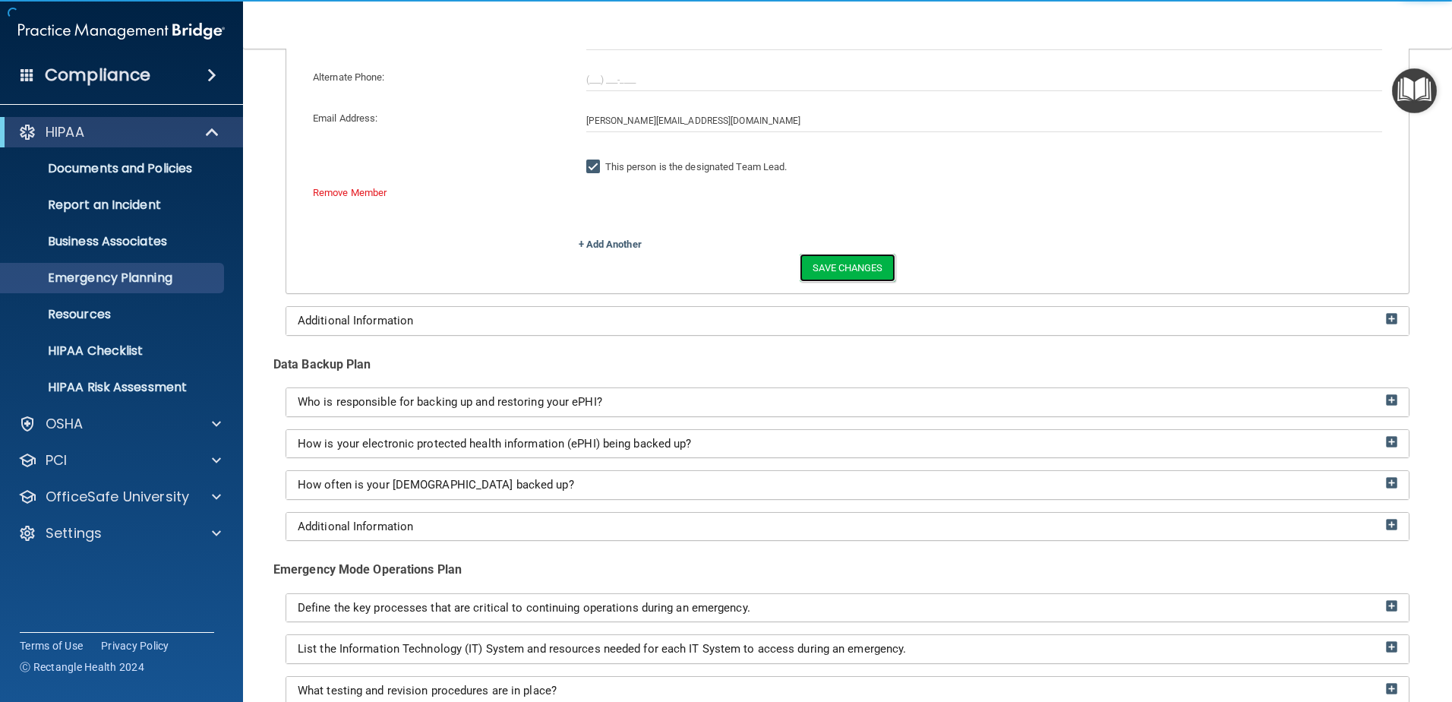
scroll to position [522, 0]
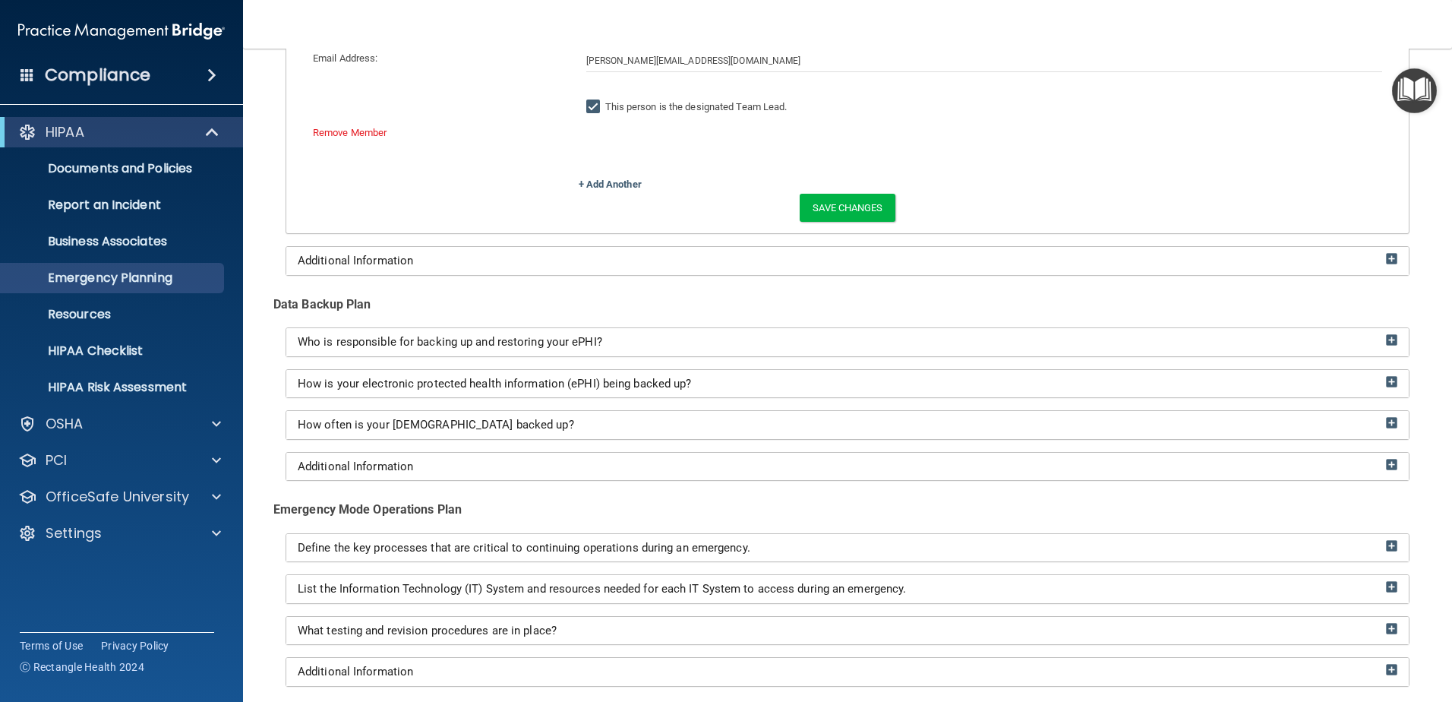
click at [392, 268] on div "Additional Information" at bounding box center [847, 261] width 1123 height 28
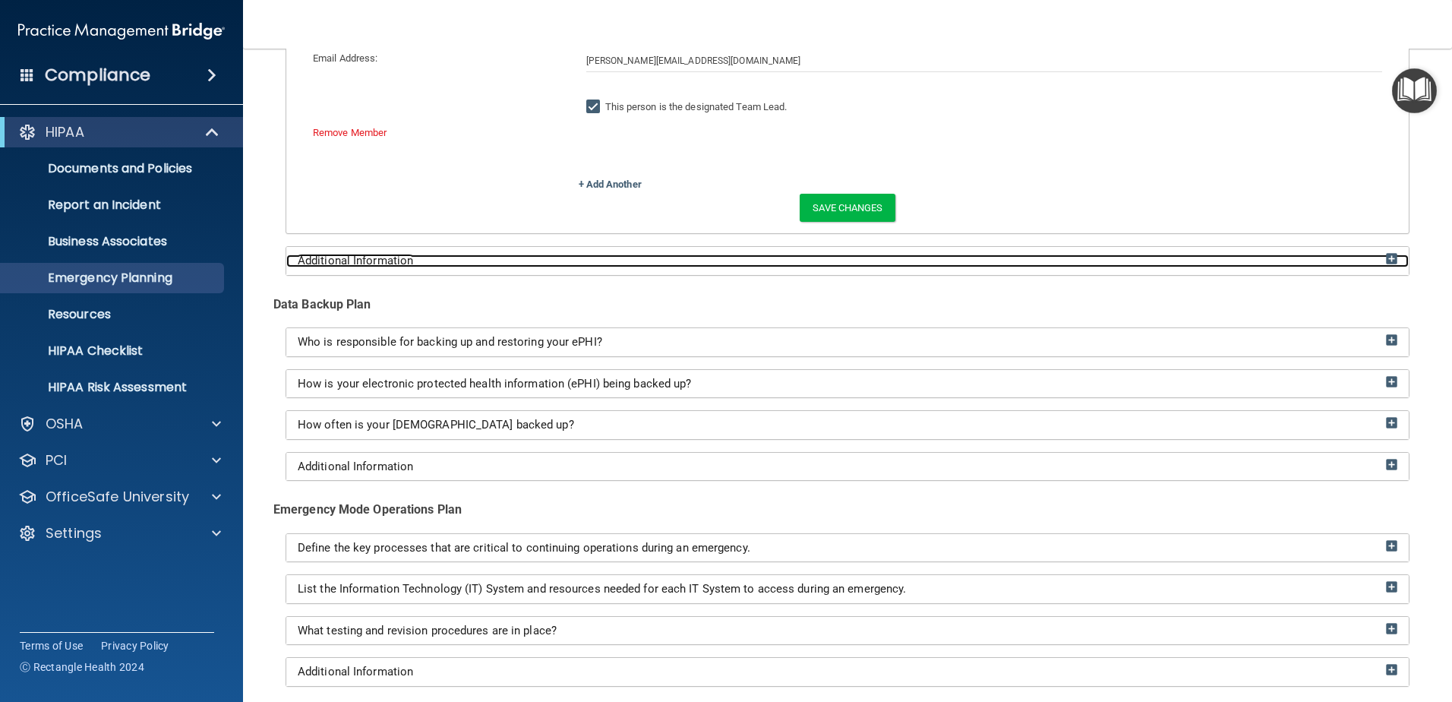
click at [392, 261] on span "Additional Information" at bounding box center [355, 261] width 115 height 14
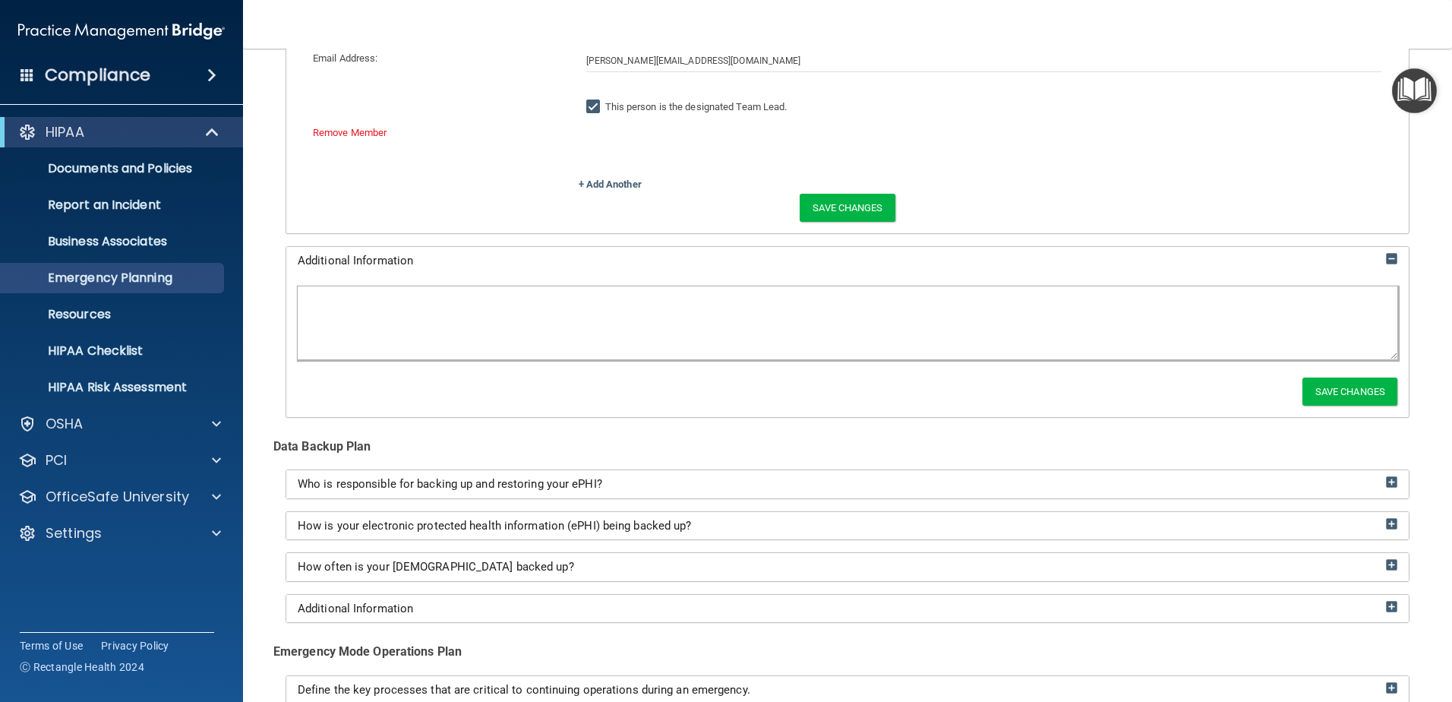
click at [386, 295] on textarea at bounding box center [848, 322] width 1100 height 73
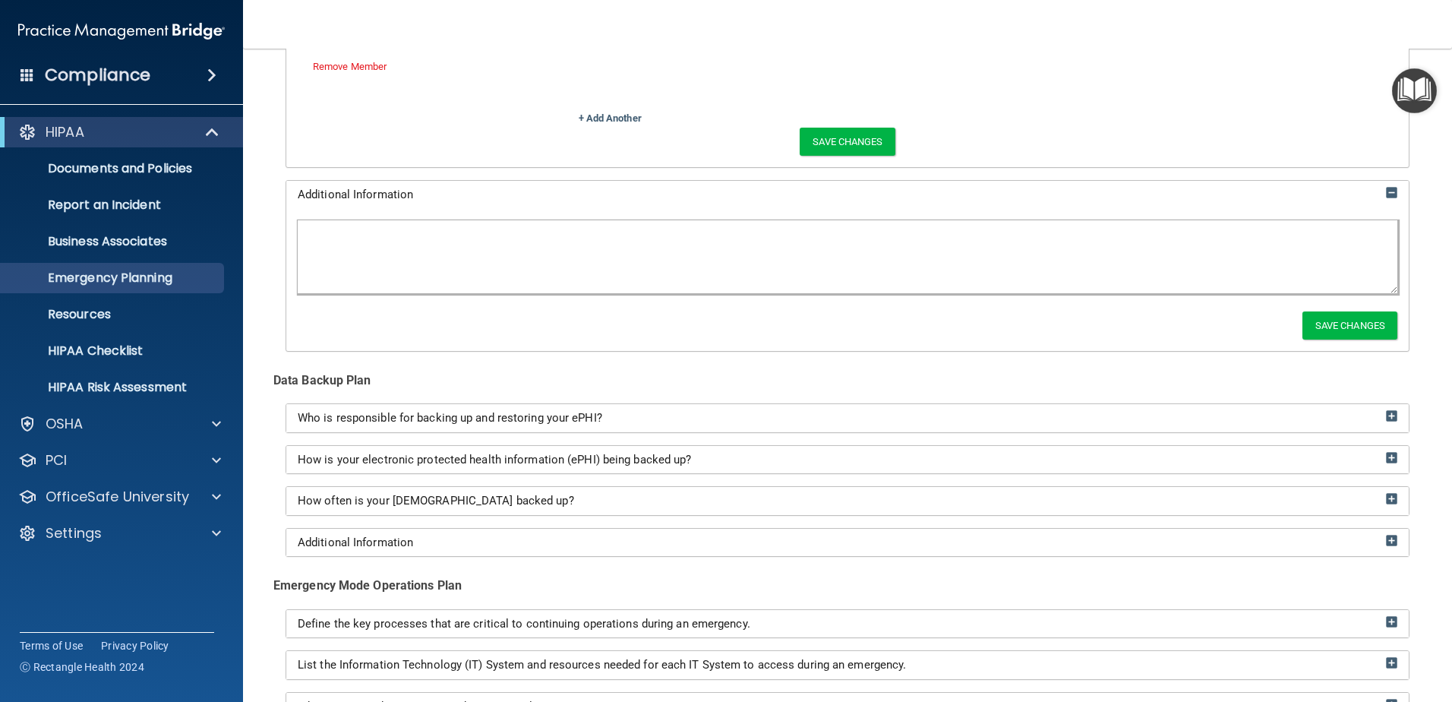
scroll to position [456, 0]
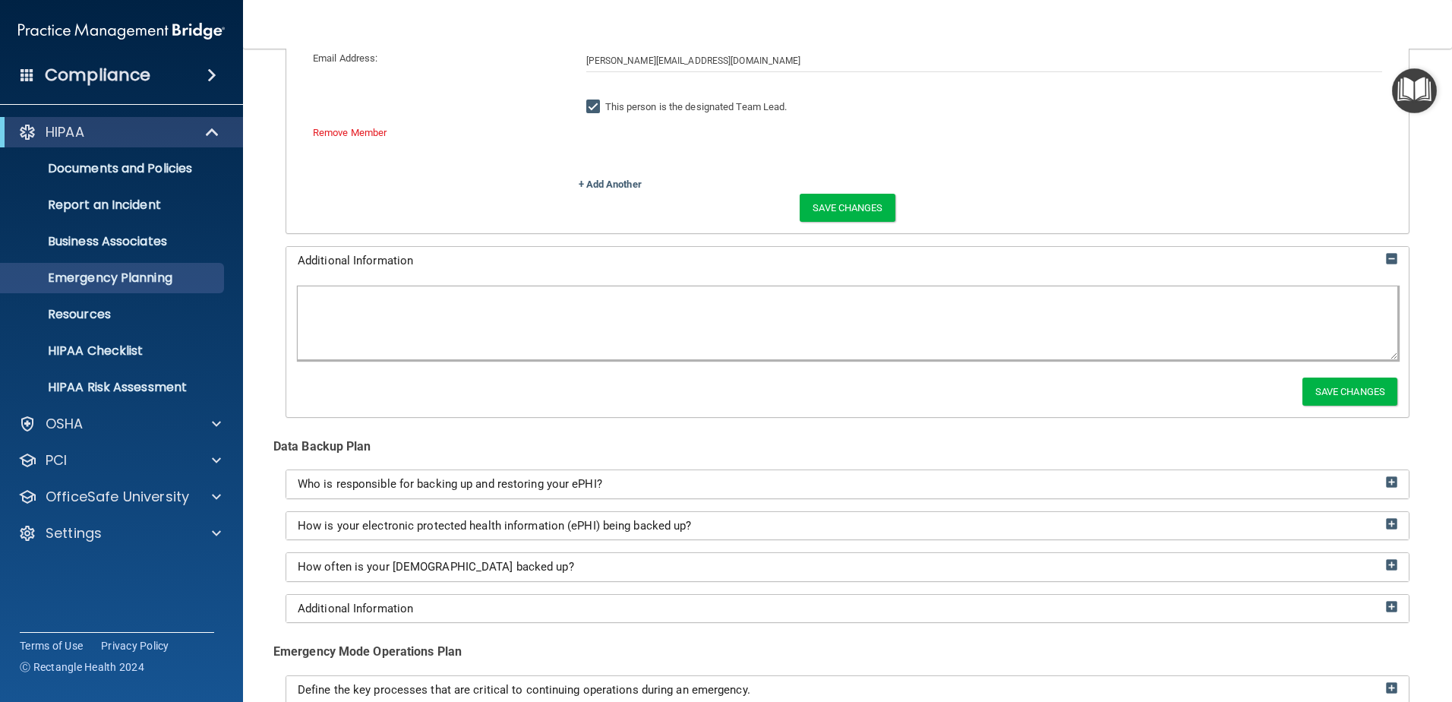
type textarea "#"
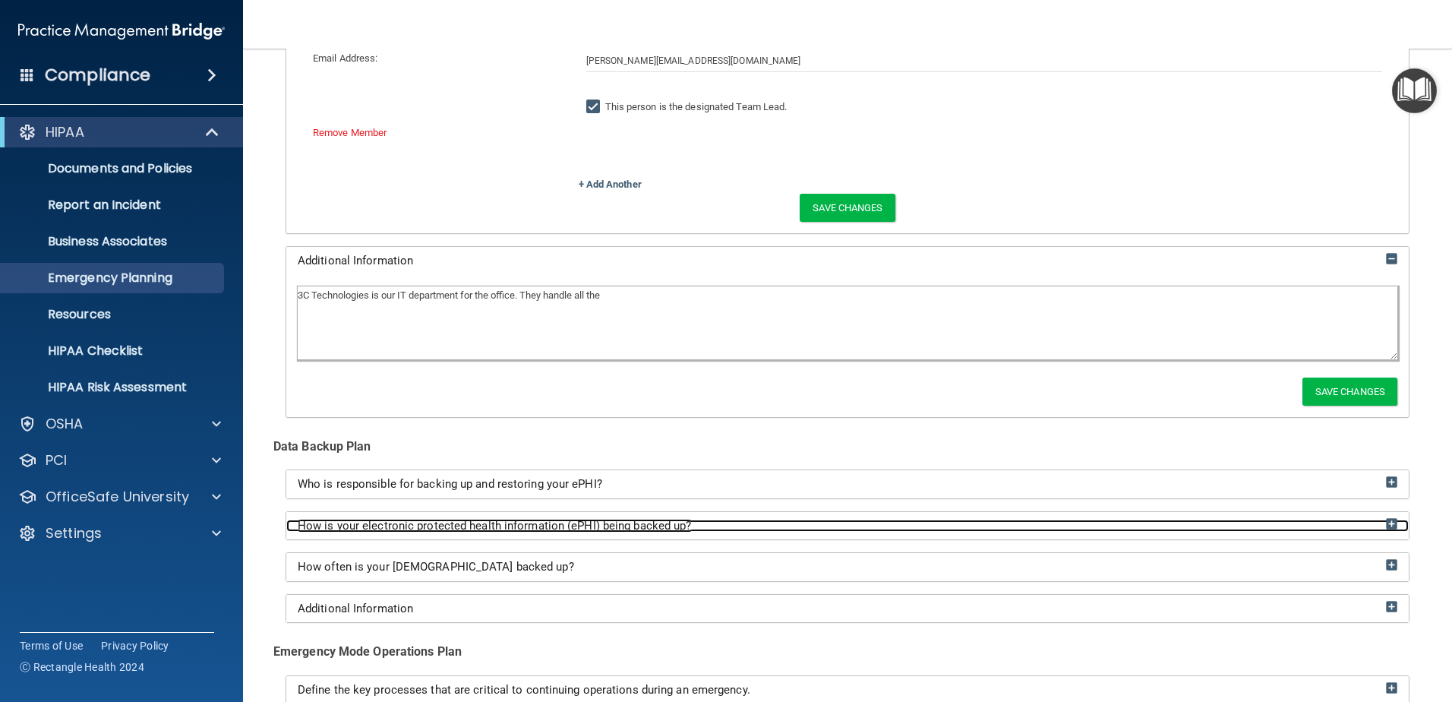
click at [607, 526] on span "How is your electronic protected health information (ePHI) being backed up?" at bounding box center [495, 526] width 394 height 14
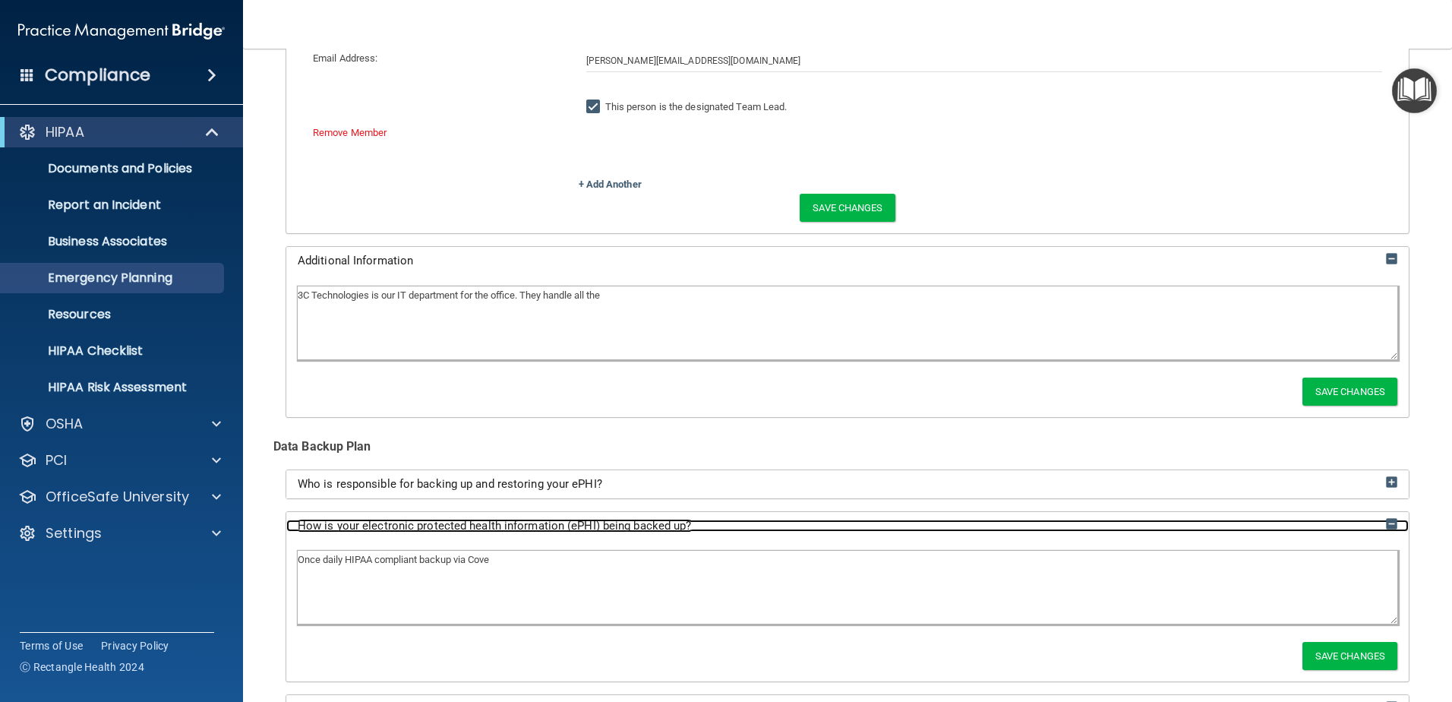
click at [607, 526] on span "How is your electronic protected health information (ePHI) being backed up?" at bounding box center [495, 526] width 394 height 14
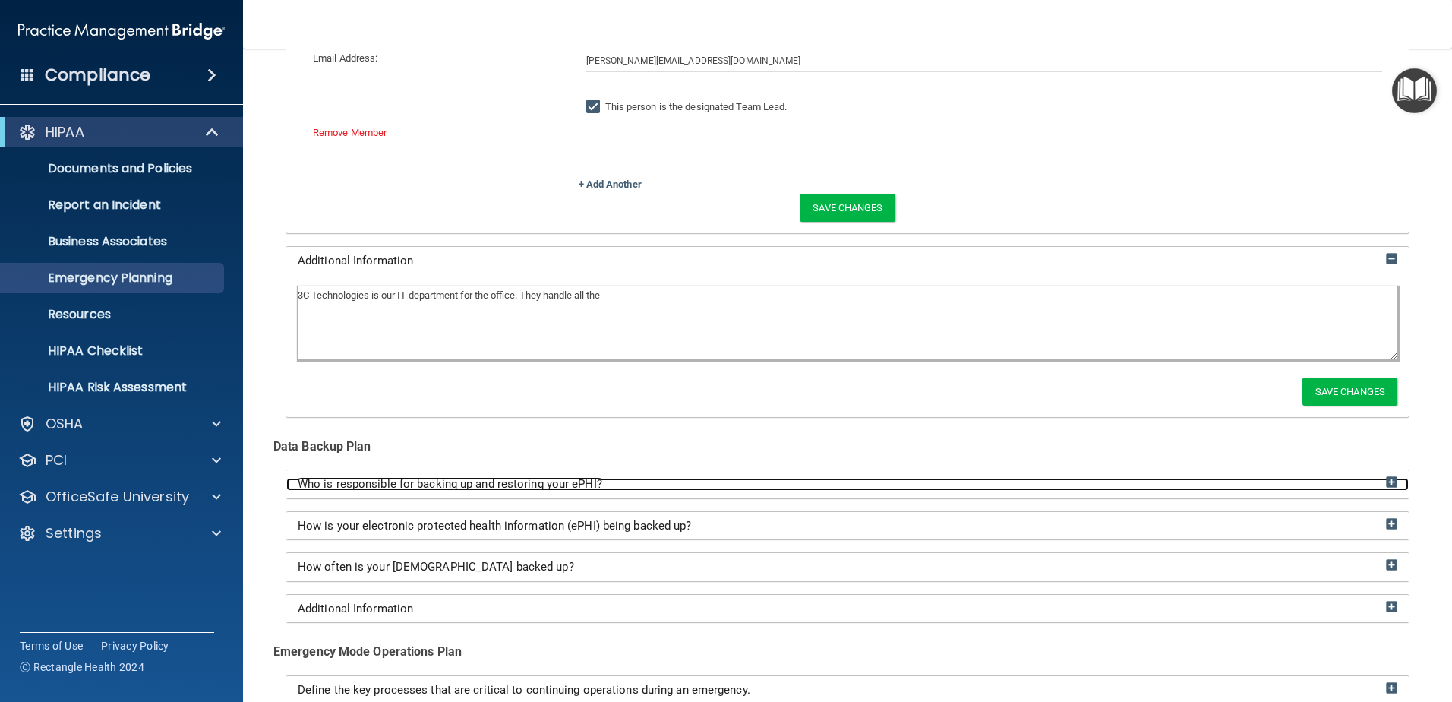
click at [595, 484] on span "Who is responsible for backing up and restoring your ePHI?" at bounding box center [450, 484] width 305 height 14
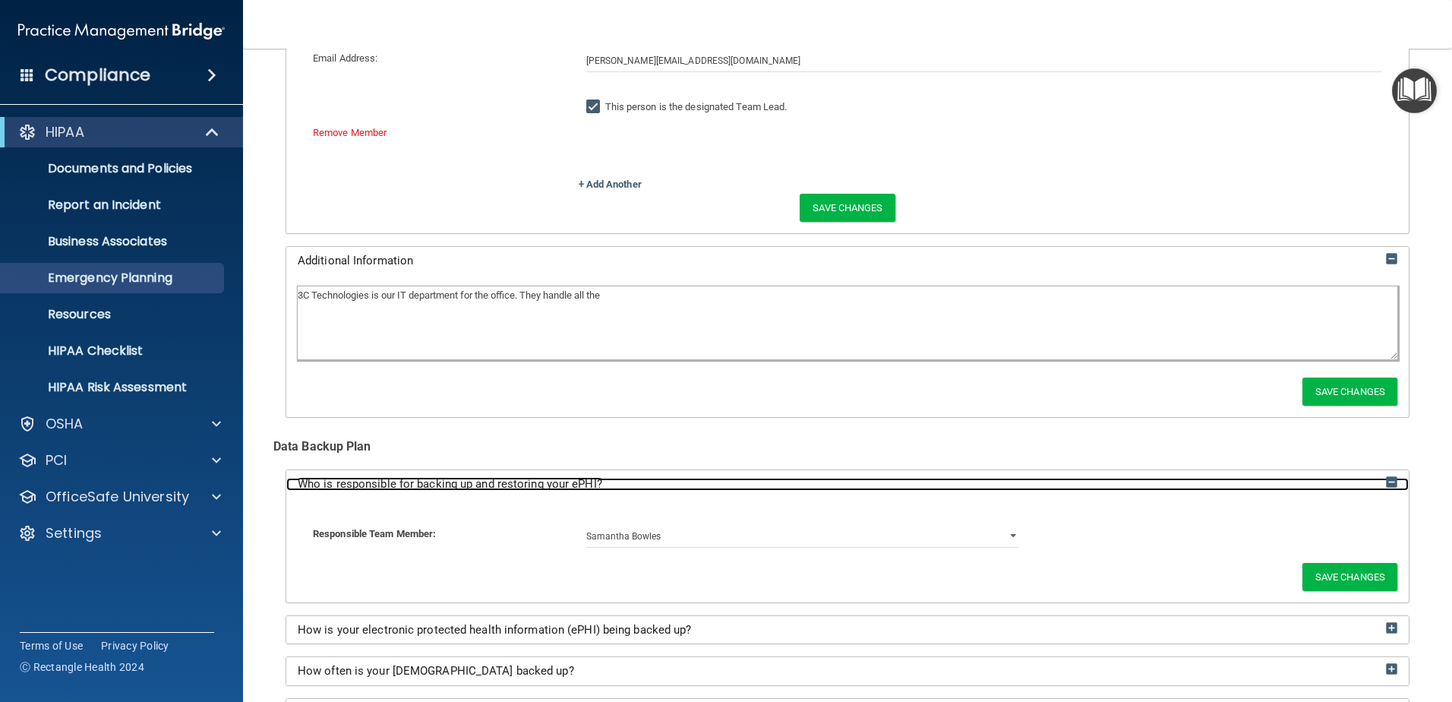
click at [595, 484] on span "Who is responsible for backing up and restoring your ePHI?" at bounding box center [450, 484] width 305 height 14
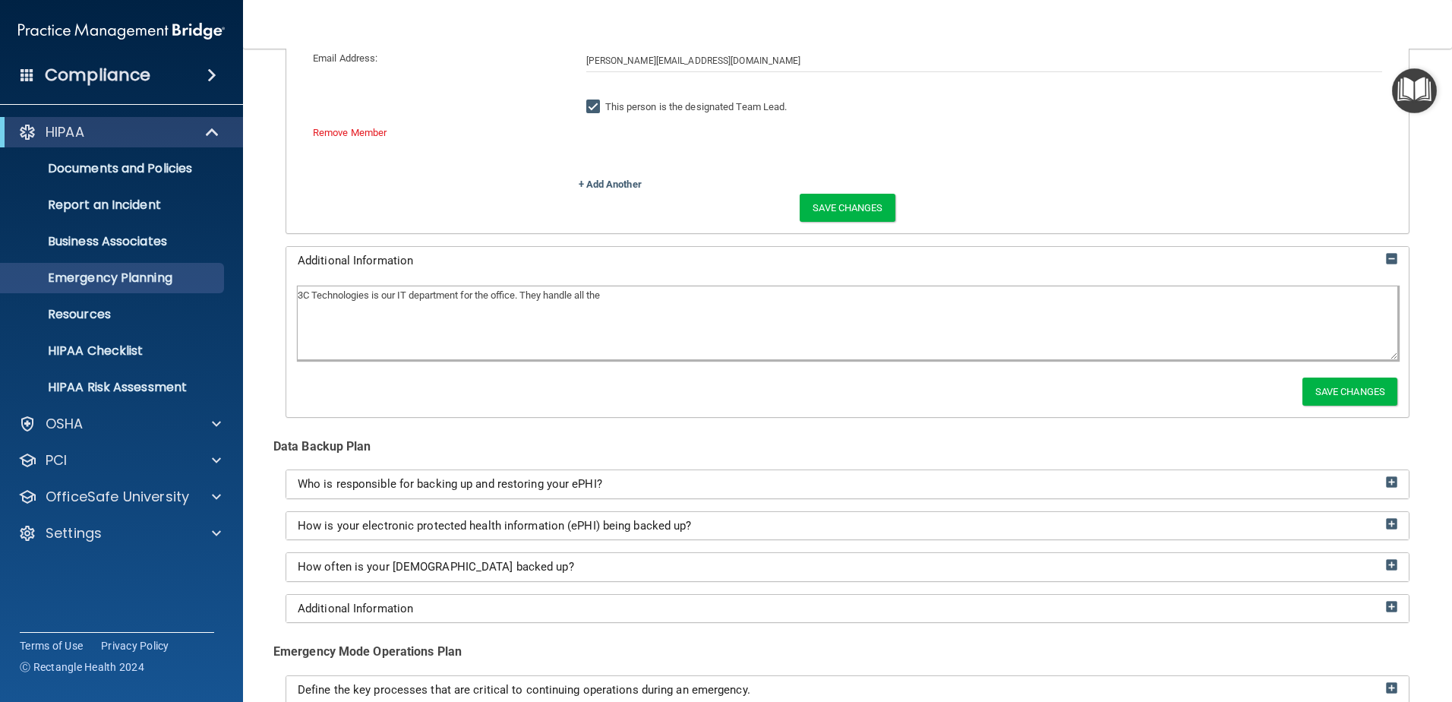
click at [658, 313] on textarea "3C Technologies is our IT department for the office. They handle all the" at bounding box center [848, 322] width 1100 height 73
type textarea "3C Technologies is our IT department for the office. They handle all the most o…"
click at [1337, 394] on button "Save Changes" at bounding box center [1350, 391] width 95 height 28
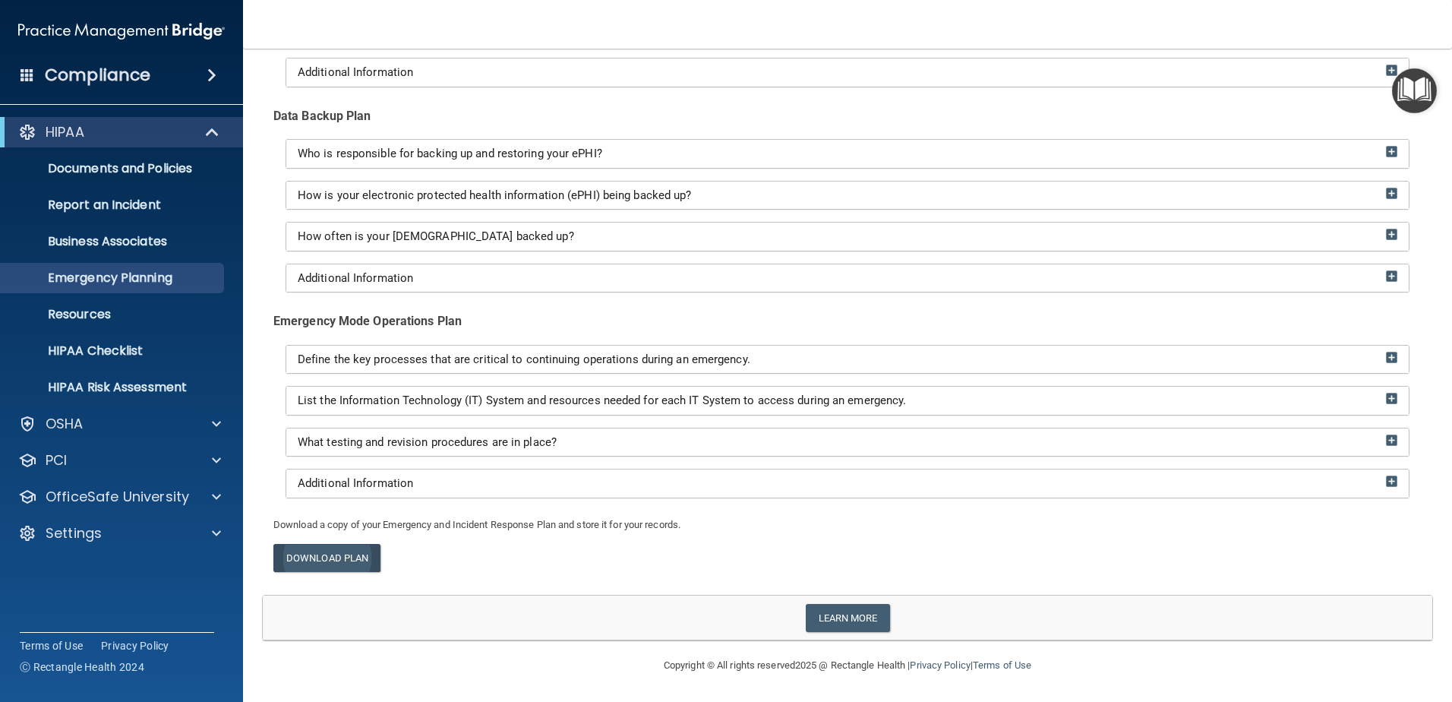
scroll to position [644, 0]
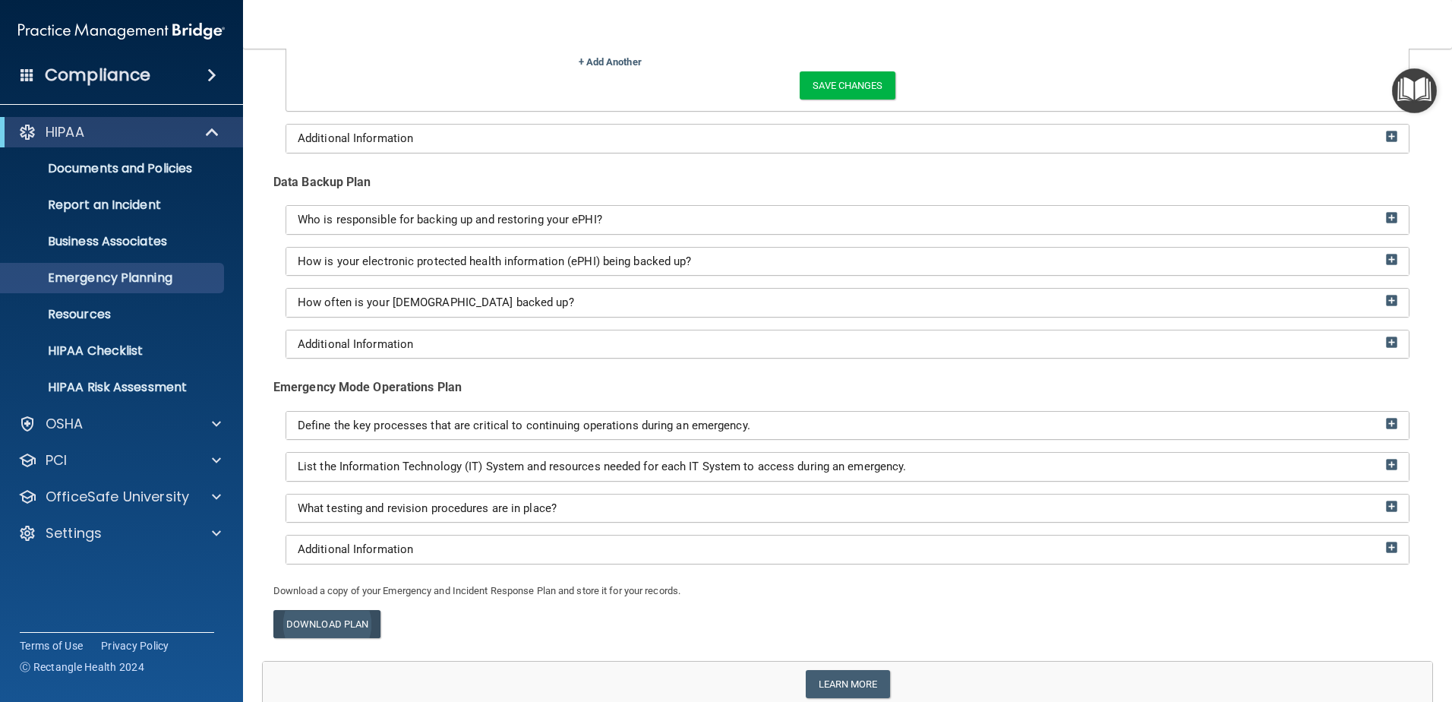
click at [348, 610] on link "Download Plan" at bounding box center [326, 624] width 107 height 28
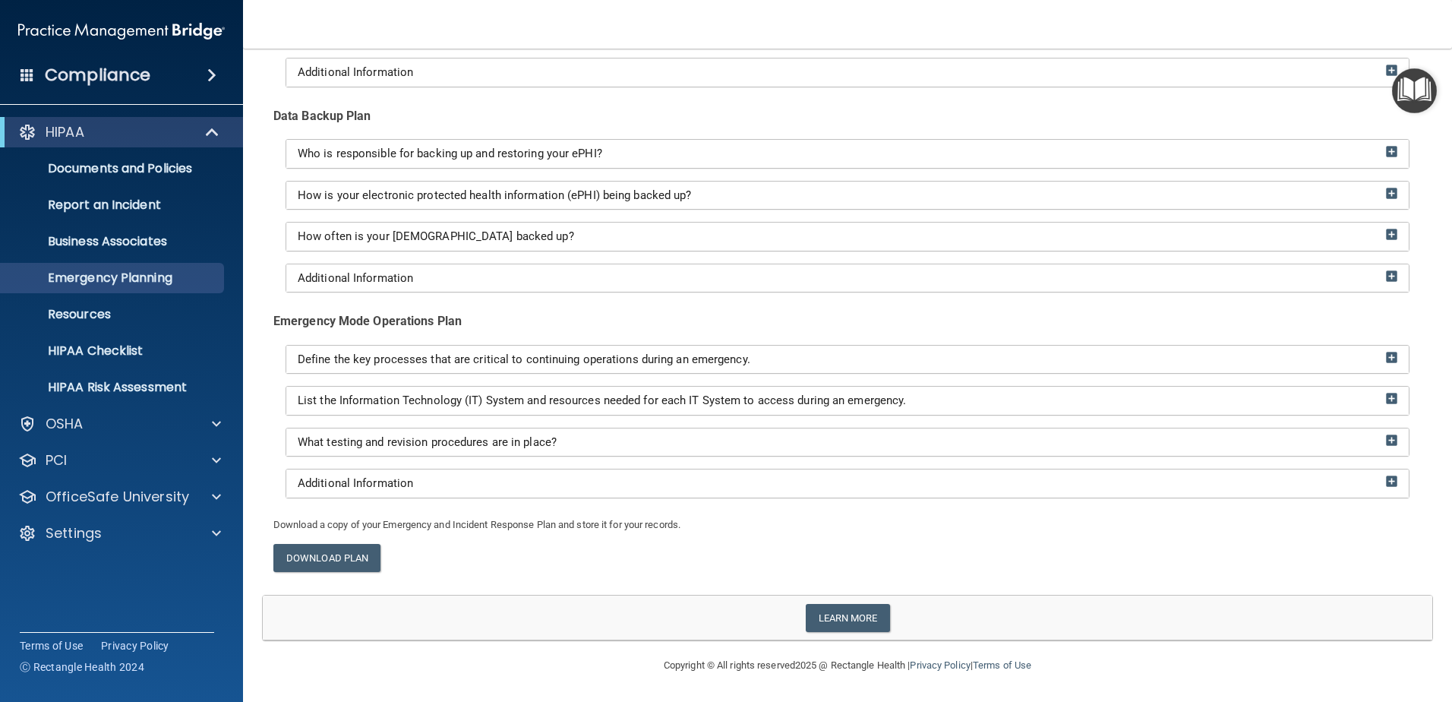
click at [356, 366] on div "Define the key processes that are critical to continuing operations during an e…" at bounding box center [847, 360] width 1123 height 28
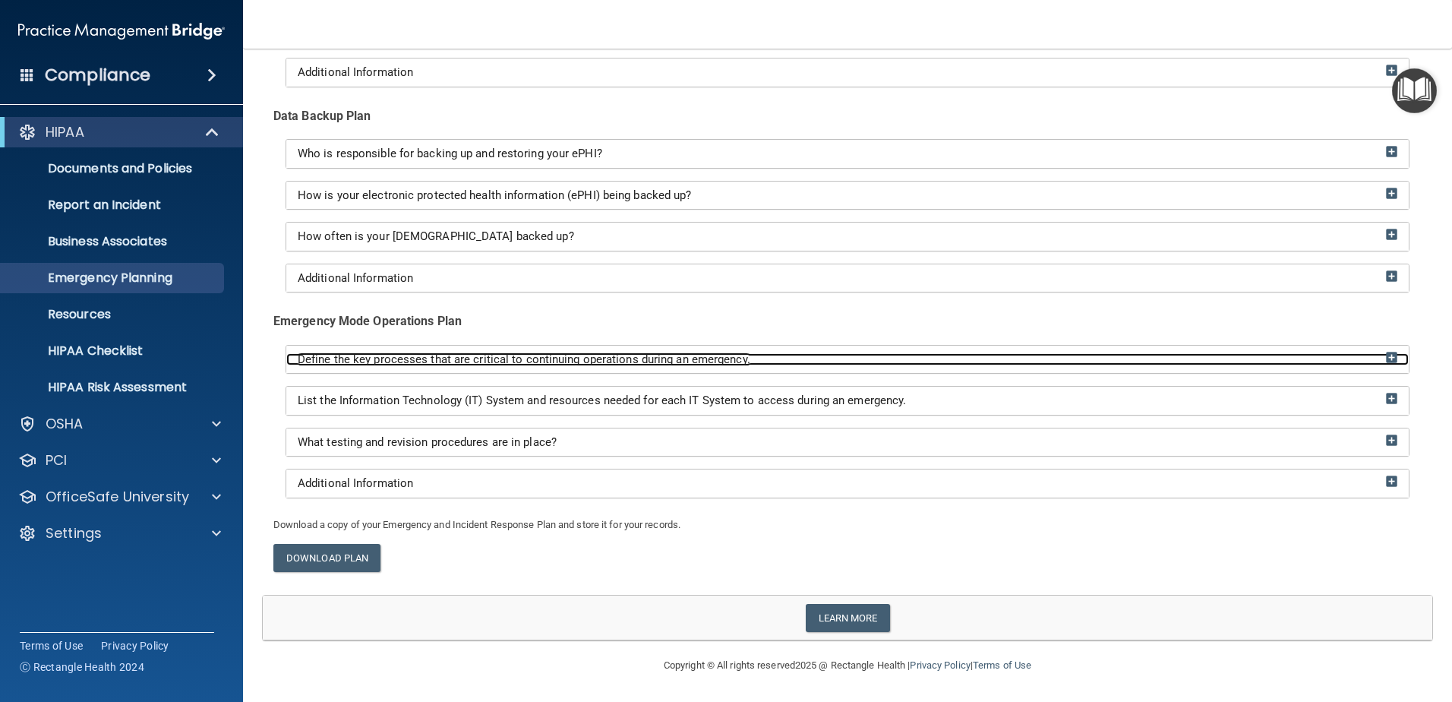
click at [364, 361] on span "Define the key processes that are critical to continuing operations during an e…" at bounding box center [524, 359] width 453 height 14
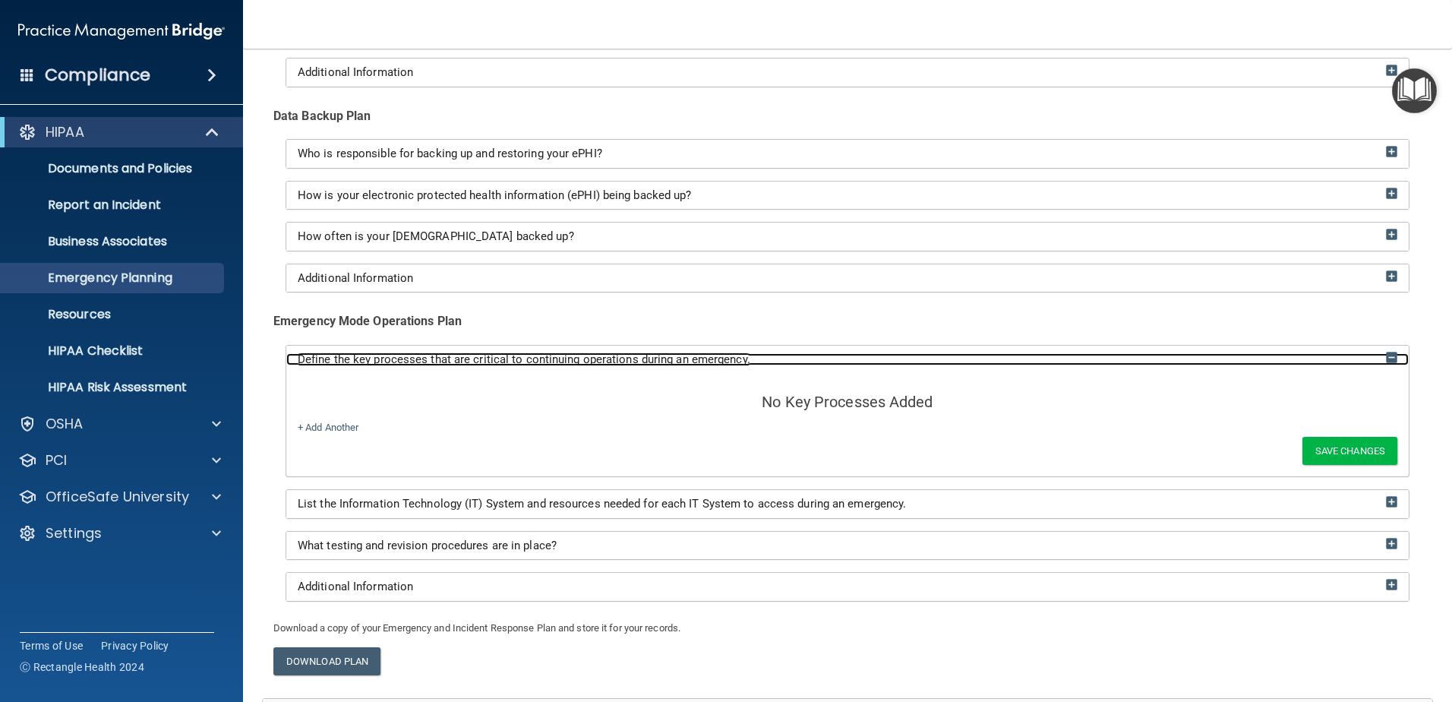
click at [364, 361] on span "Define the key processes that are critical to continuing operations during an e…" at bounding box center [524, 359] width 453 height 14
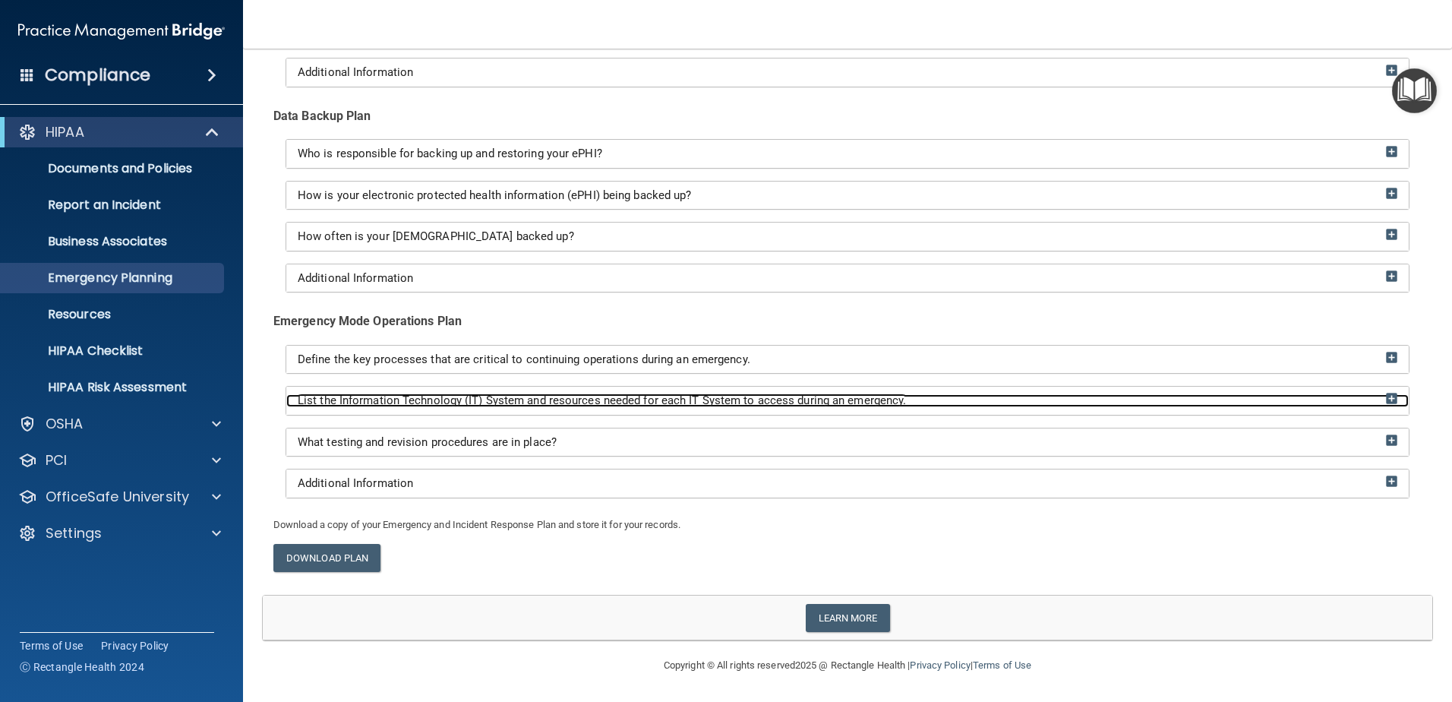
click at [378, 407] on span "List the Information Technology (IT) System and resources needed for each IT Sy…" at bounding box center [602, 400] width 608 height 14
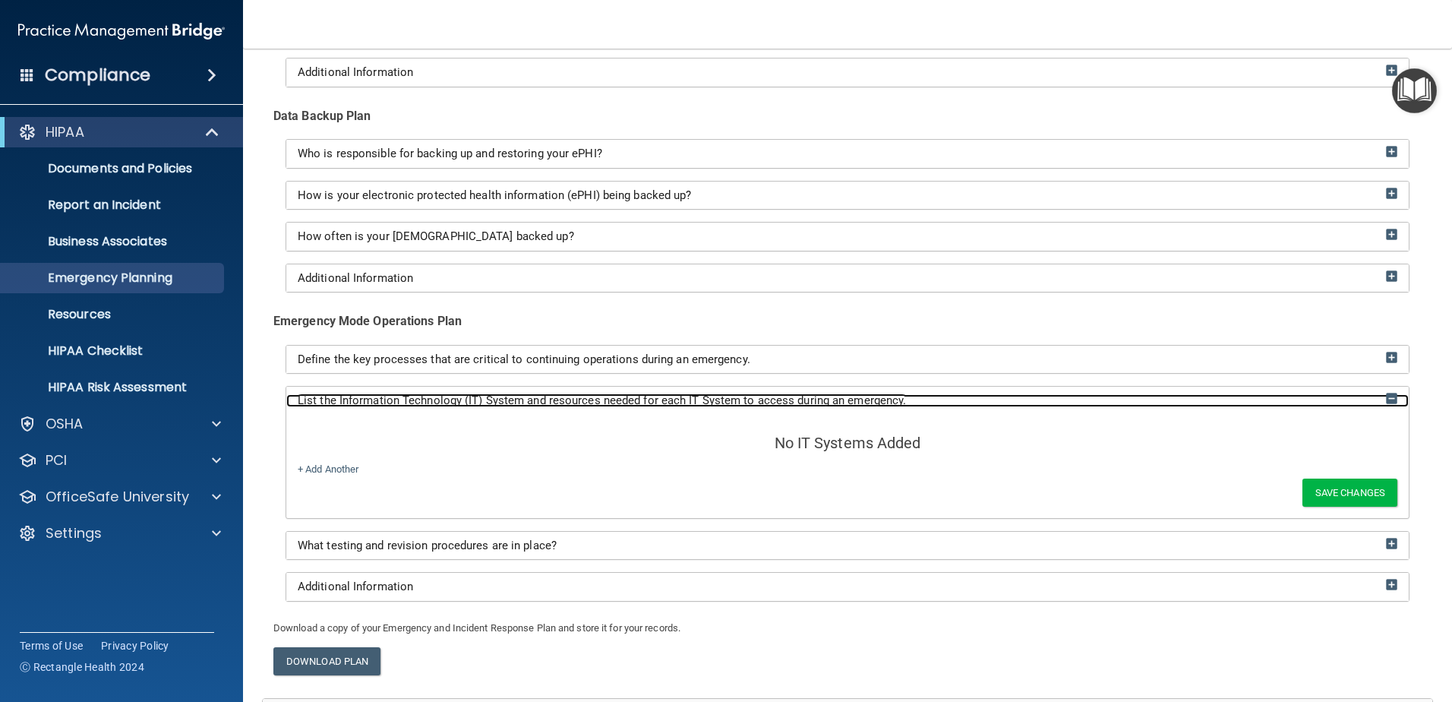
click at [378, 407] on span "List the Information Technology (IT) System and resources needed for each IT Sy…" at bounding box center [602, 400] width 608 height 14
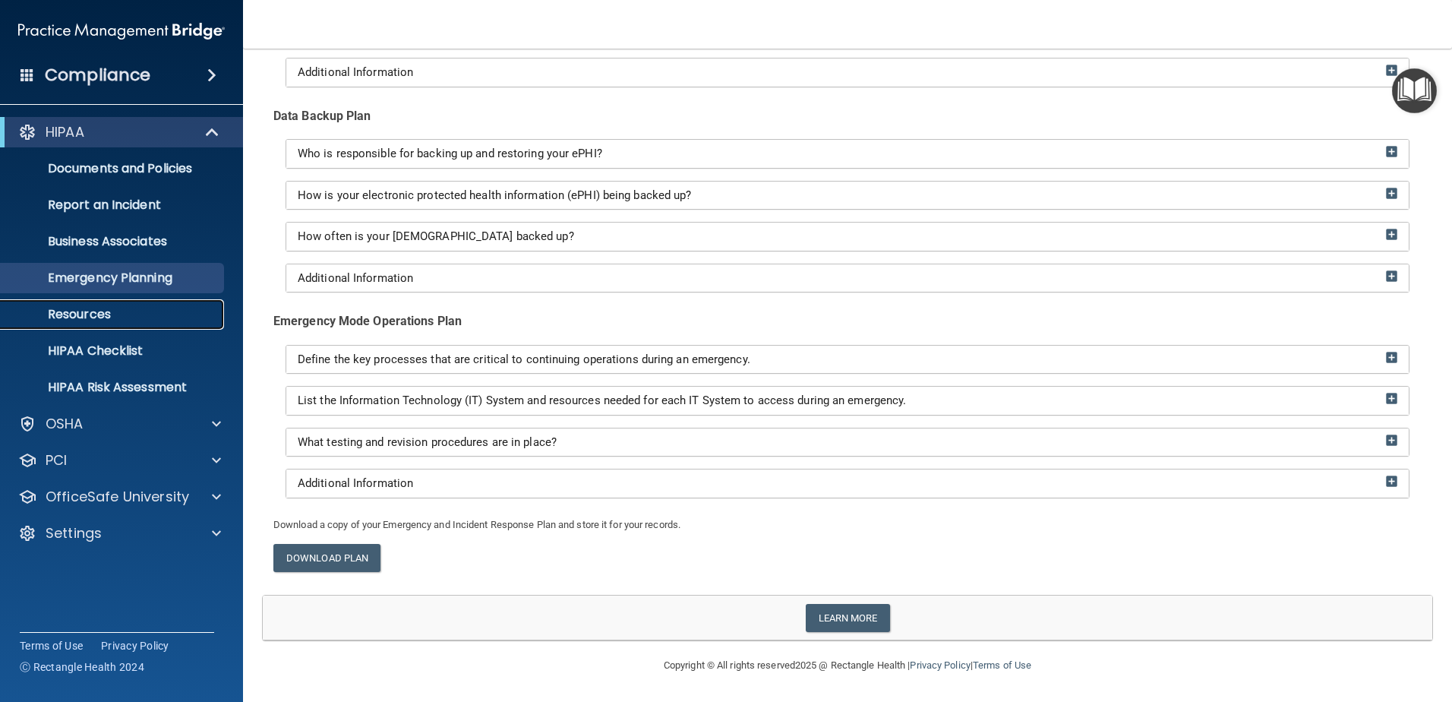
click at [181, 313] on p "Resources" at bounding box center [113, 314] width 207 height 15
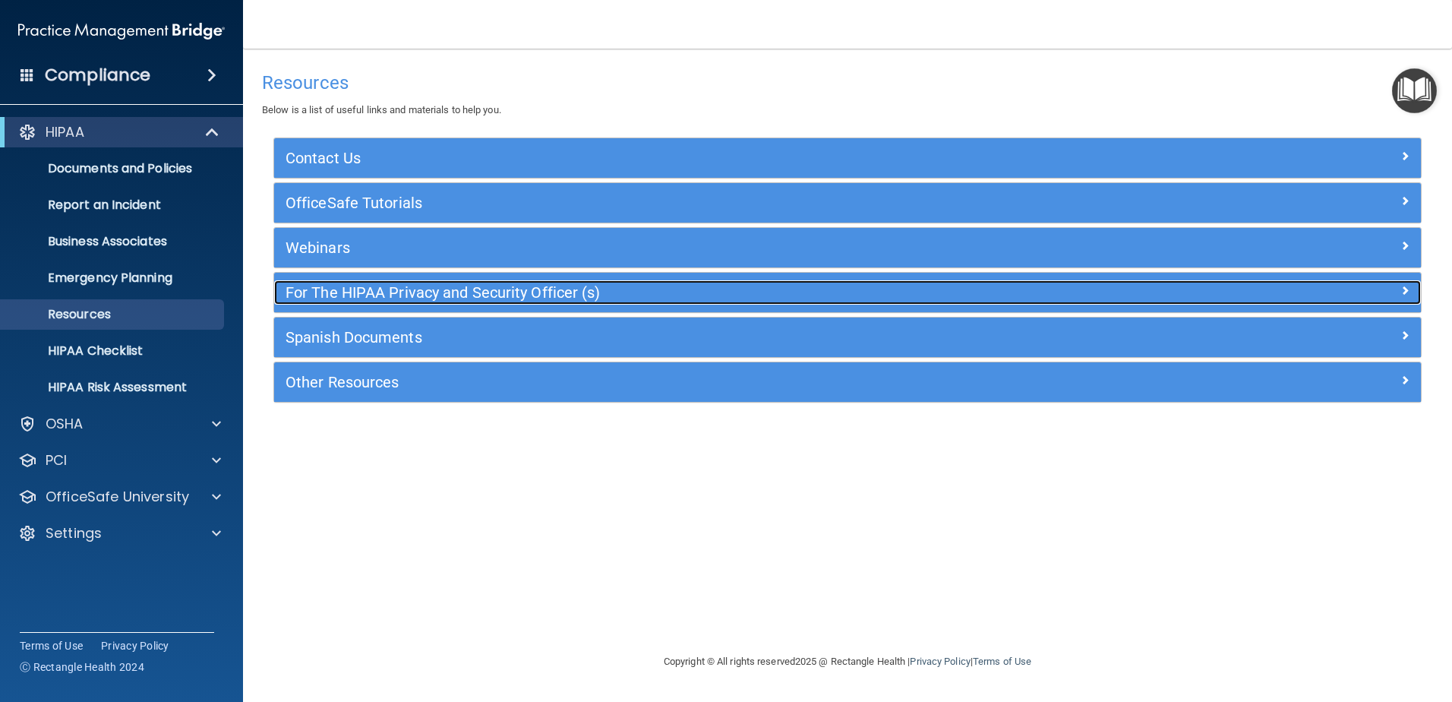
click at [321, 280] on div "For The HIPAA Privacy and Security Officer (s)" at bounding box center [704, 292] width 861 height 24
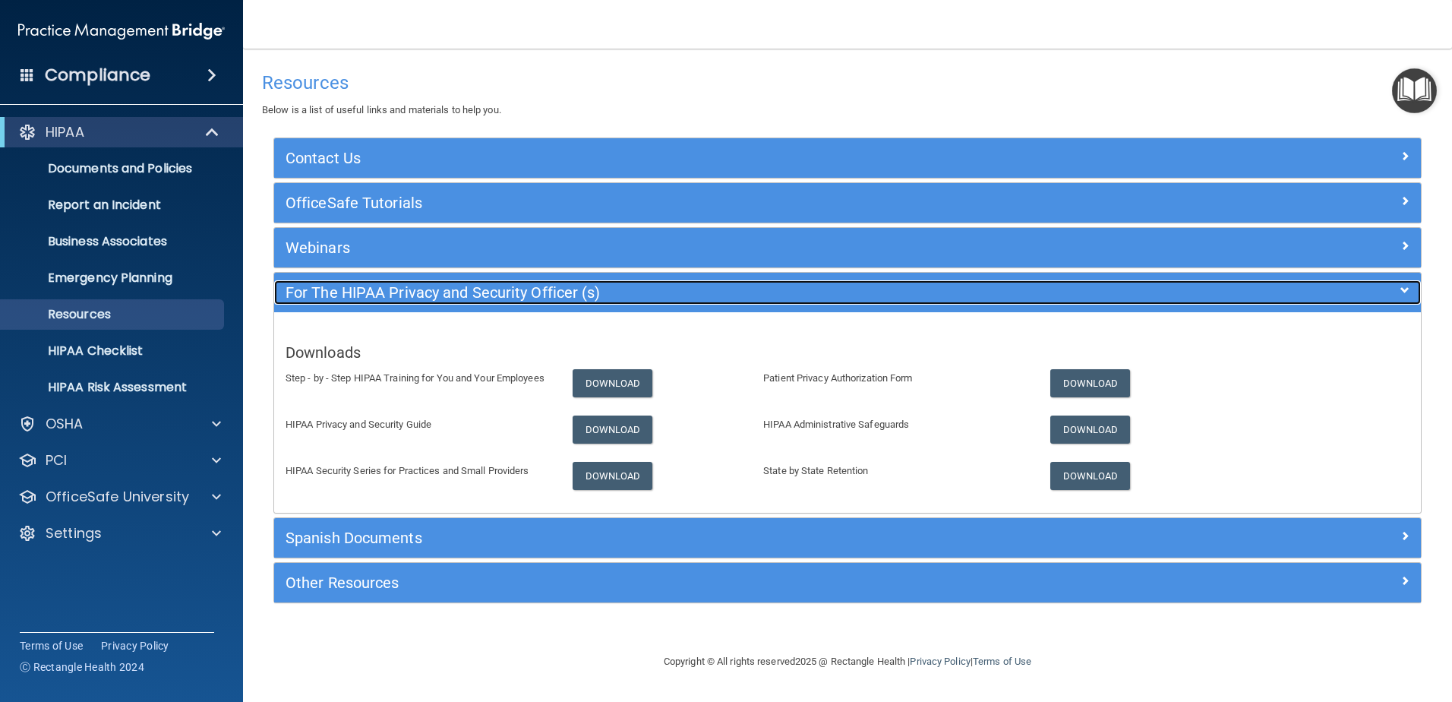
click at [342, 288] on h5 "For The HIPAA Privacy and Security Officer (s)" at bounding box center [705, 292] width 838 height 17
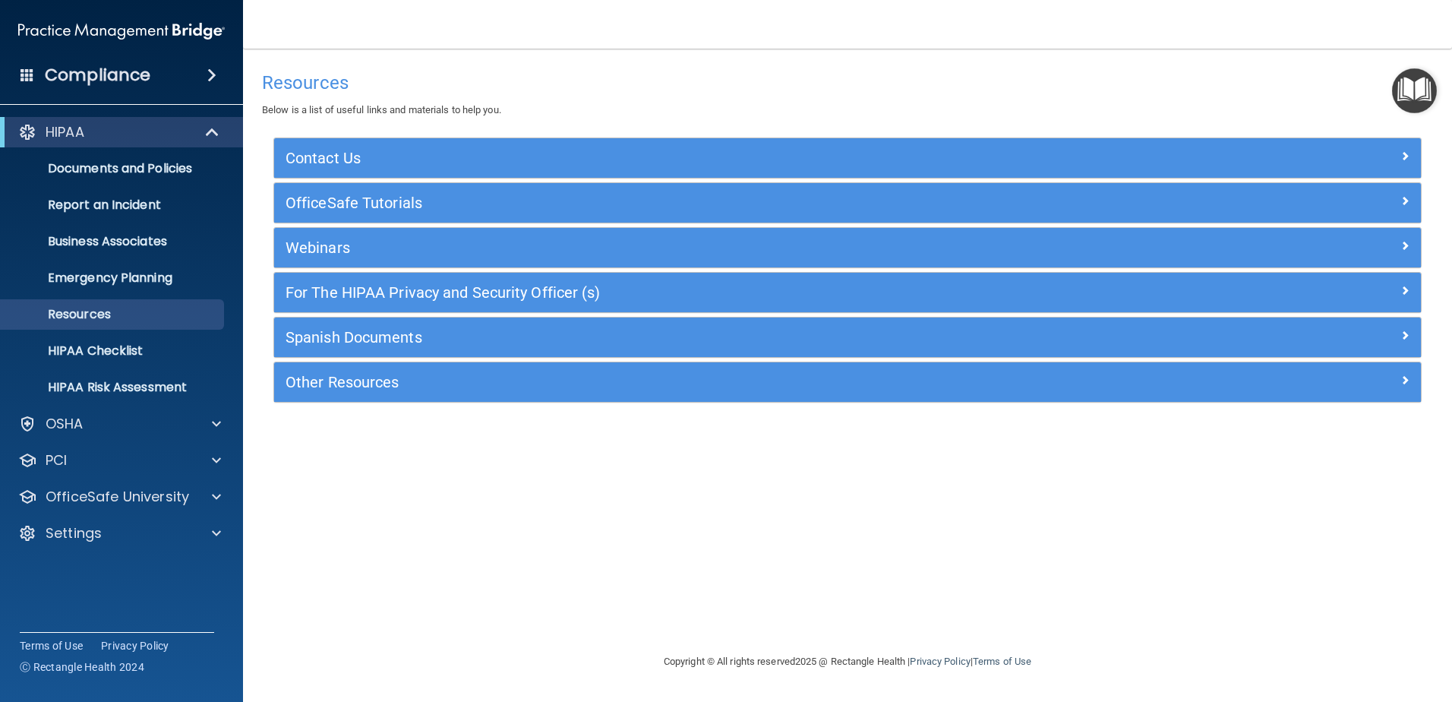
click at [345, 263] on div "Webinars" at bounding box center [847, 247] width 1147 height 39
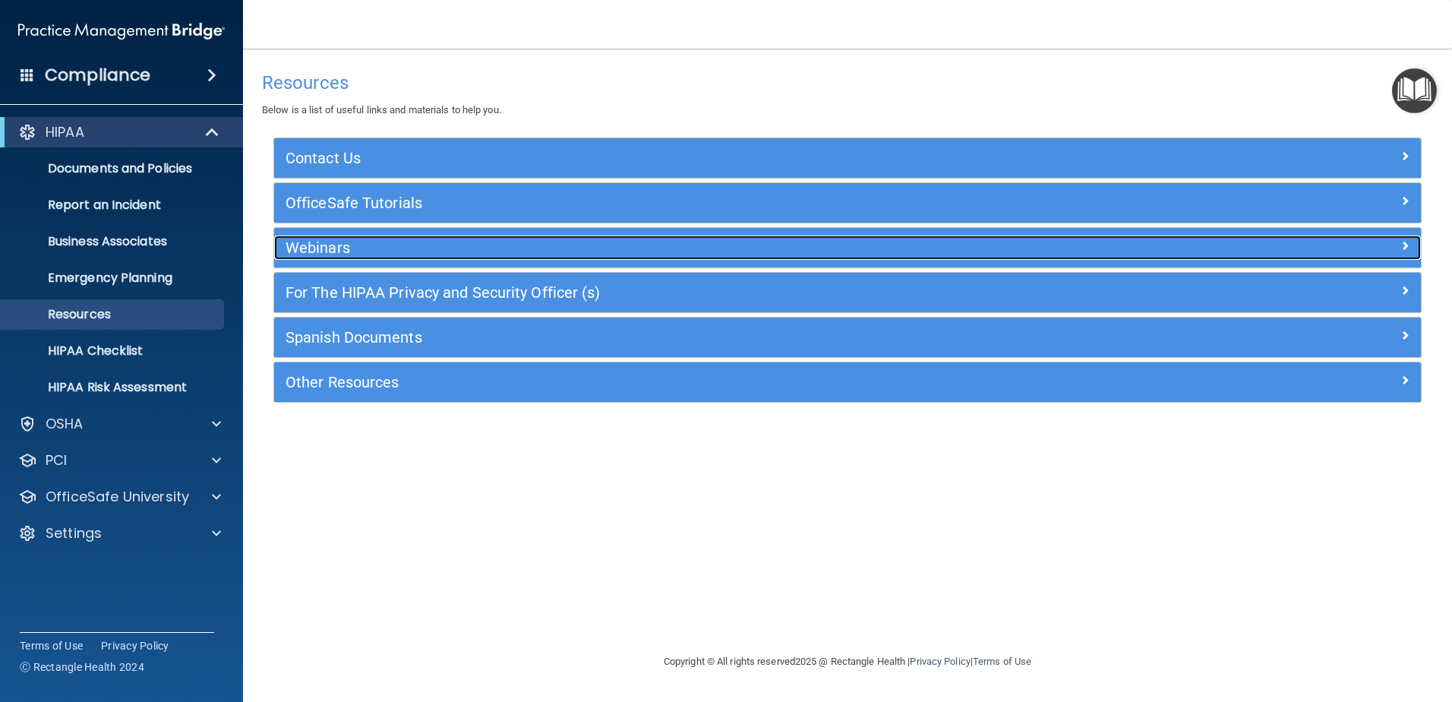
click at [346, 255] on h5 "Webinars" at bounding box center [705, 247] width 838 height 17
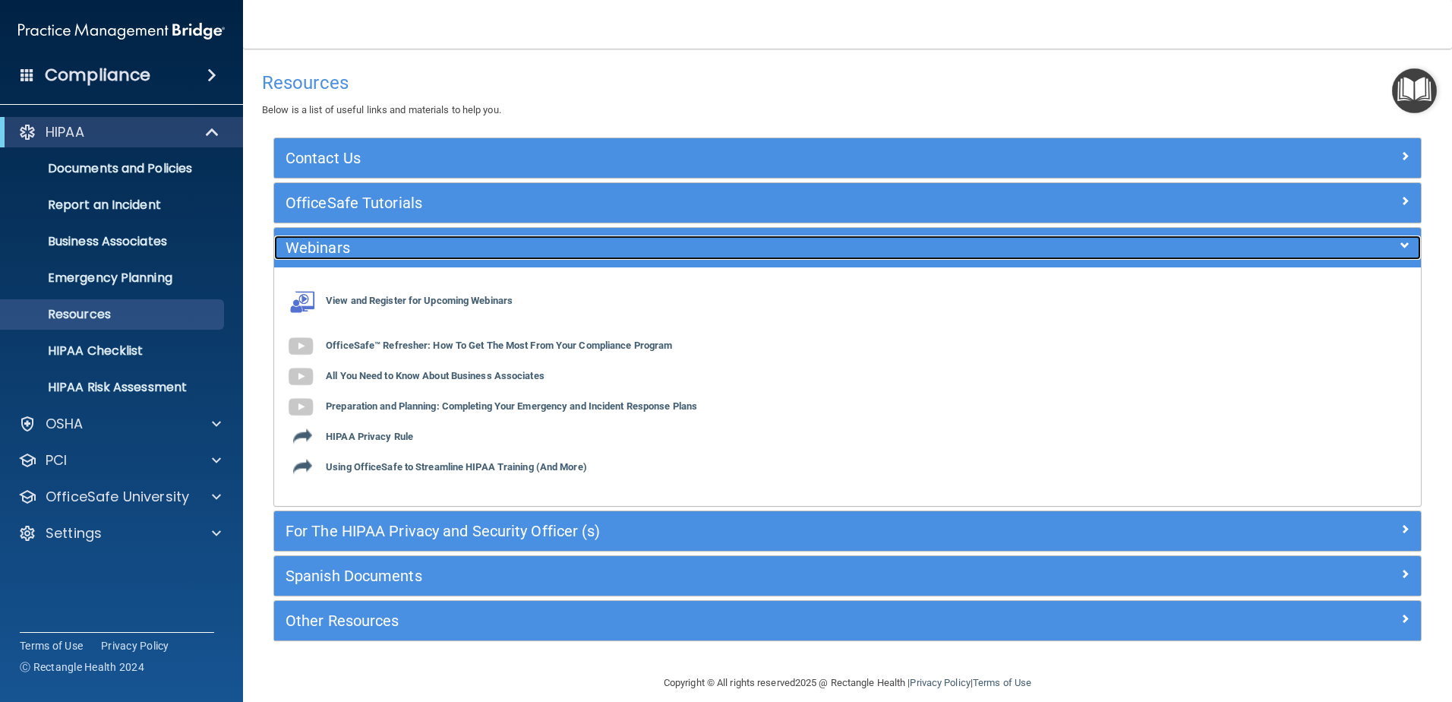
click at [346, 255] on h5 "Webinars" at bounding box center [705, 247] width 838 height 17
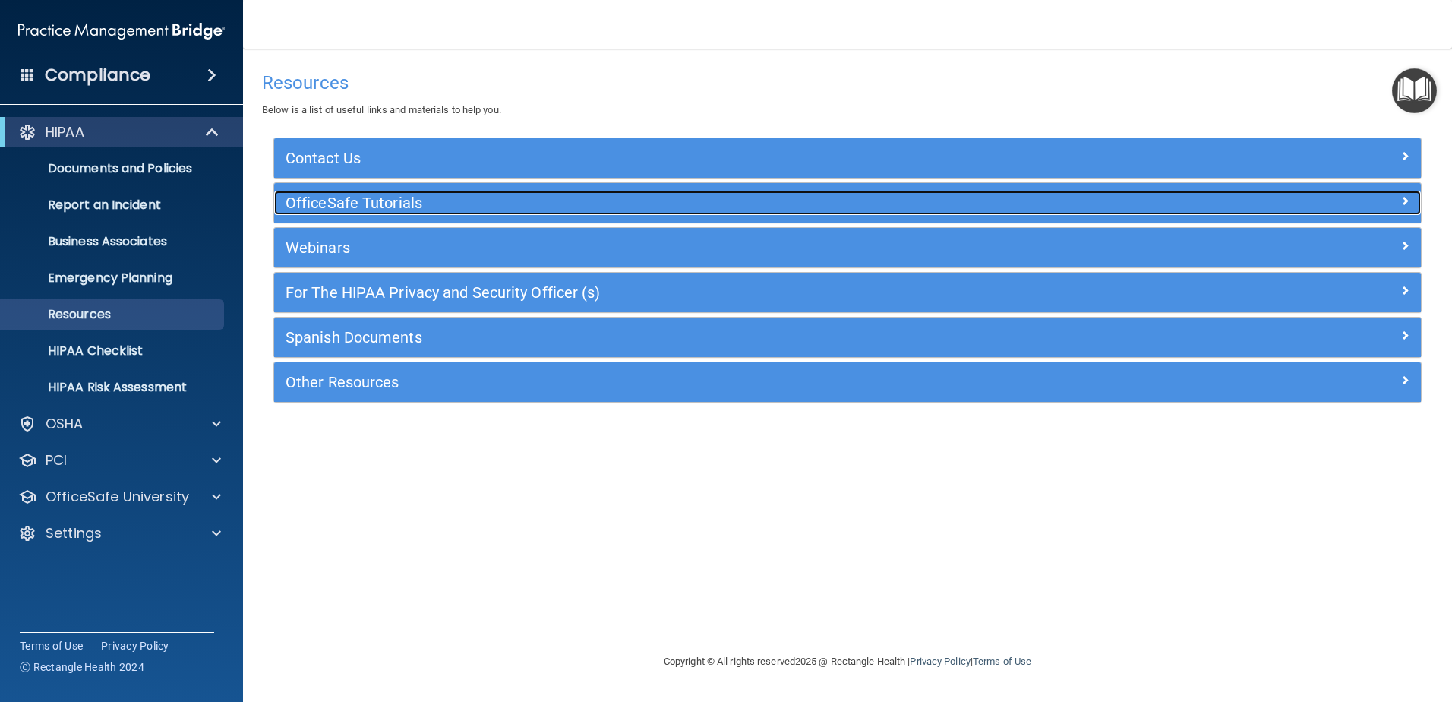
click at [358, 207] on h5 "OfficeSafe Tutorials" at bounding box center [705, 202] width 838 height 17
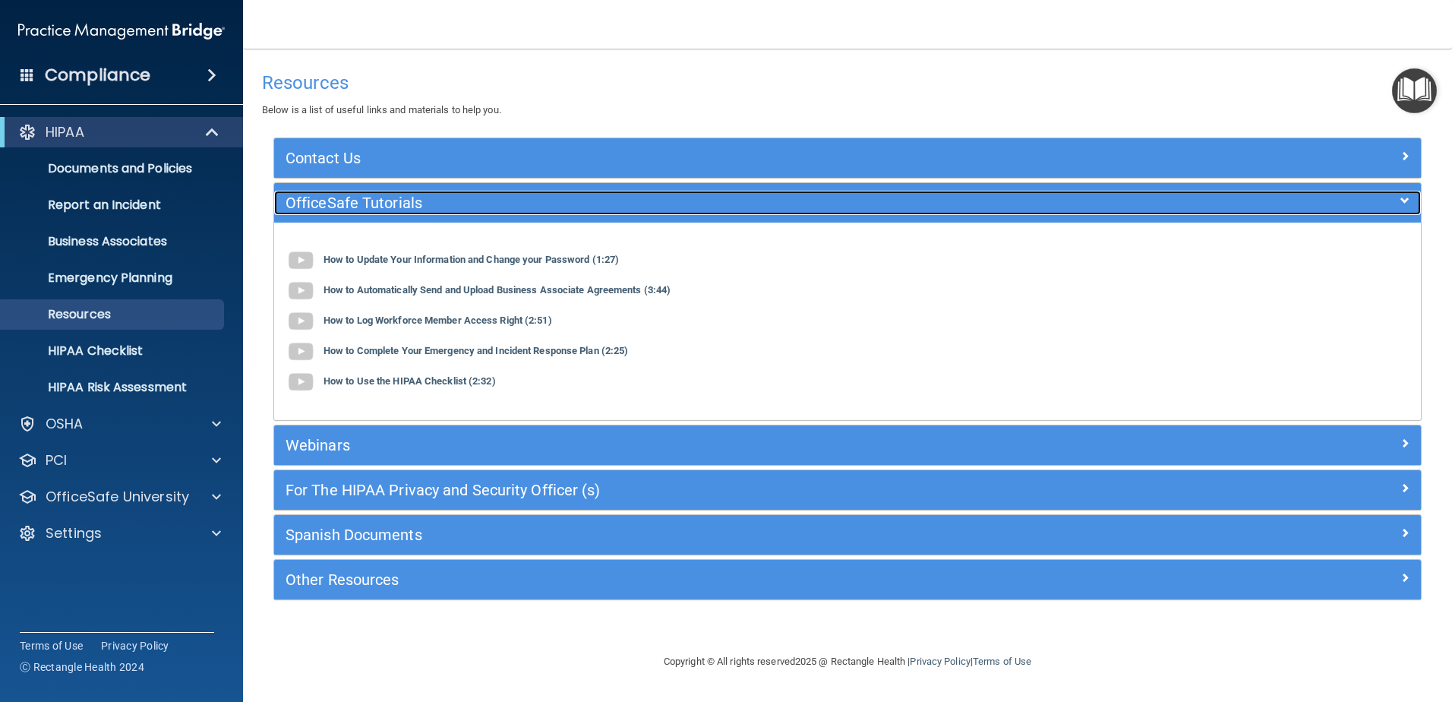
click at [358, 207] on h5 "OfficeSafe Tutorials" at bounding box center [705, 202] width 838 height 17
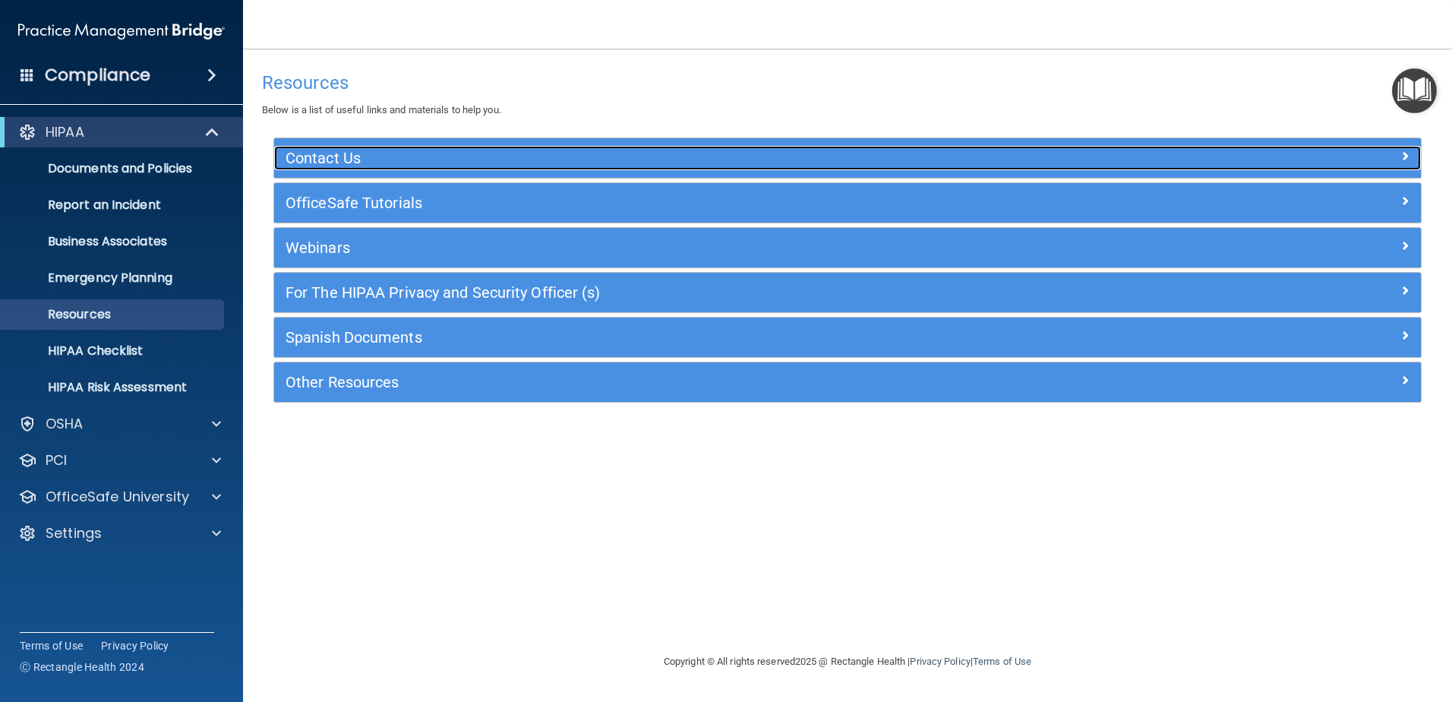
click at [376, 163] on h5 "Contact Us" at bounding box center [705, 158] width 838 height 17
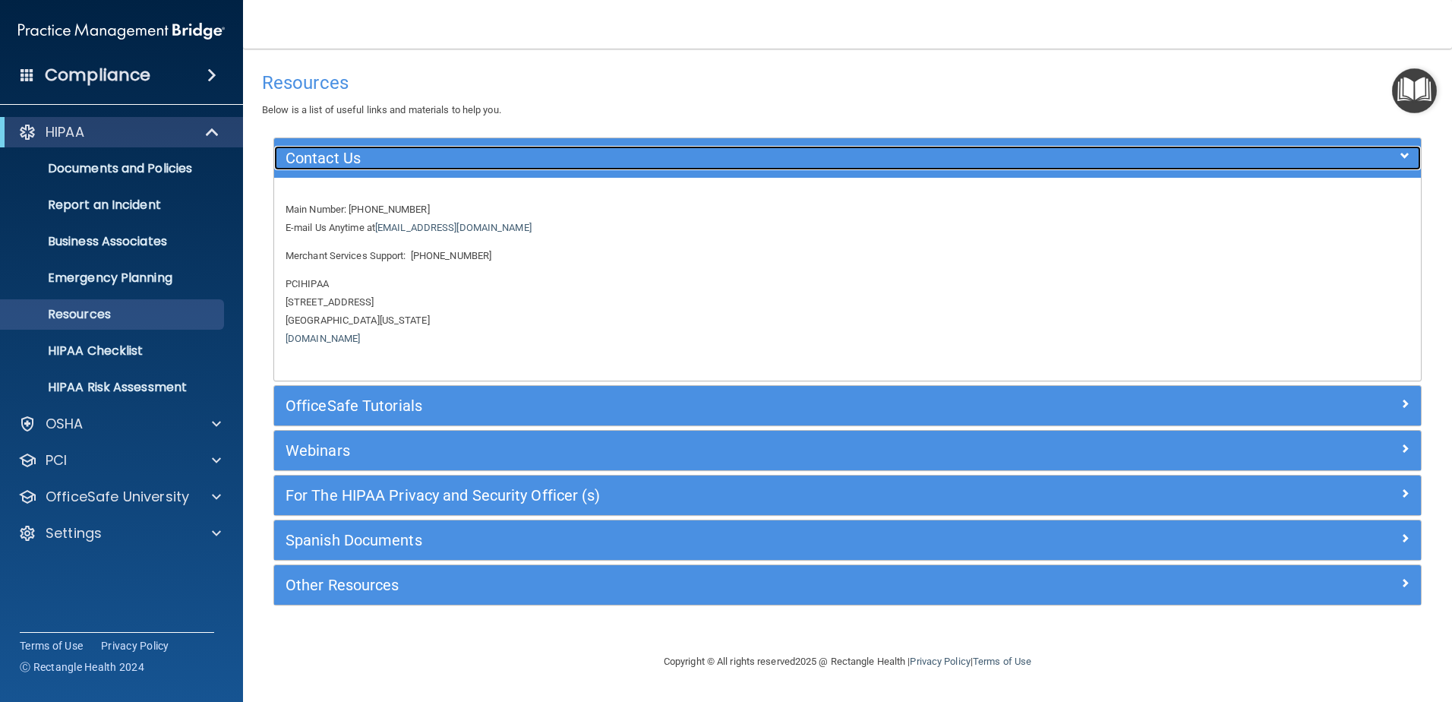
click at [376, 163] on h5 "Contact Us" at bounding box center [705, 158] width 838 height 17
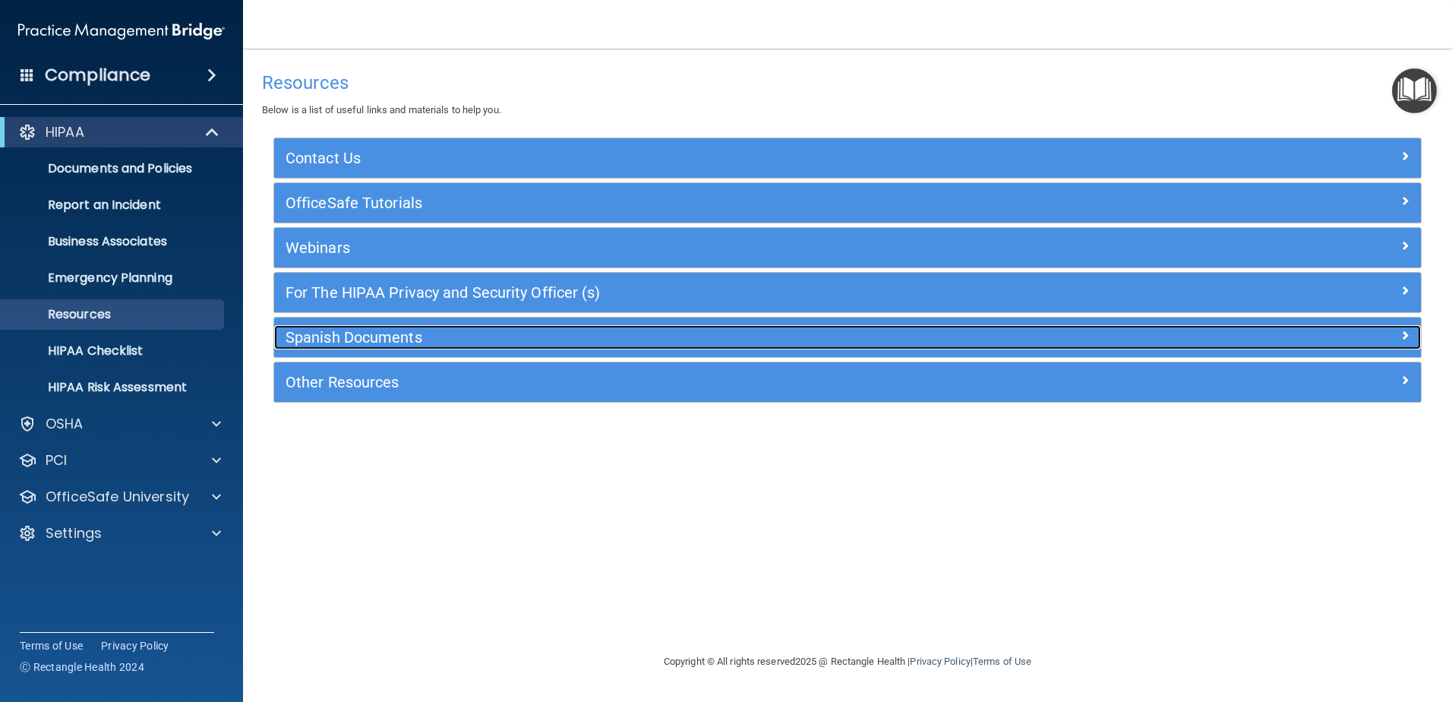
click at [395, 343] on h5 "Spanish Documents" at bounding box center [705, 337] width 838 height 17
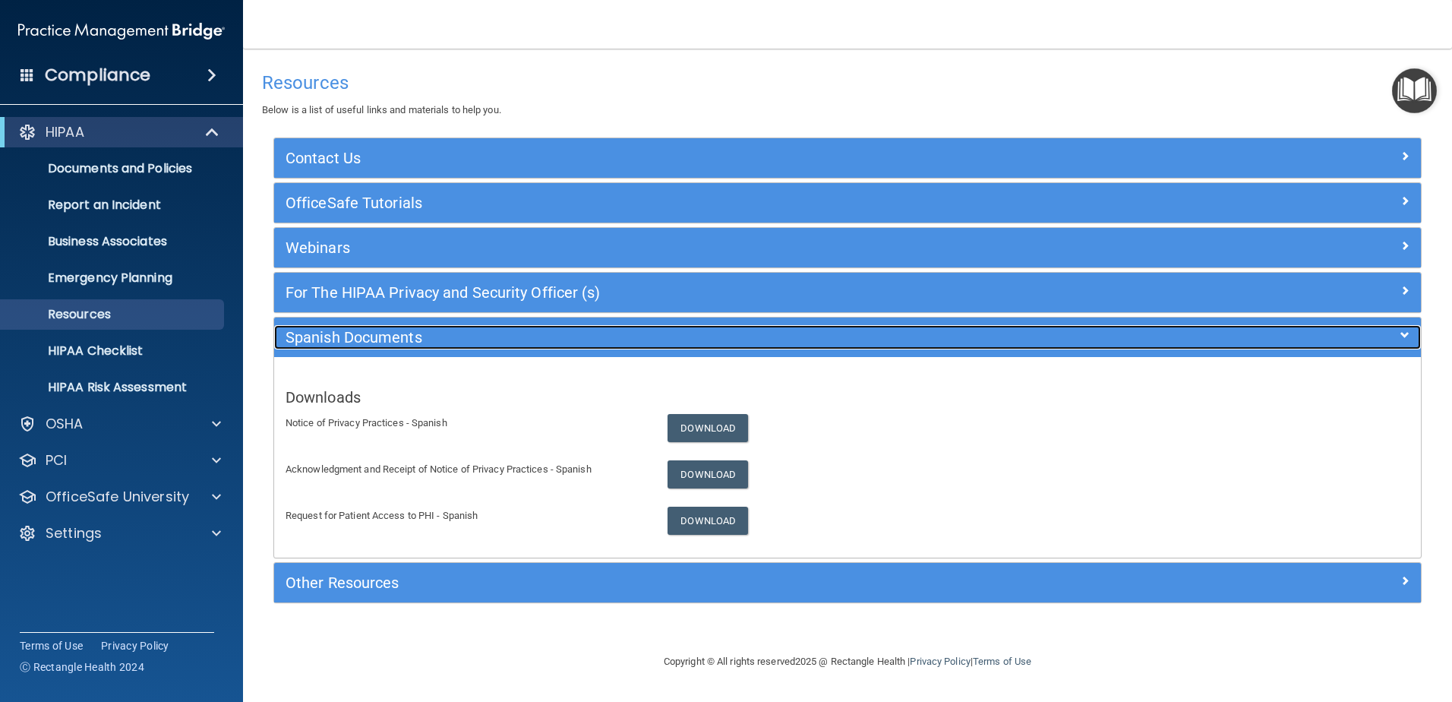
click at [395, 343] on h5 "Spanish Documents" at bounding box center [705, 337] width 838 height 17
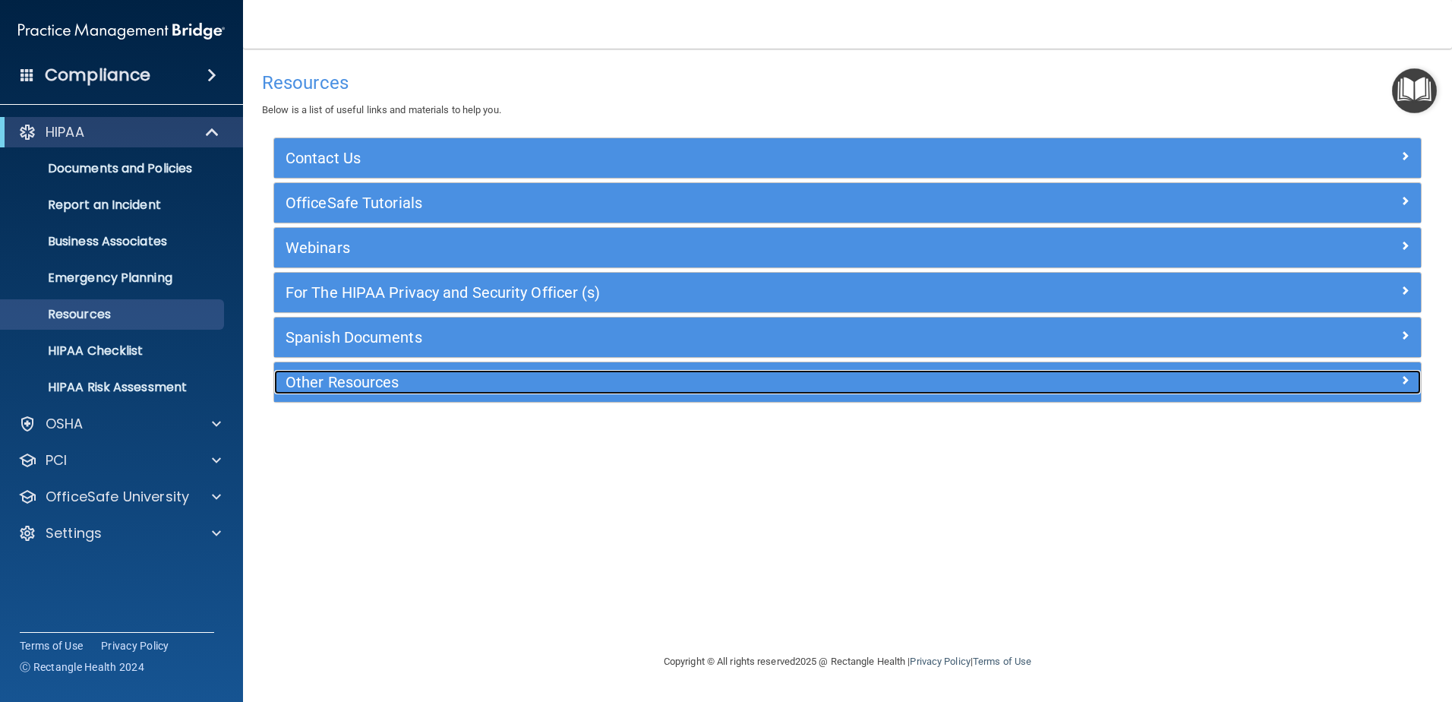
click at [387, 384] on h5 "Other Resources" at bounding box center [705, 382] width 838 height 17
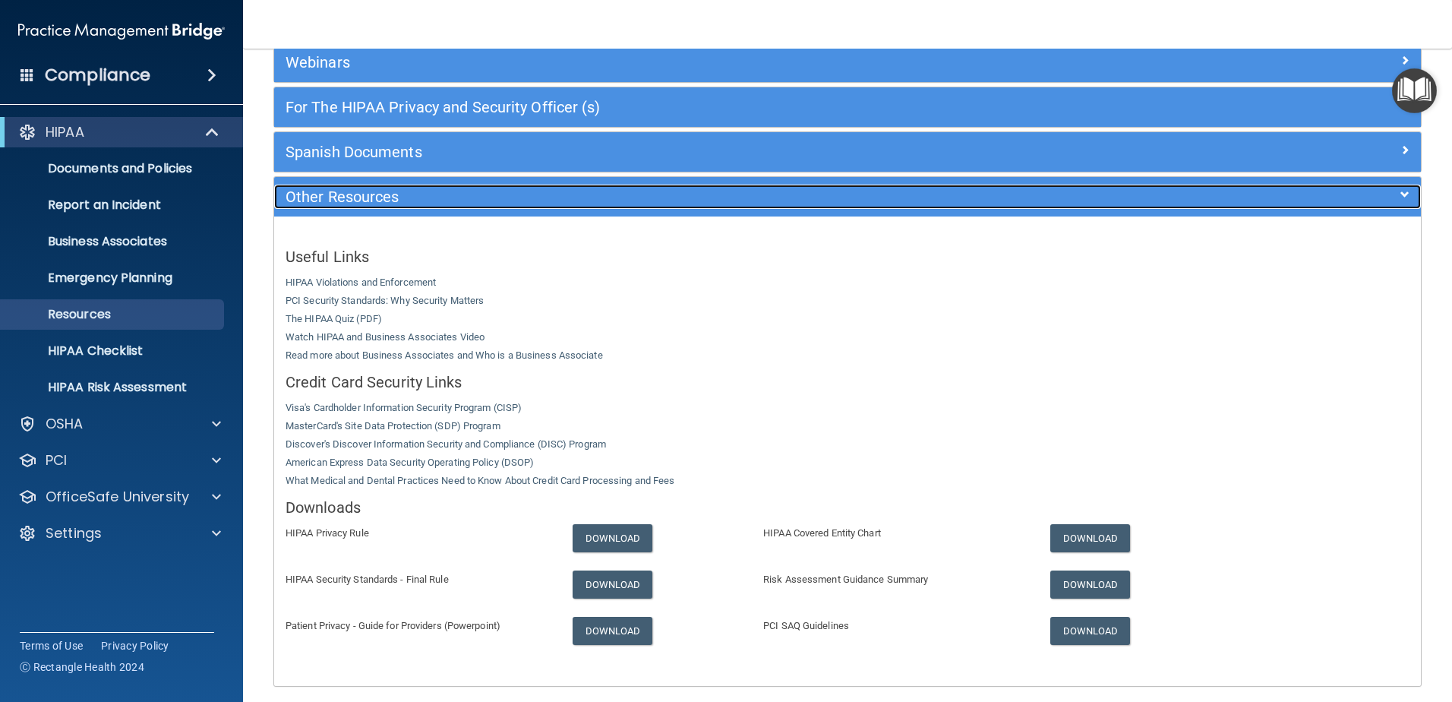
scroll to position [228, 0]
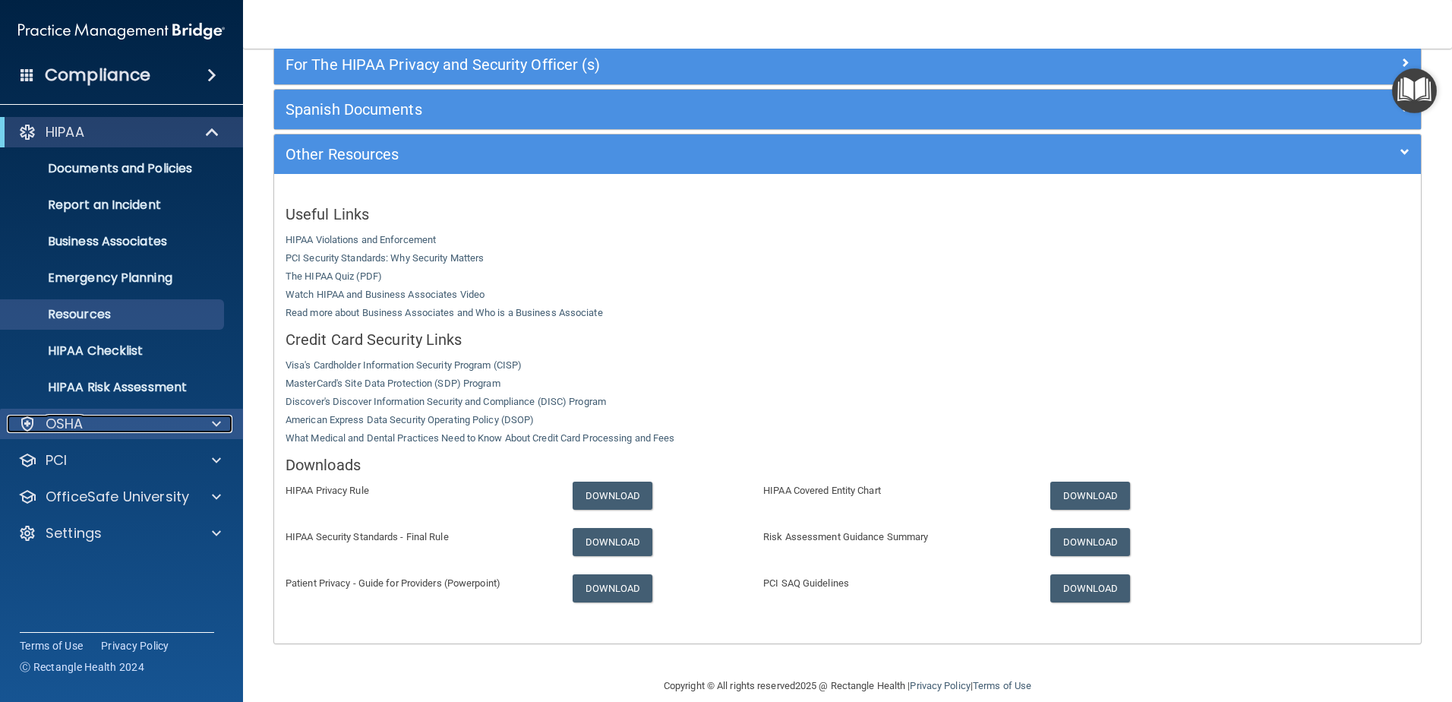
click at [118, 415] on div "OSHA" at bounding box center [101, 424] width 188 height 18
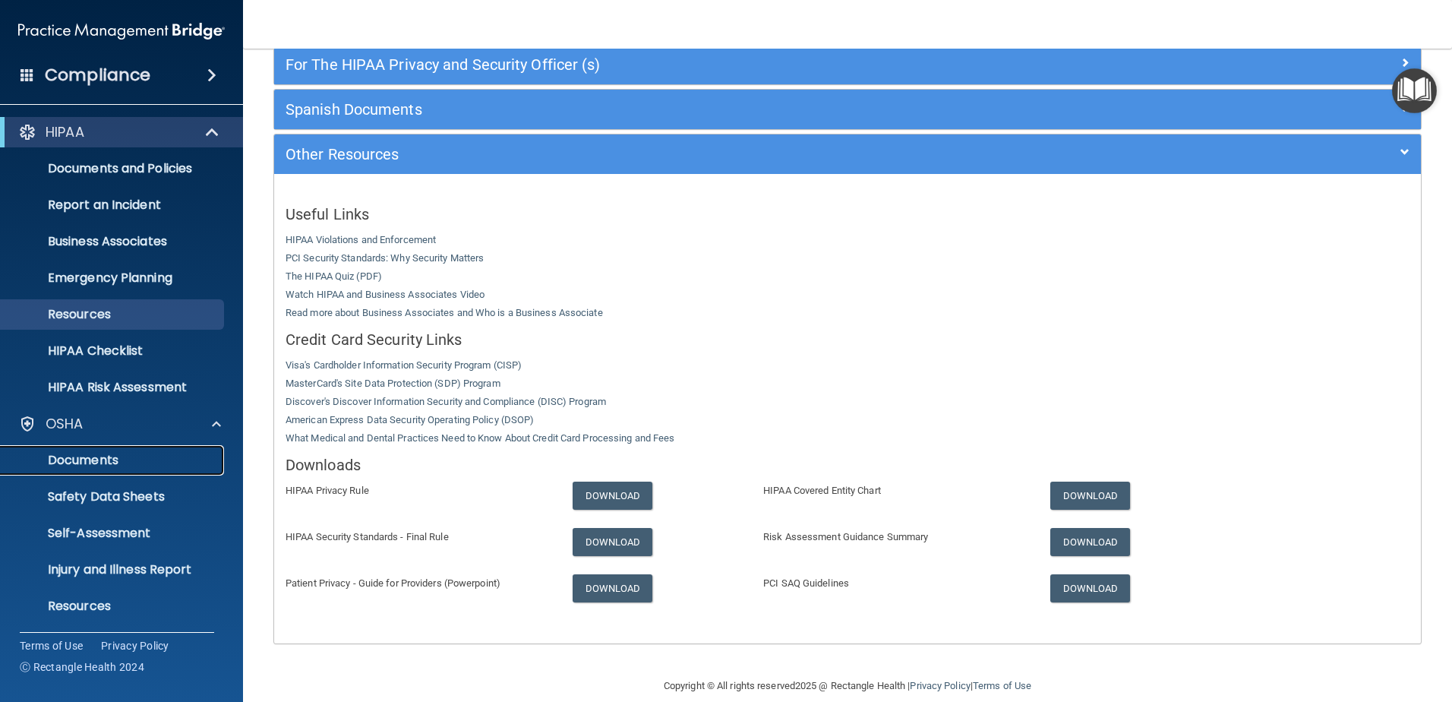
click at [109, 466] on p "Documents" at bounding box center [113, 460] width 207 height 15
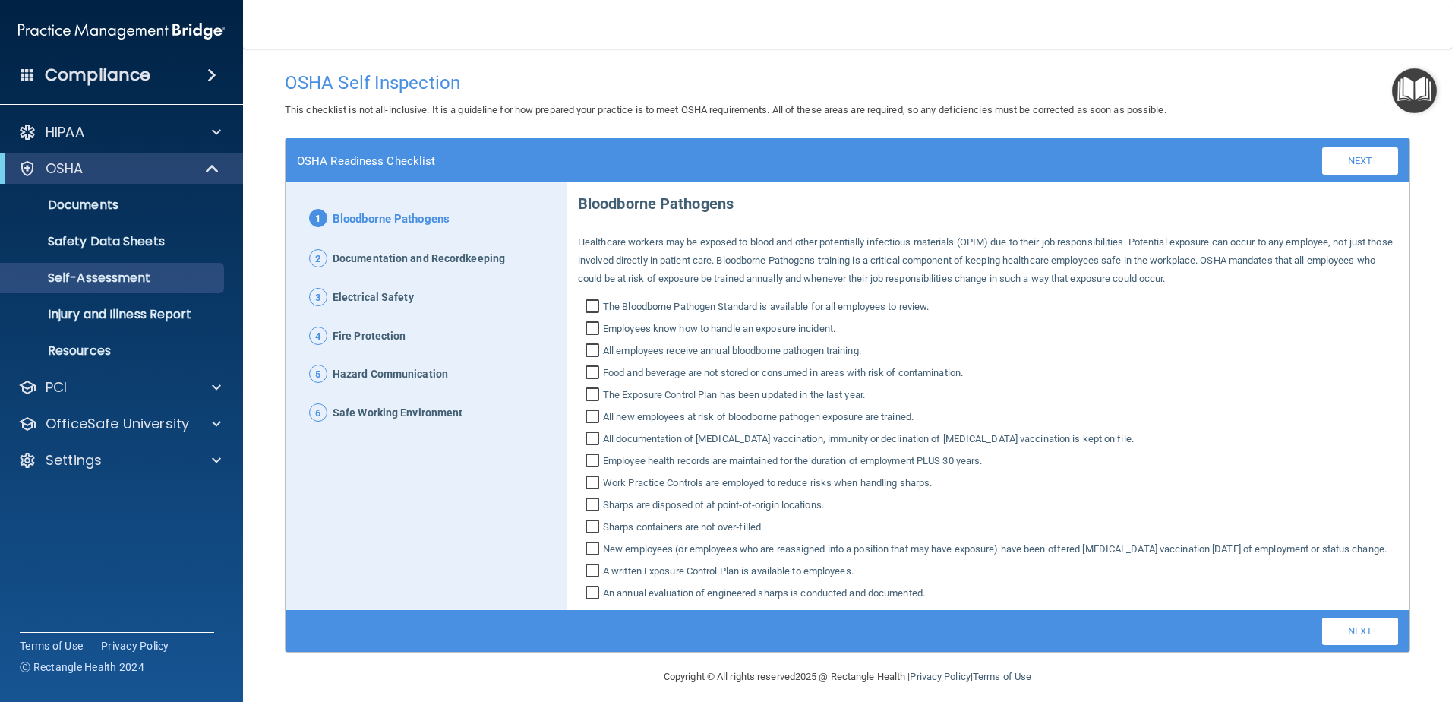
scroll to position [30, 0]
